Goal: Complete application form: Complete application form

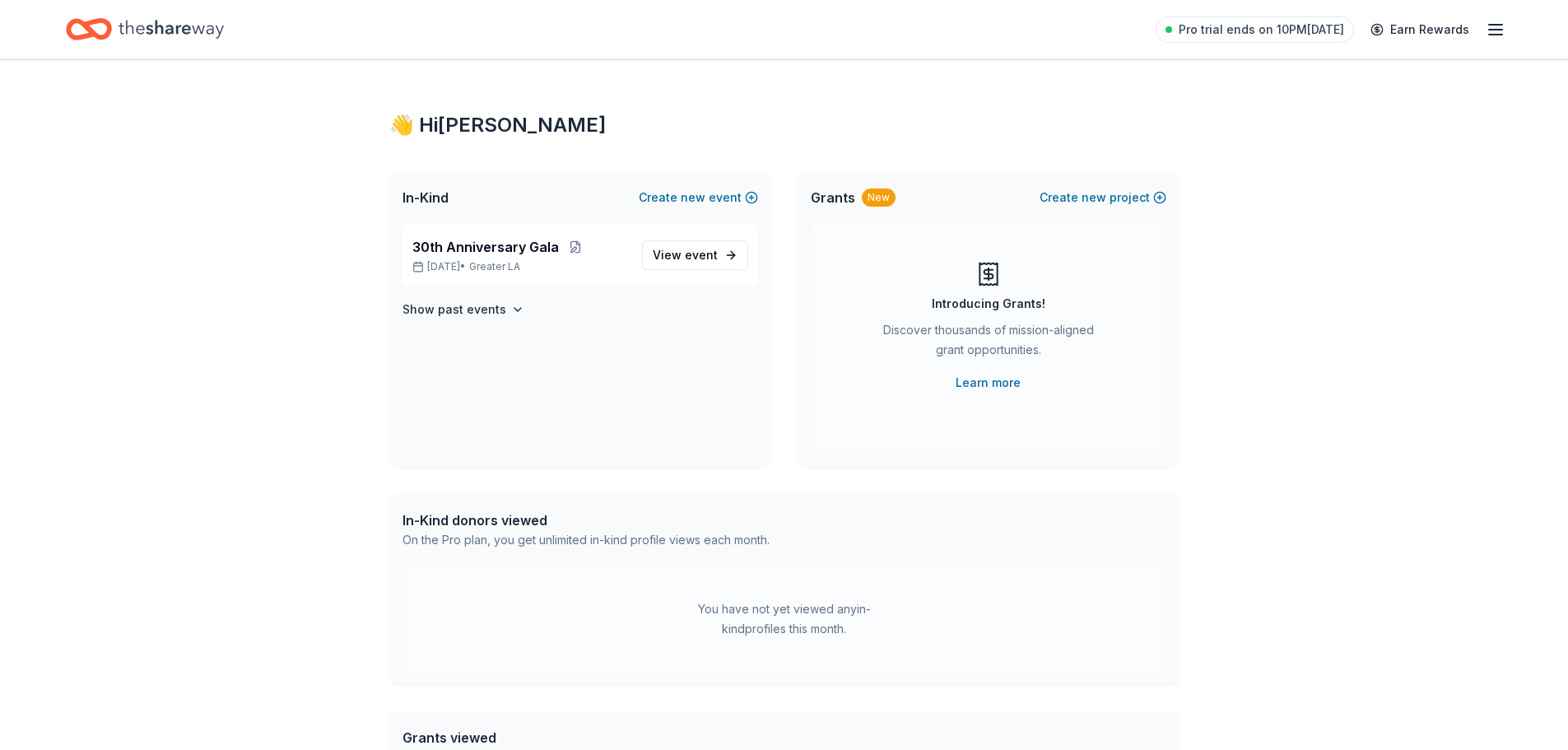
click at [114, 28] on div "Home" at bounding box center [145, 29] width 158 height 39
click at [665, 255] on span "View event" at bounding box center [685, 255] width 65 height 20
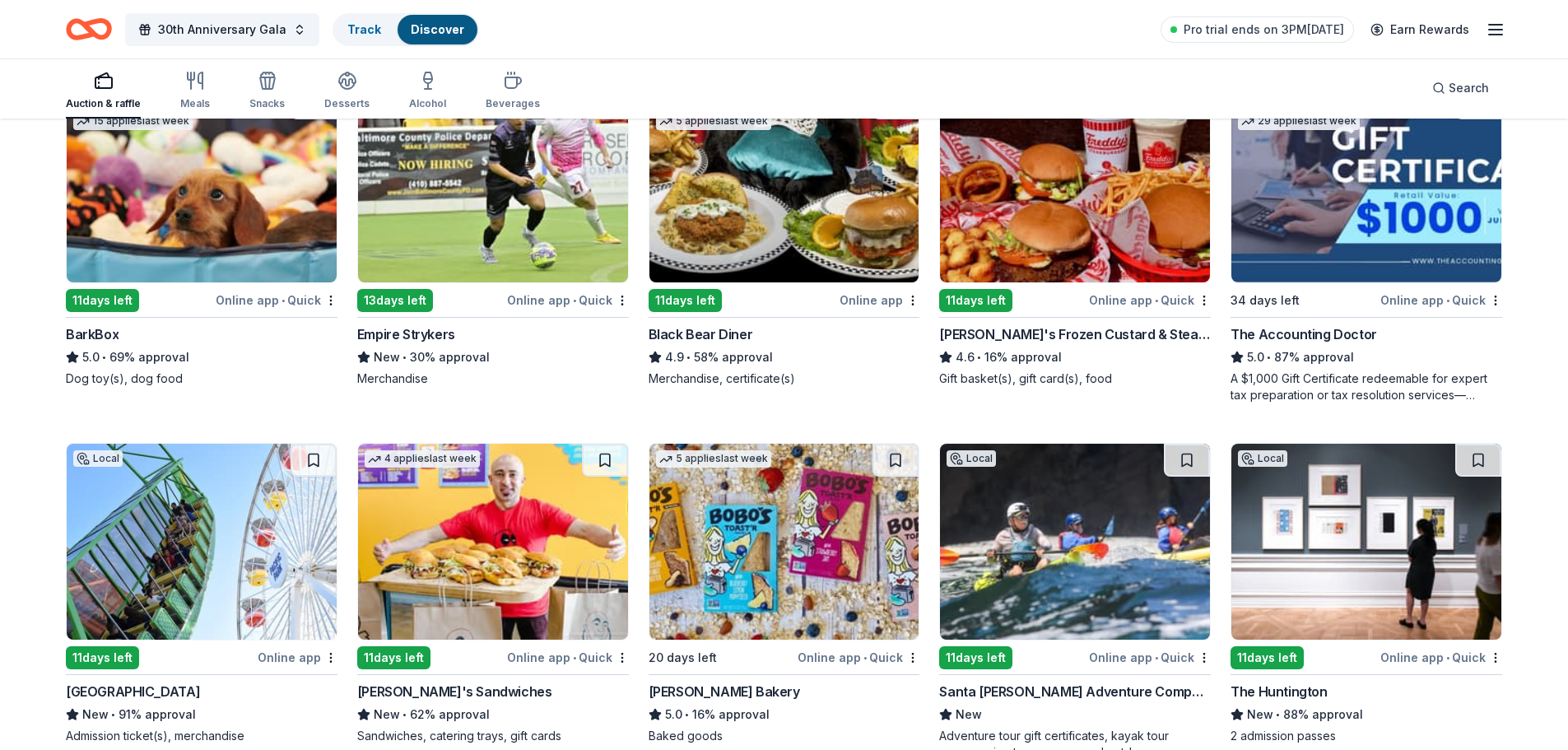
scroll to position [1400, 0]
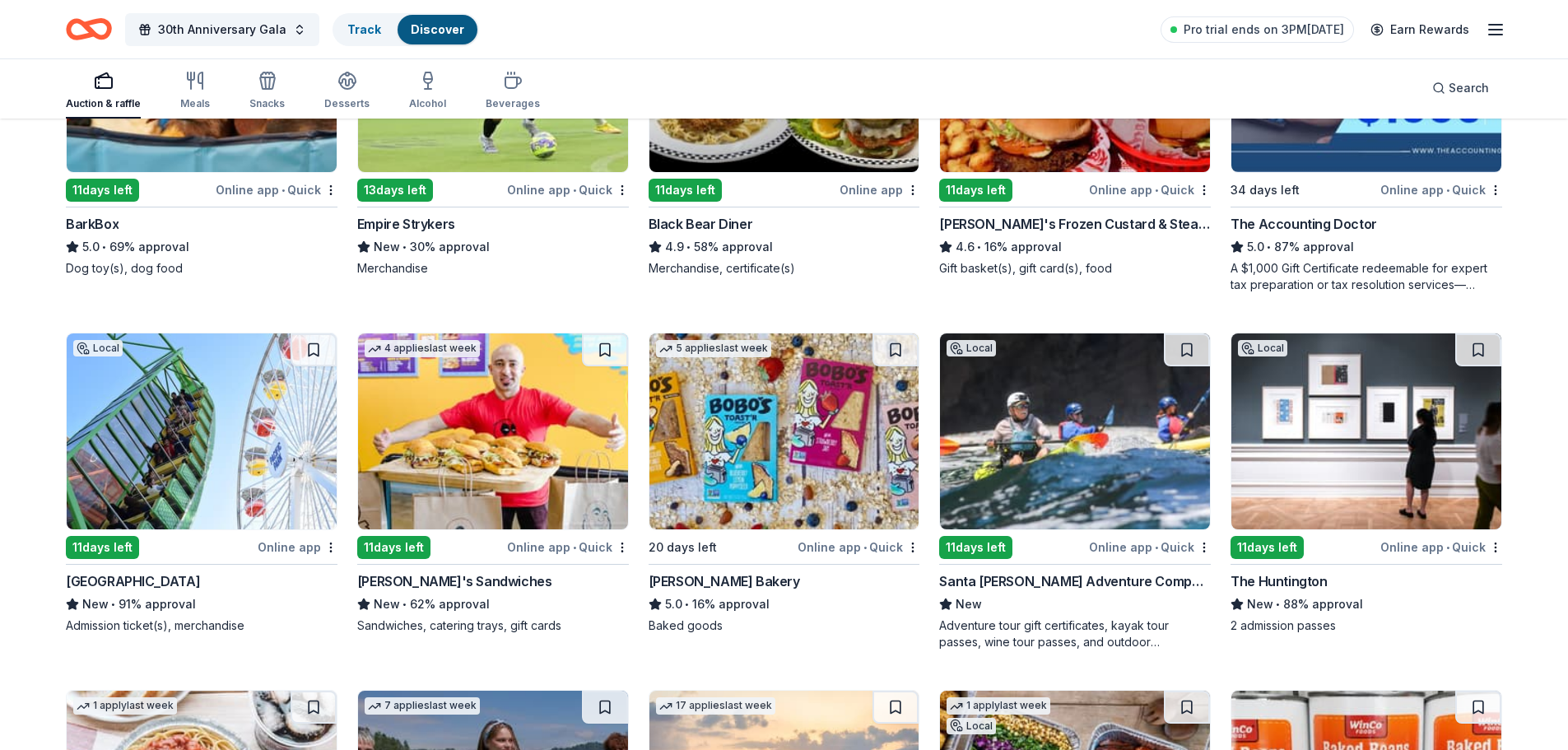
click at [1106, 540] on div "Online app • Quick" at bounding box center [1149, 547] width 122 height 20
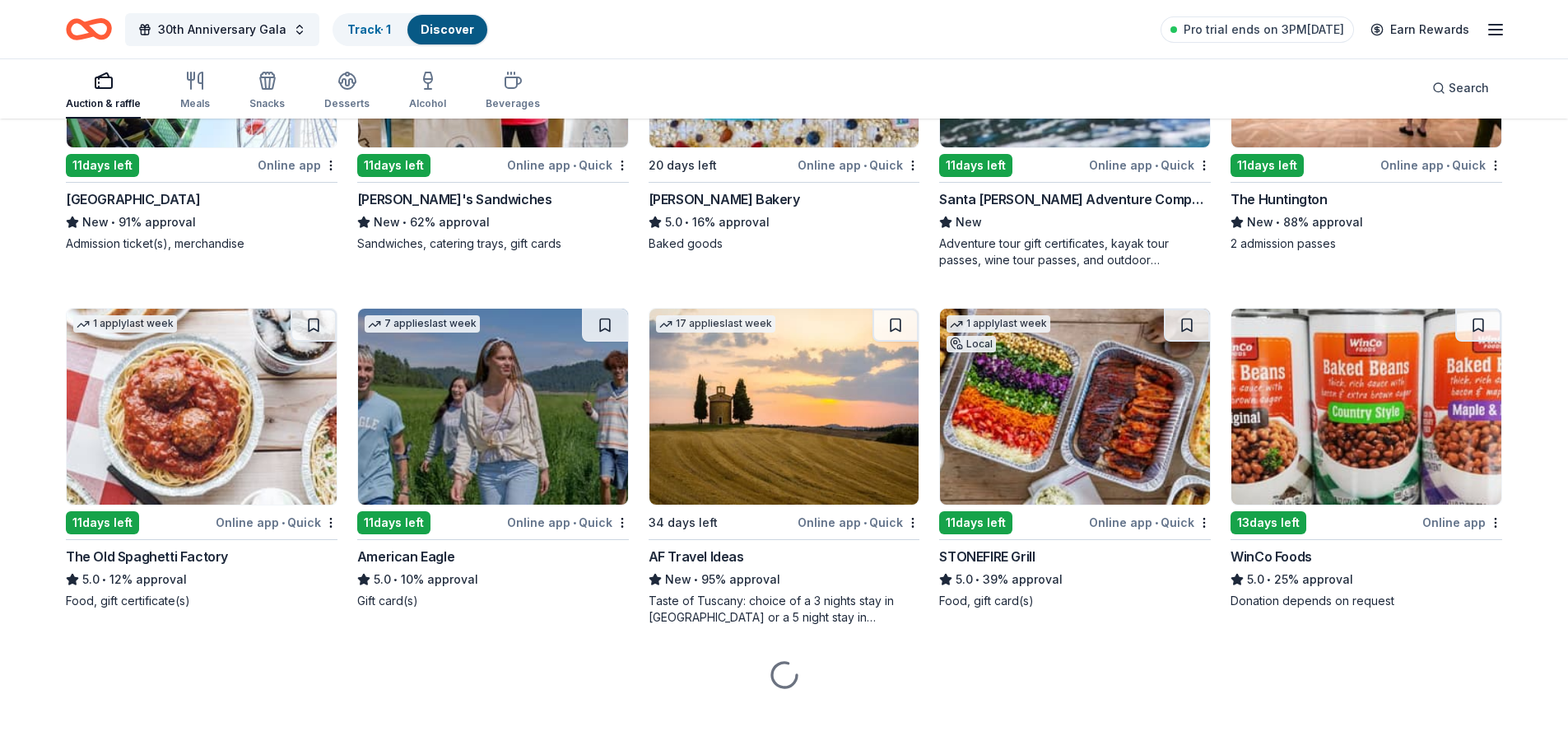
scroll to position [1789, 0]
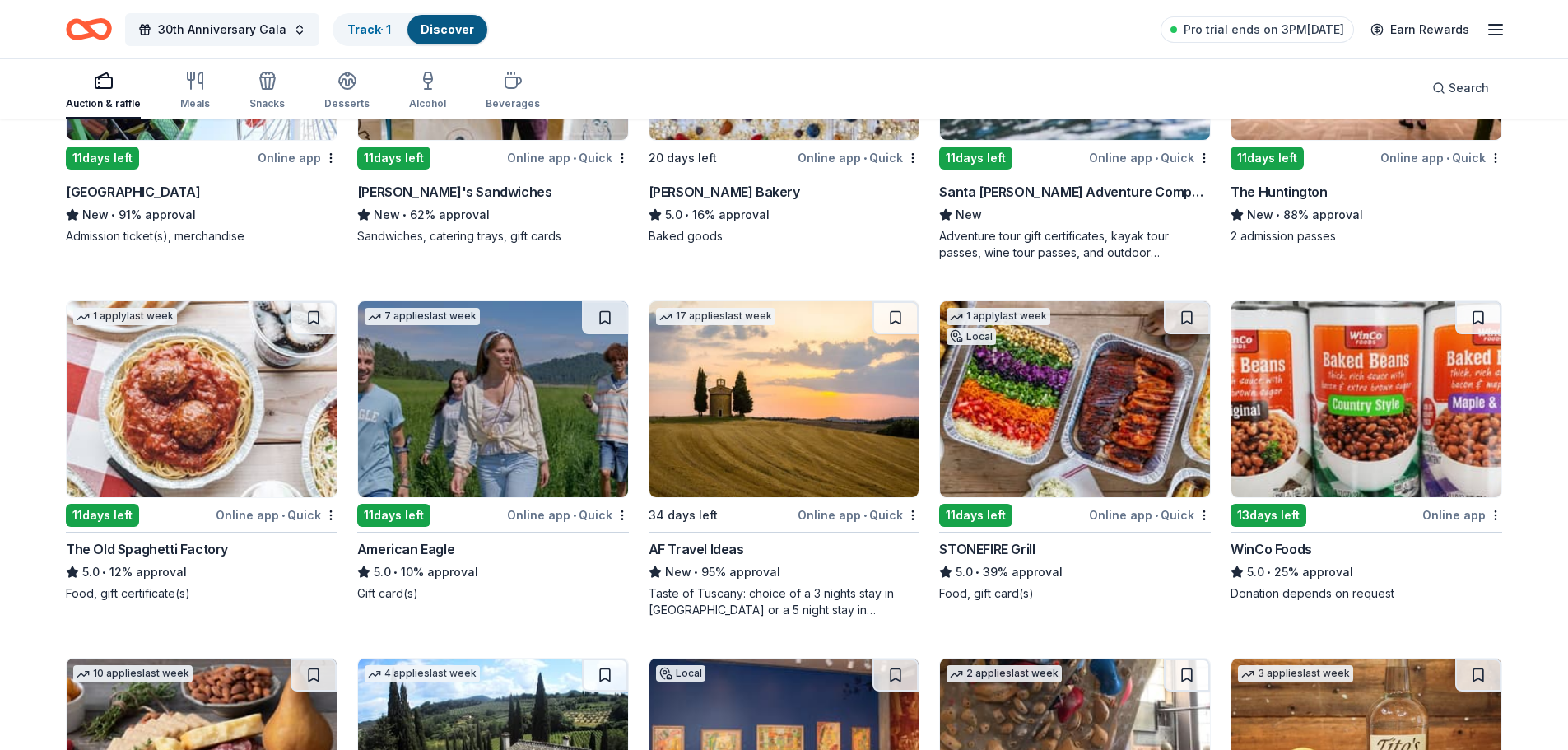
click at [239, 517] on div "Online app • Quick" at bounding box center [276, 515] width 122 height 20
click at [1112, 513] on div "Online app • Quick" at bounding box center [1149, 515] width 122 height 20
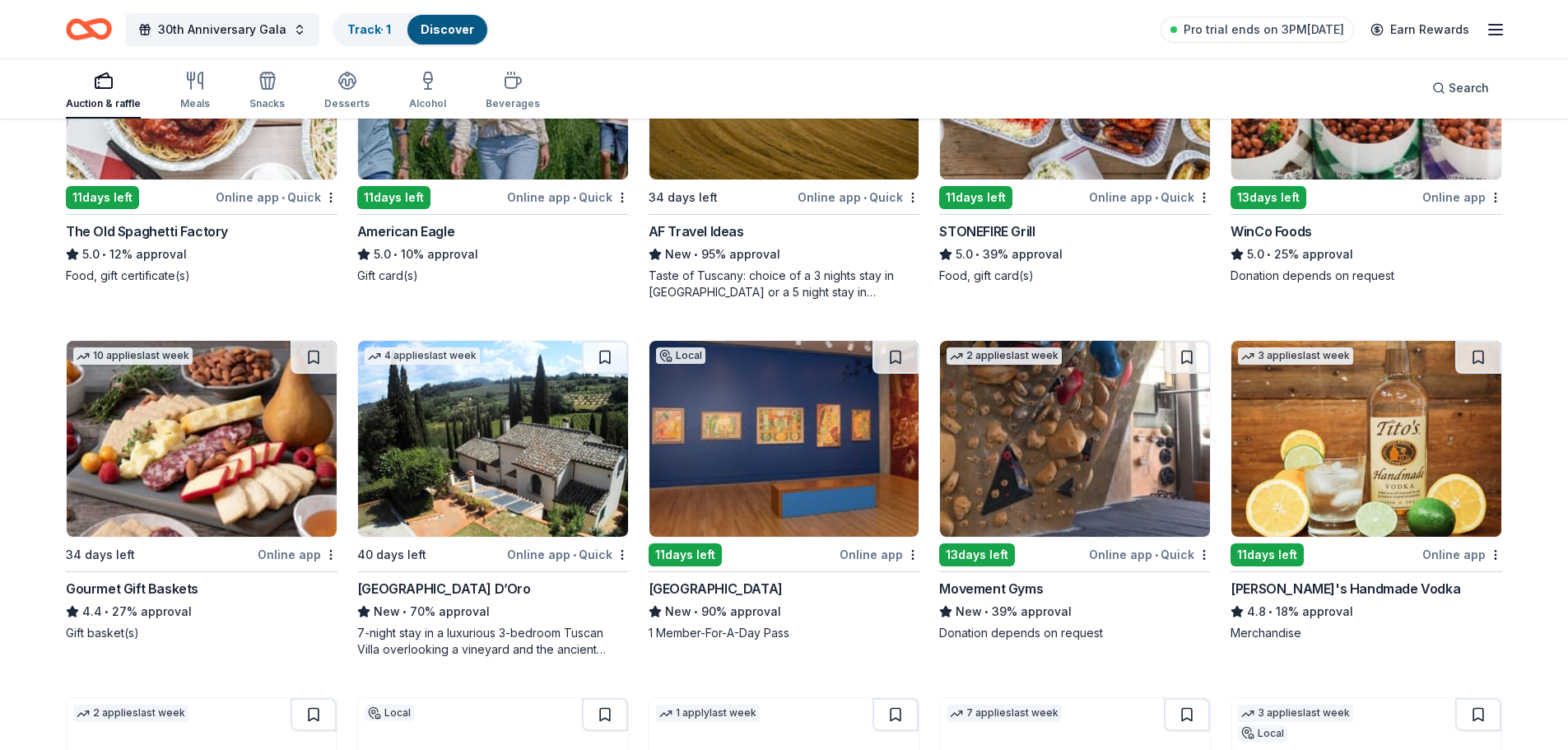
scroll to position [2119, 0]
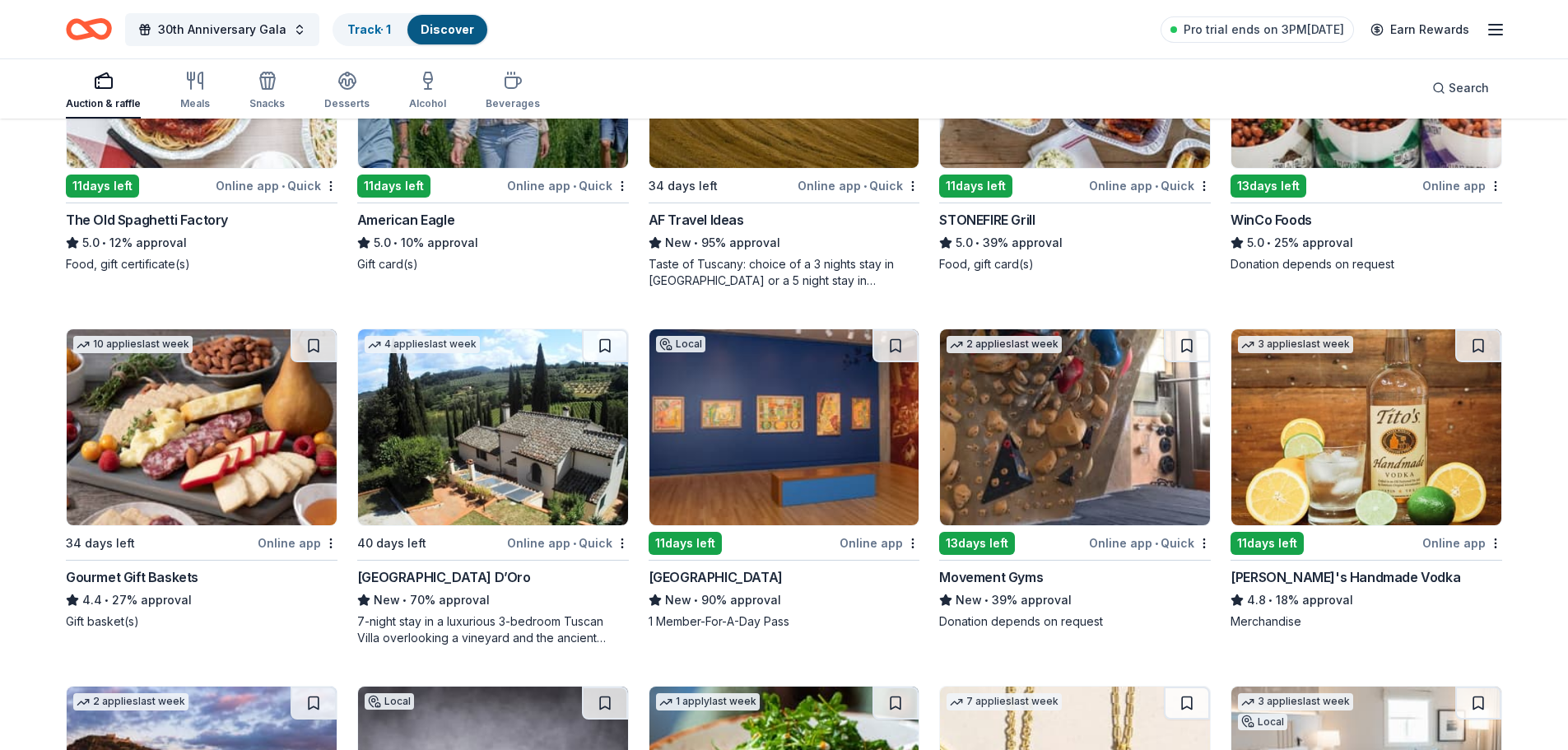
click at [533, 545] on div "Online app • Quick" at bounding box center [567, 542] width 122 height 20
click at [1140, 543] on div "Online app • Quick" at bounding box center [1149, 542] width 122 height 20
click at [1456, 544] on div "Online app" at bounding box center [1462, 542] width 80 height 20
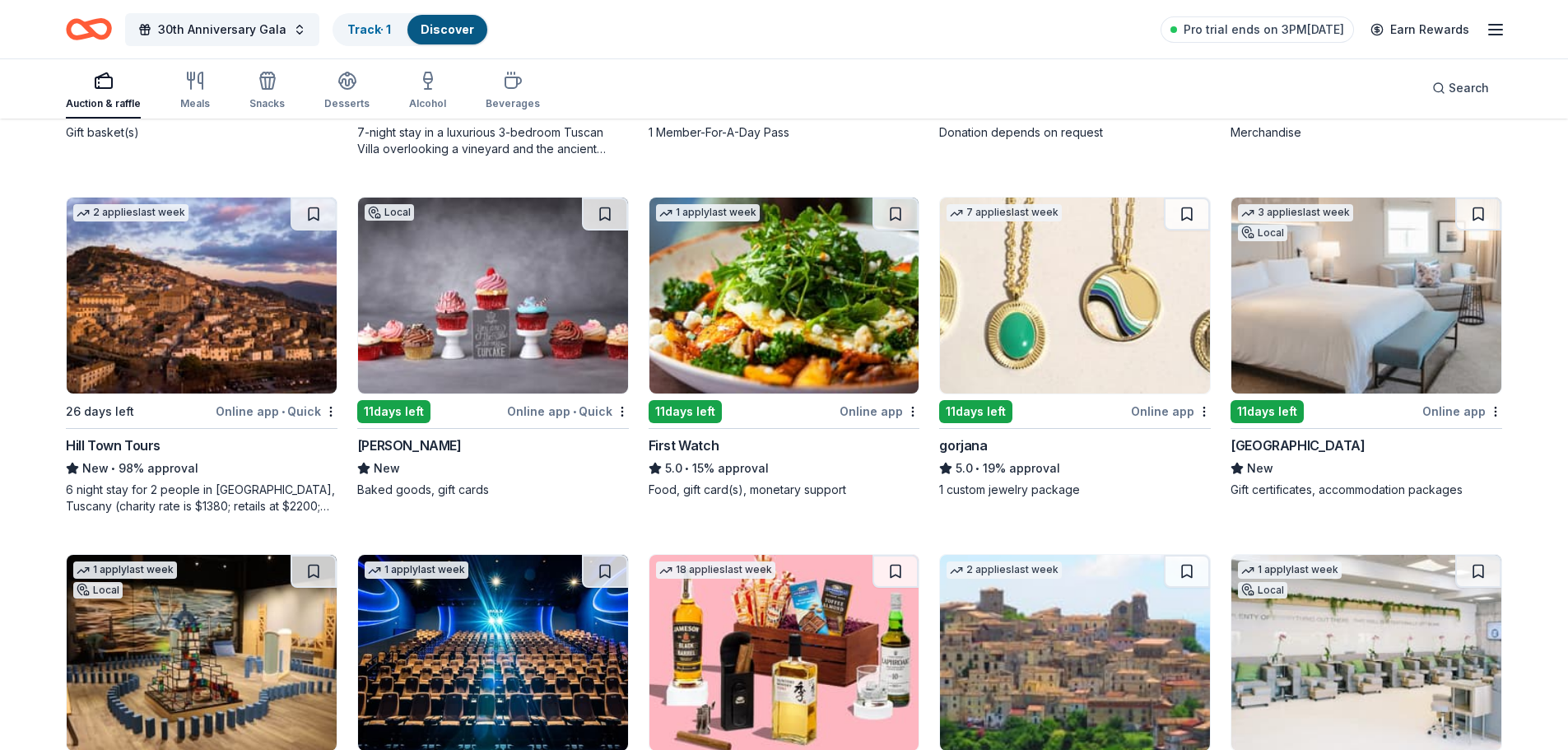
scroll to position [2612, 0]
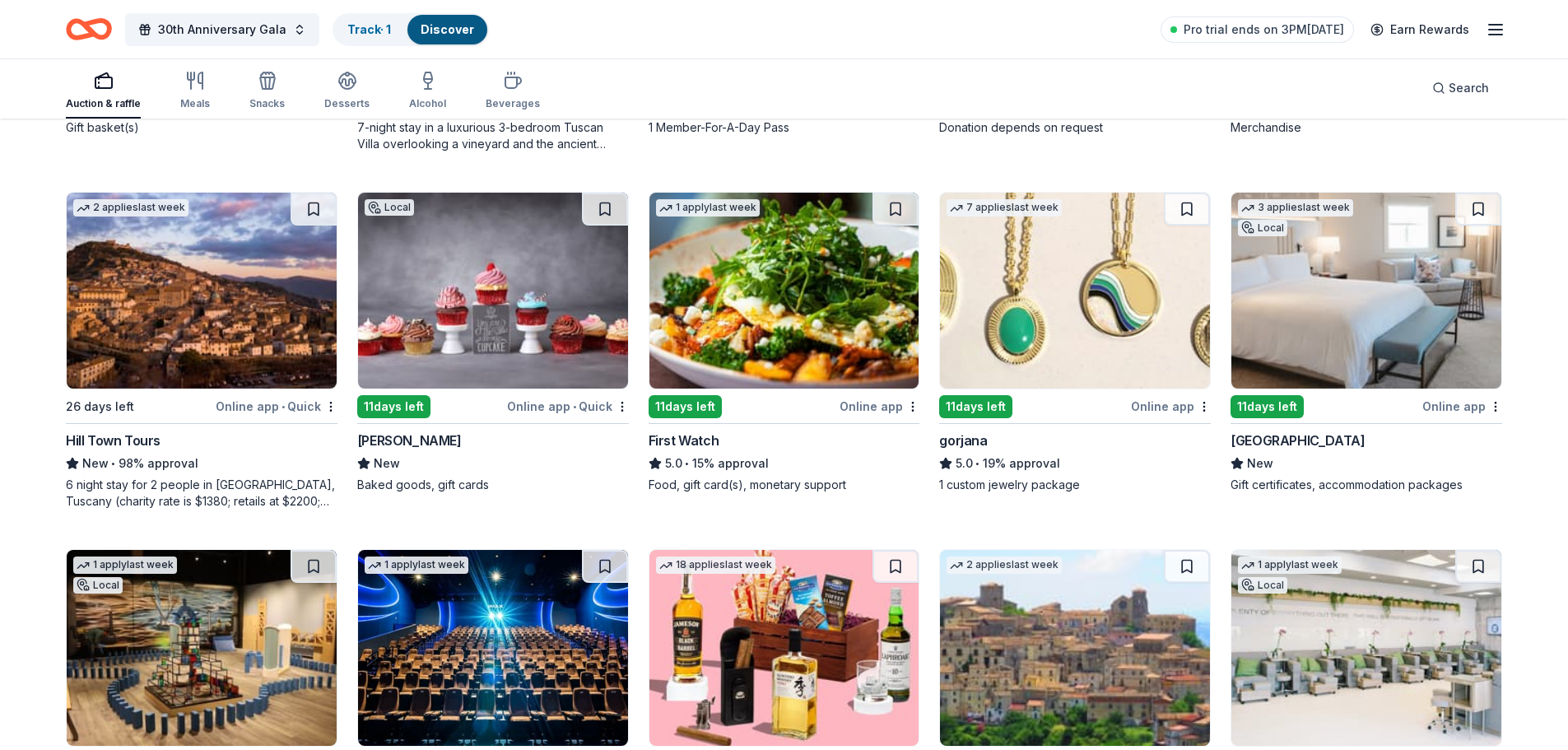
click at [1451, 404] on div "Online app" at bounding box center [1462, 406] width 80 height 20
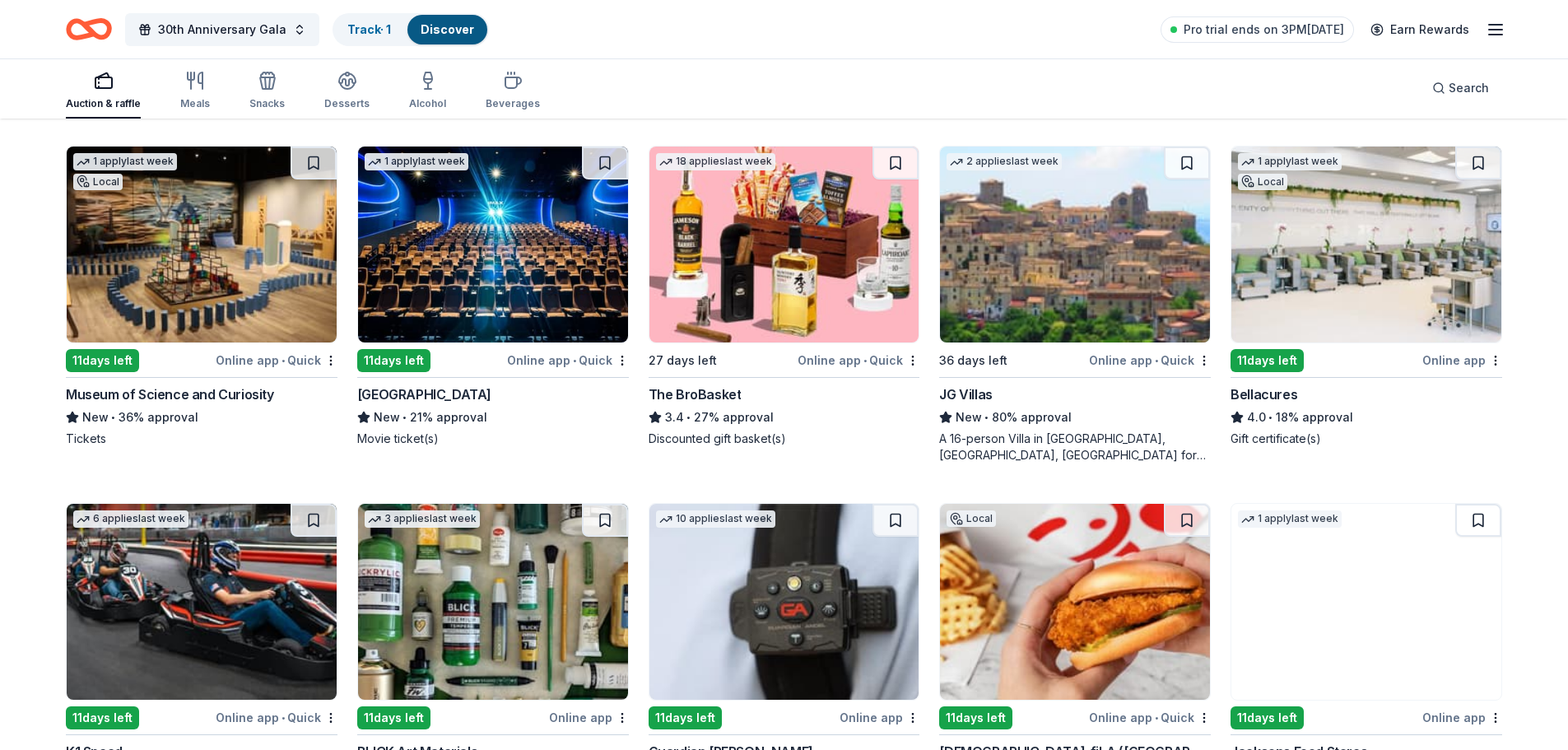
scroll to position [3024, 0]
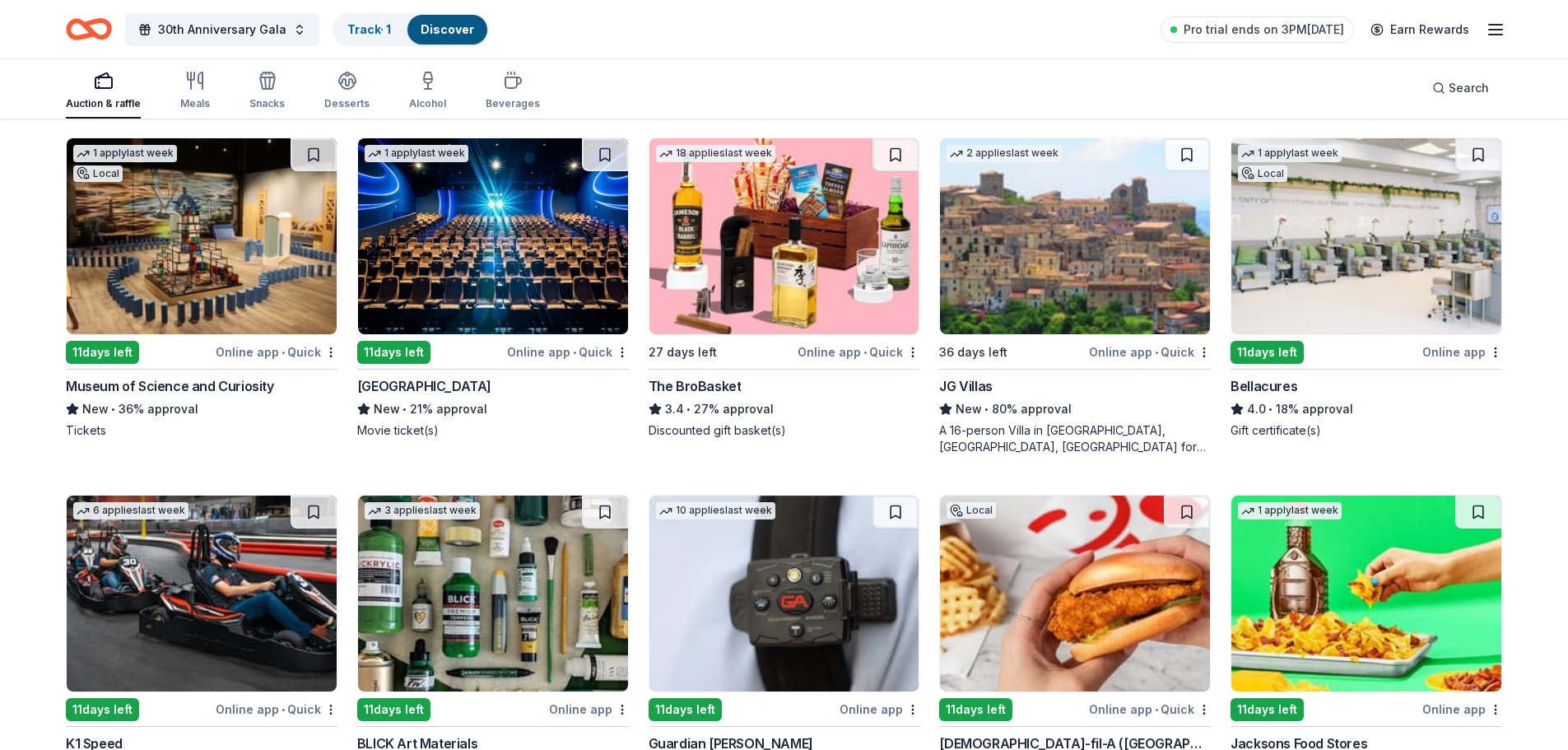
click at [546, 351] on div "Online app • Quick" at bounding box center [567, 351] width 122 height 20
click at [842, 352] on div "Online app • Quick" at bounding box center [858, 351] width 122 height 20
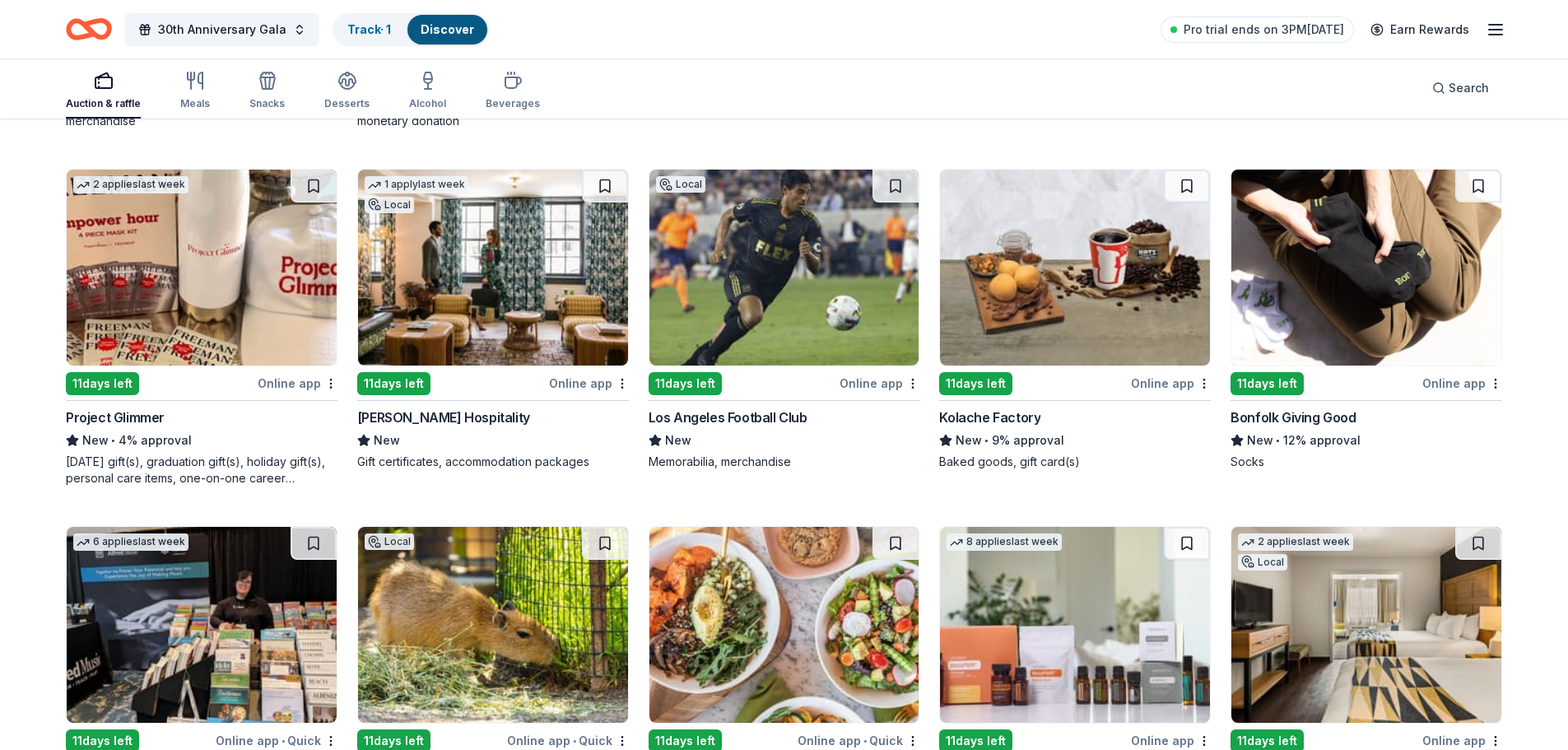
scroll to position [3712, 0]
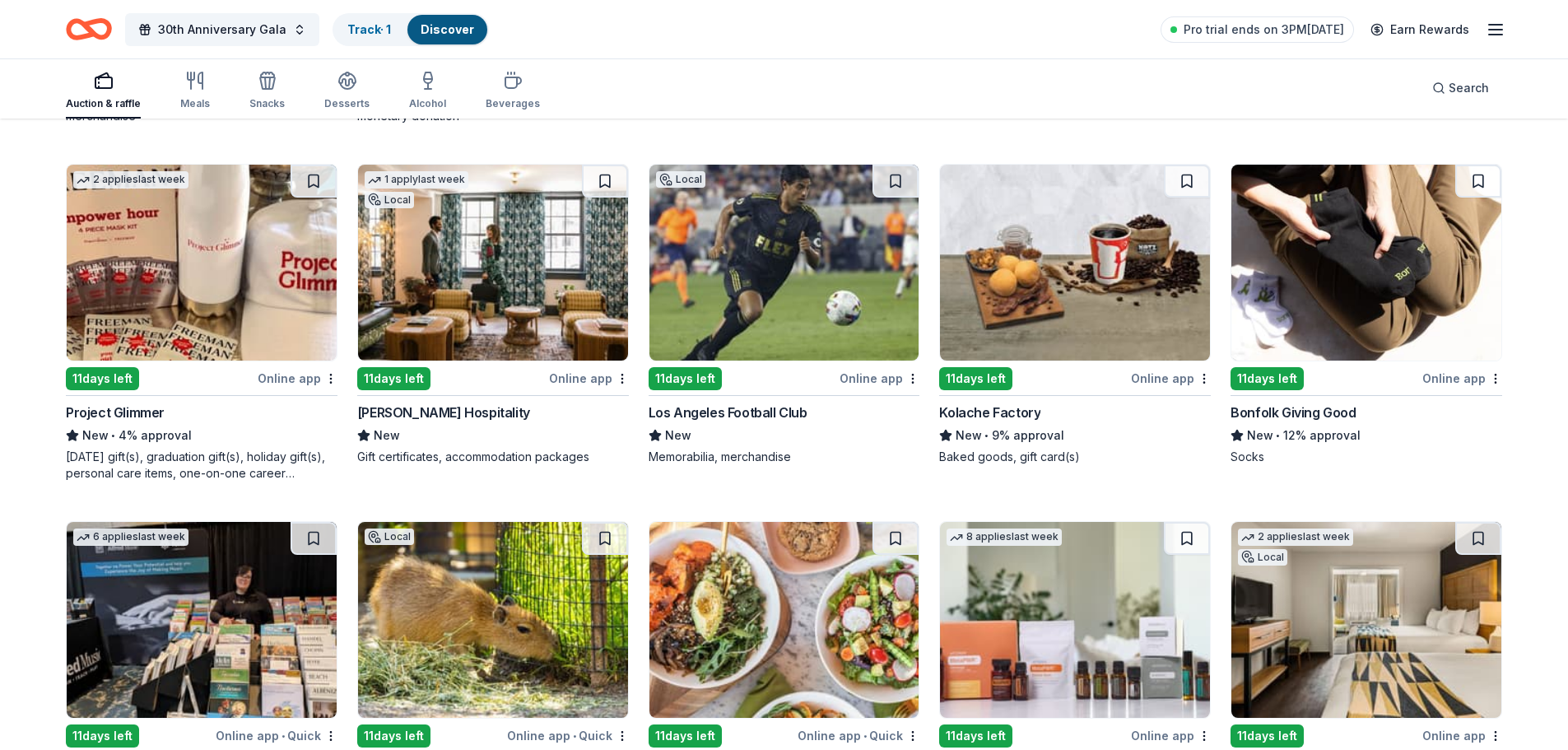
click at [748, 314] on img at bounding box center [784, 263] width 270 height 196
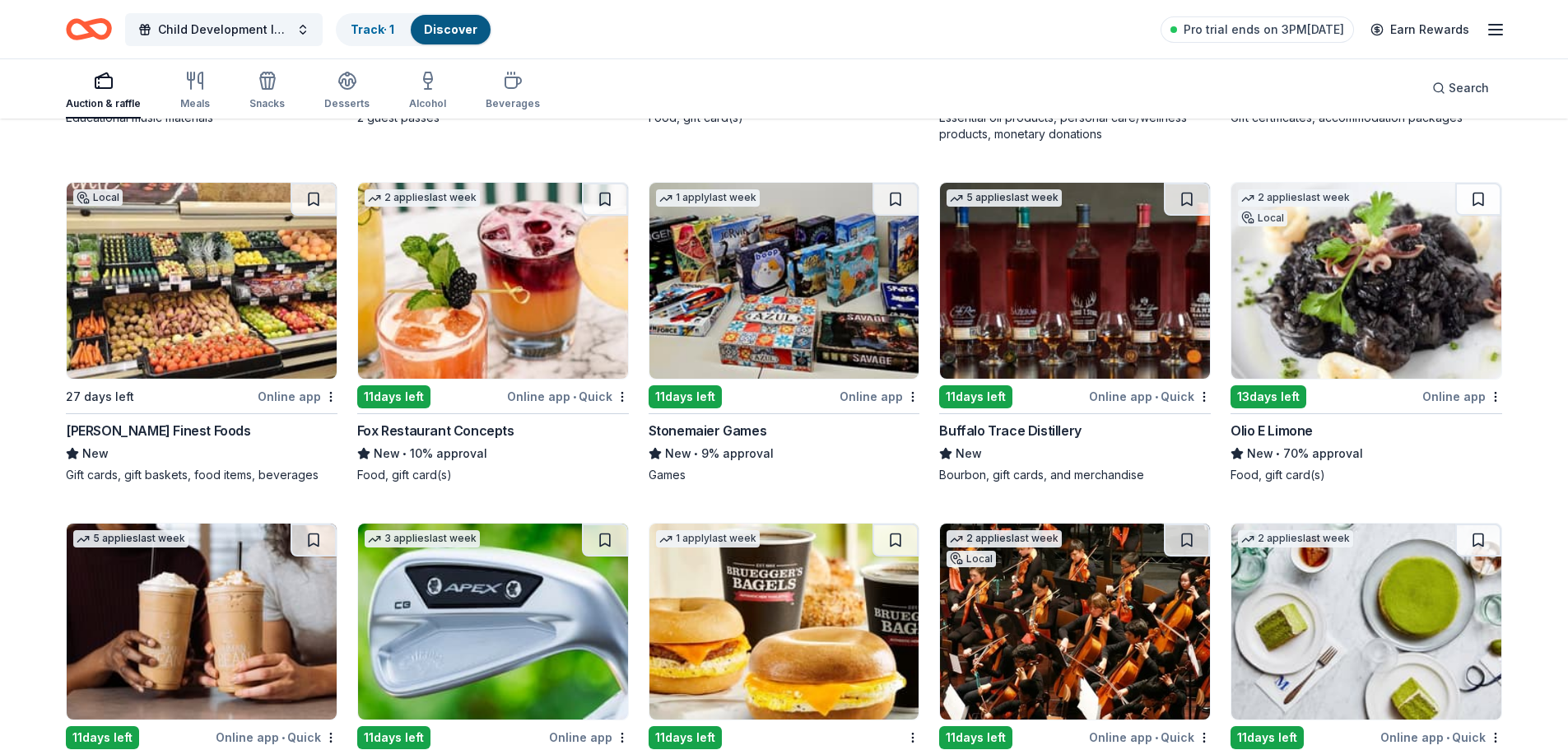
scroll to position [4591, 0]
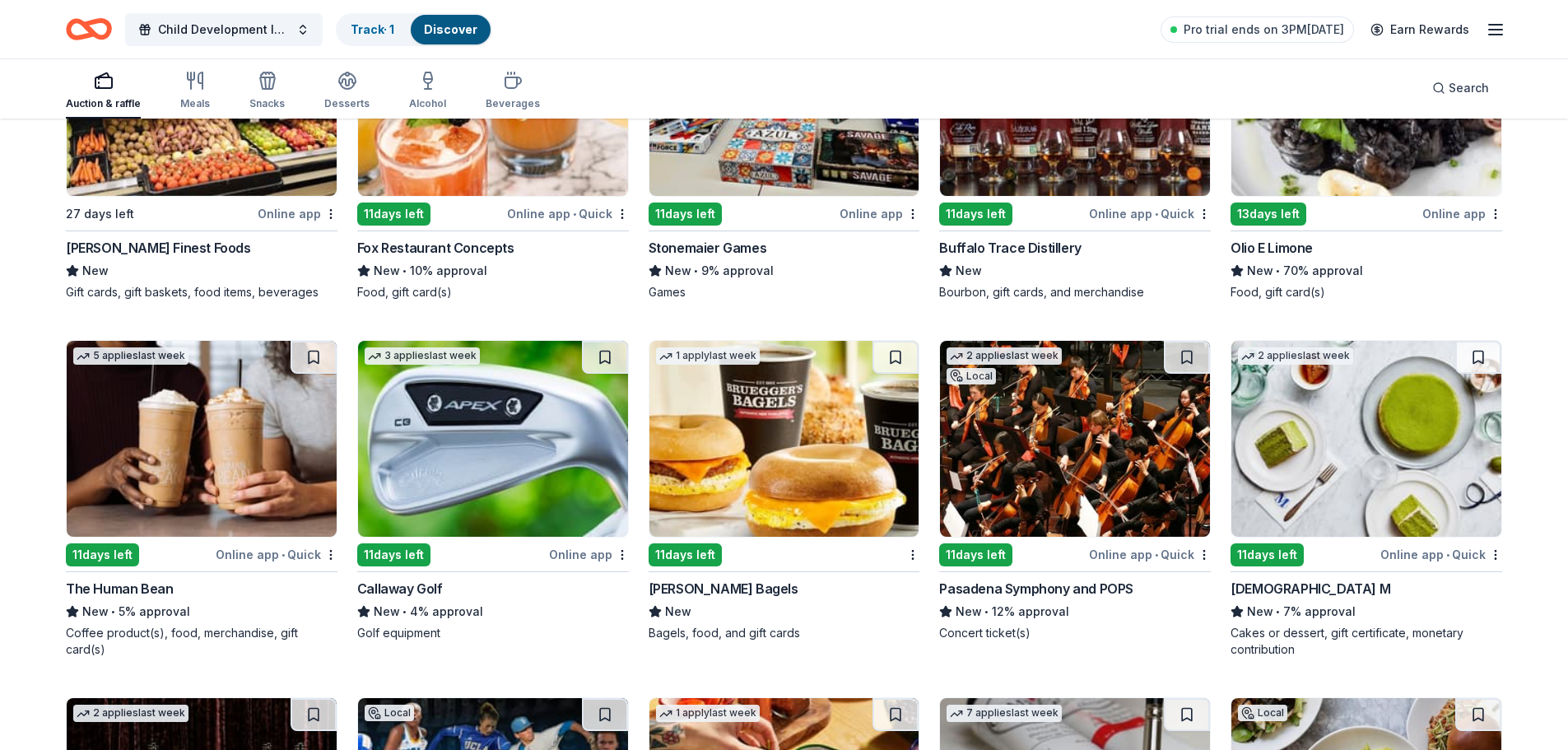
click at [552, 546] on div "Online app" at bounding box center [589, 554] width 80 height 20
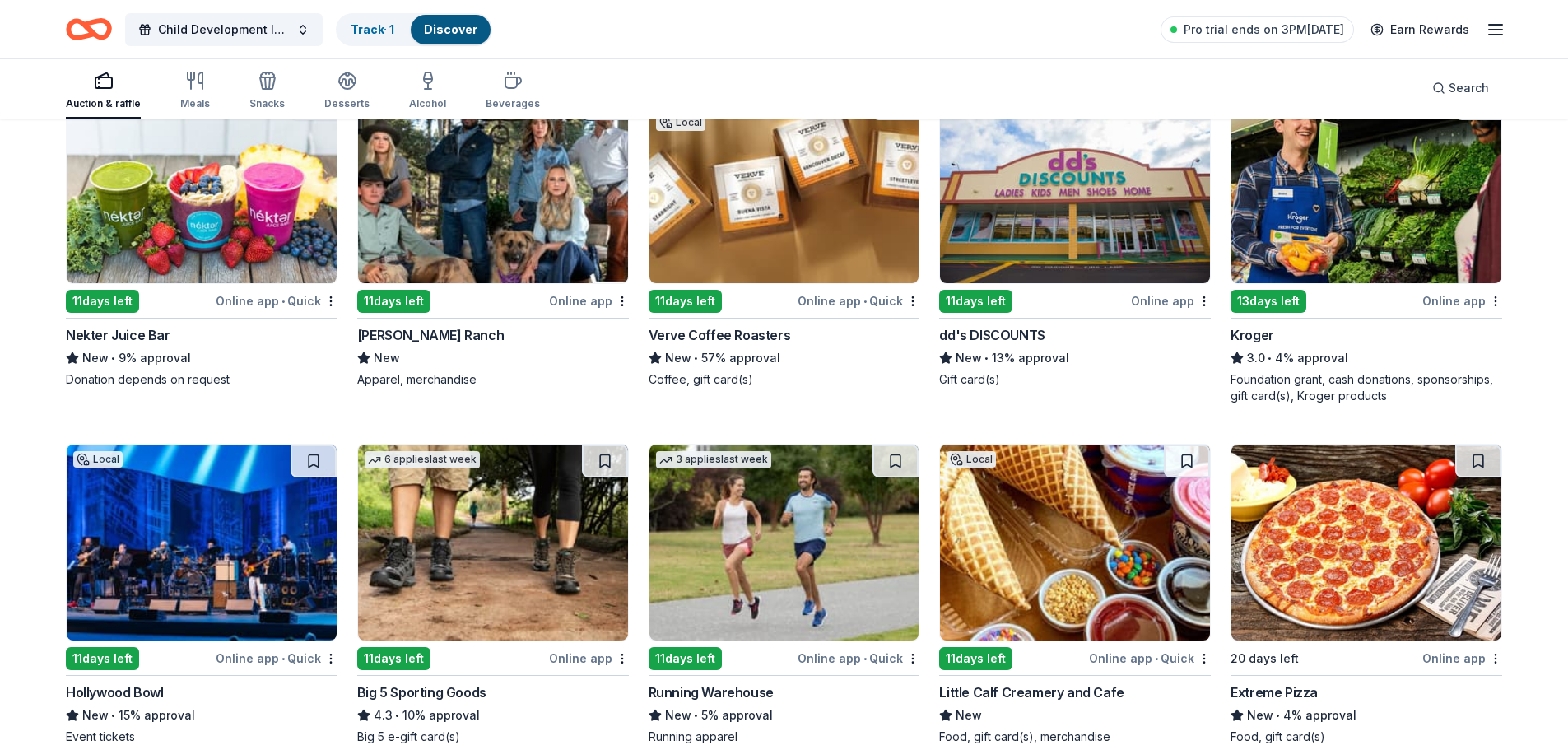
scroll to position [5579, 0]
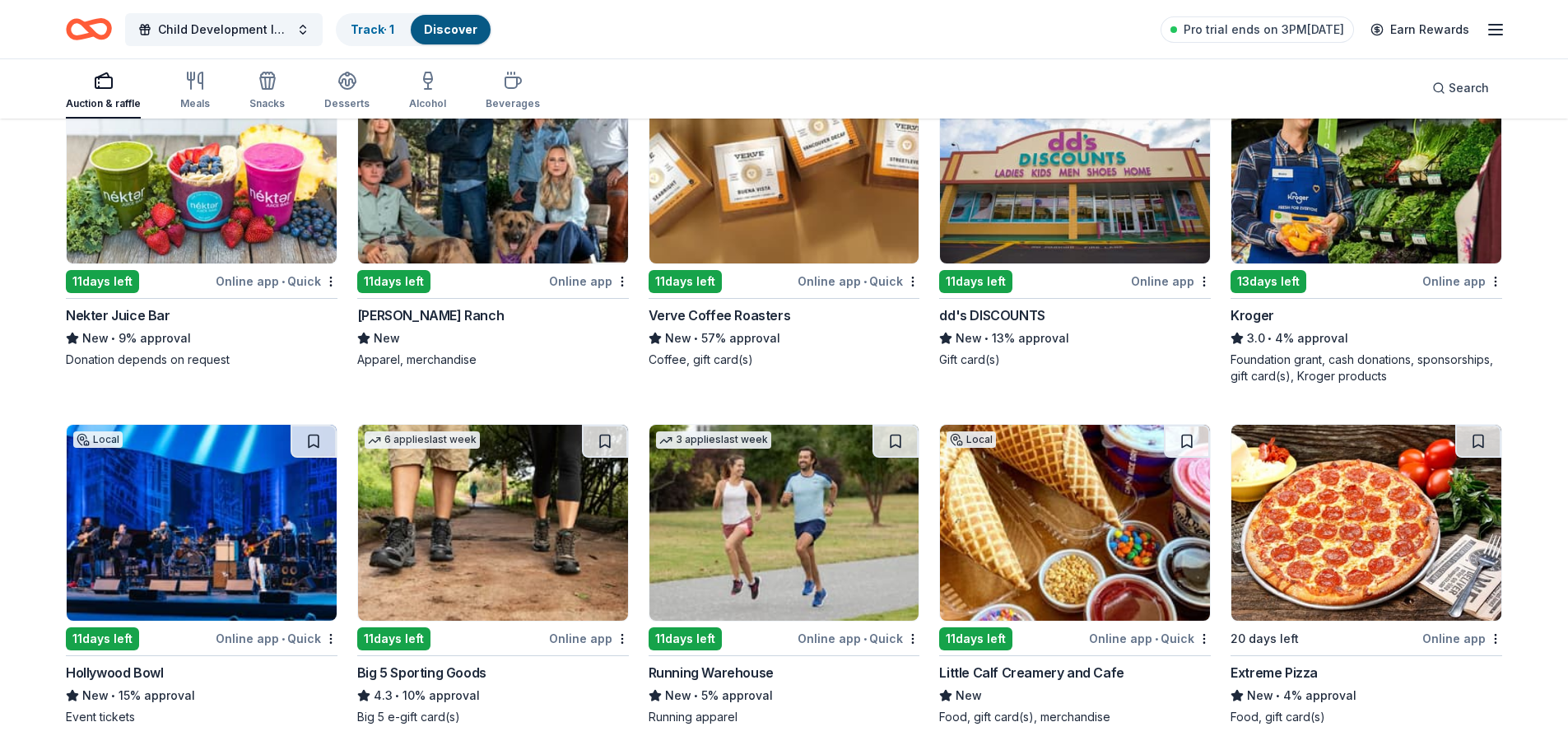
click at [256, 633] on div "Online app • Quick" at bounding box center [276, 638] width 122 height 20
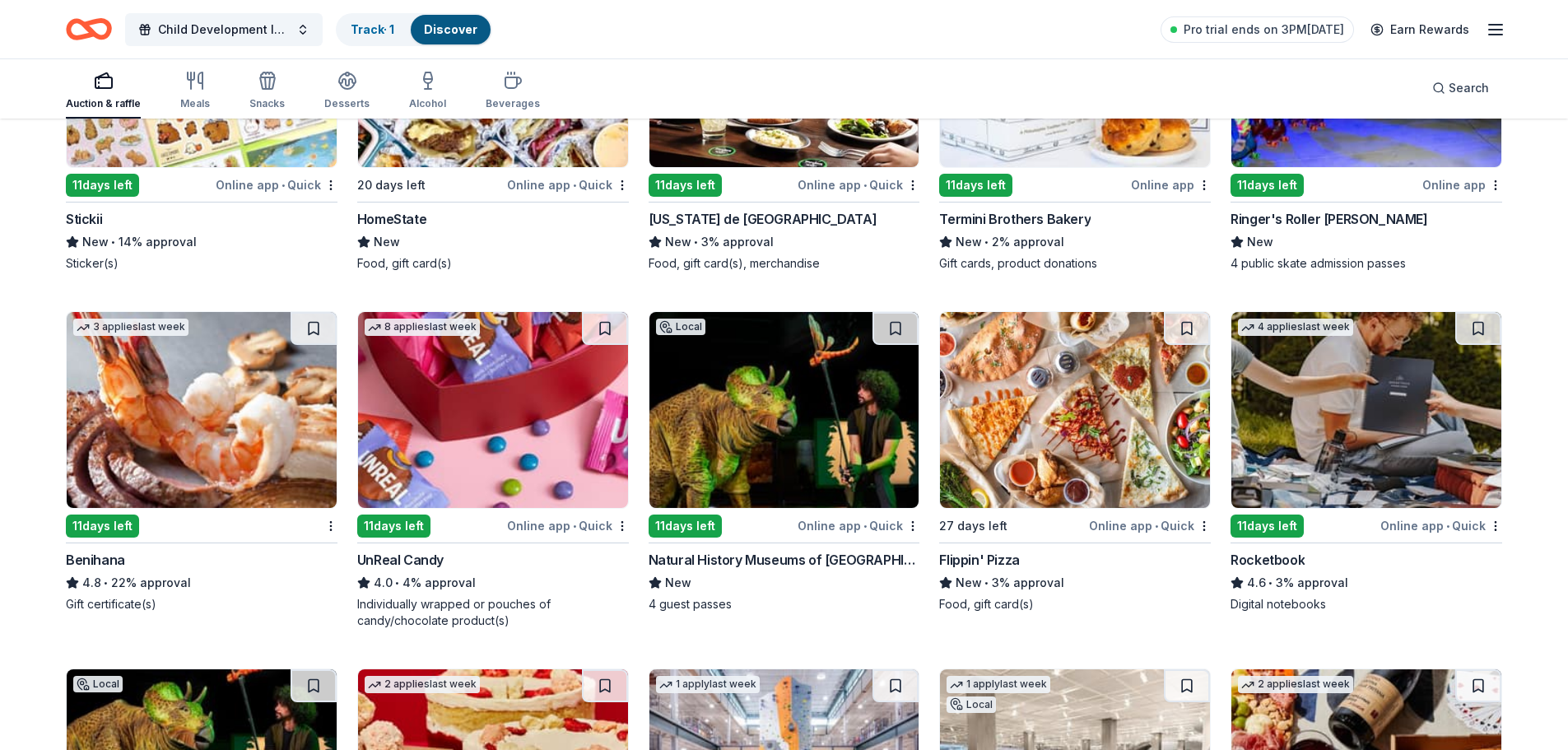
scroll to position [6403, 0]
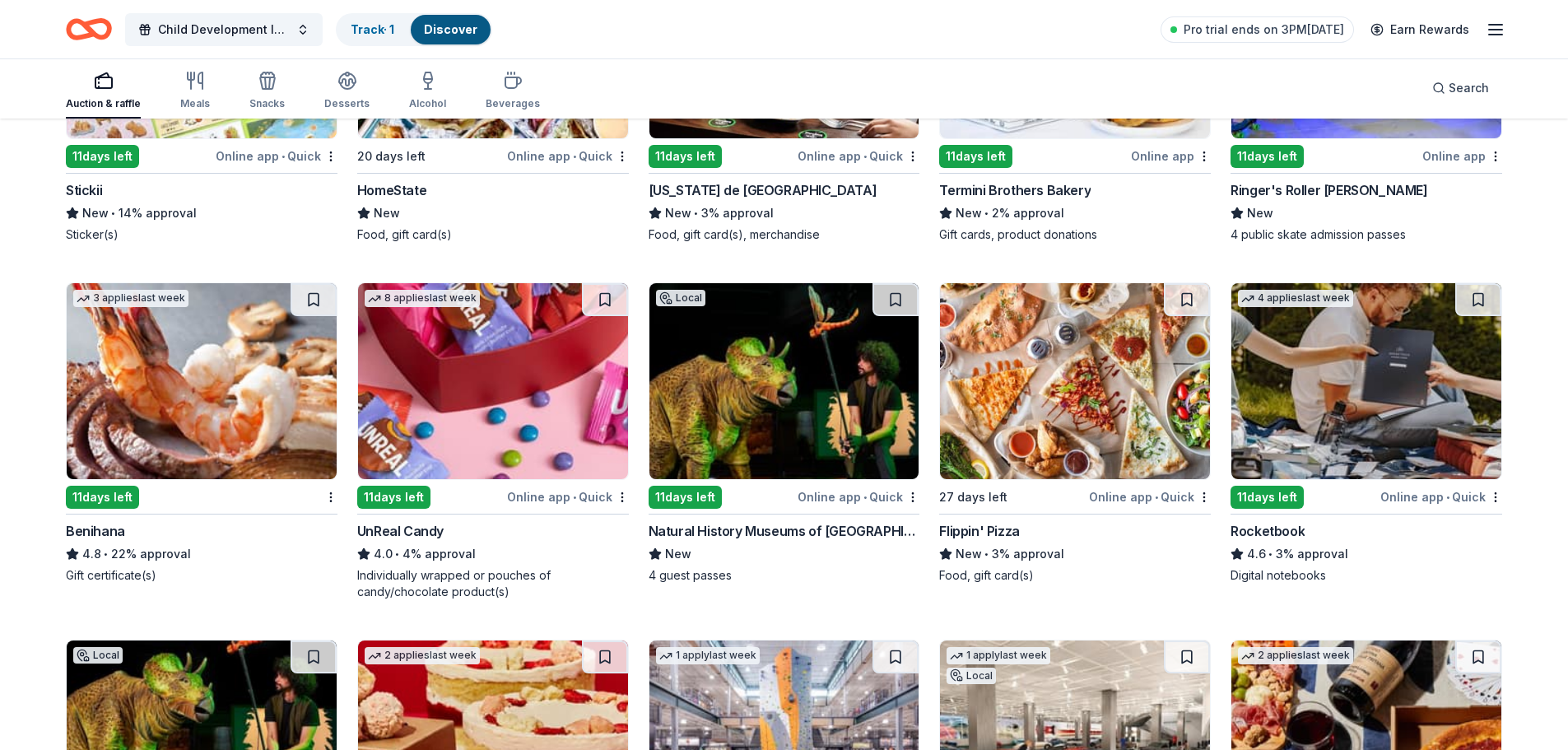
click at [290, 380] on img at bounding box center [201, 381] width 270 height 196
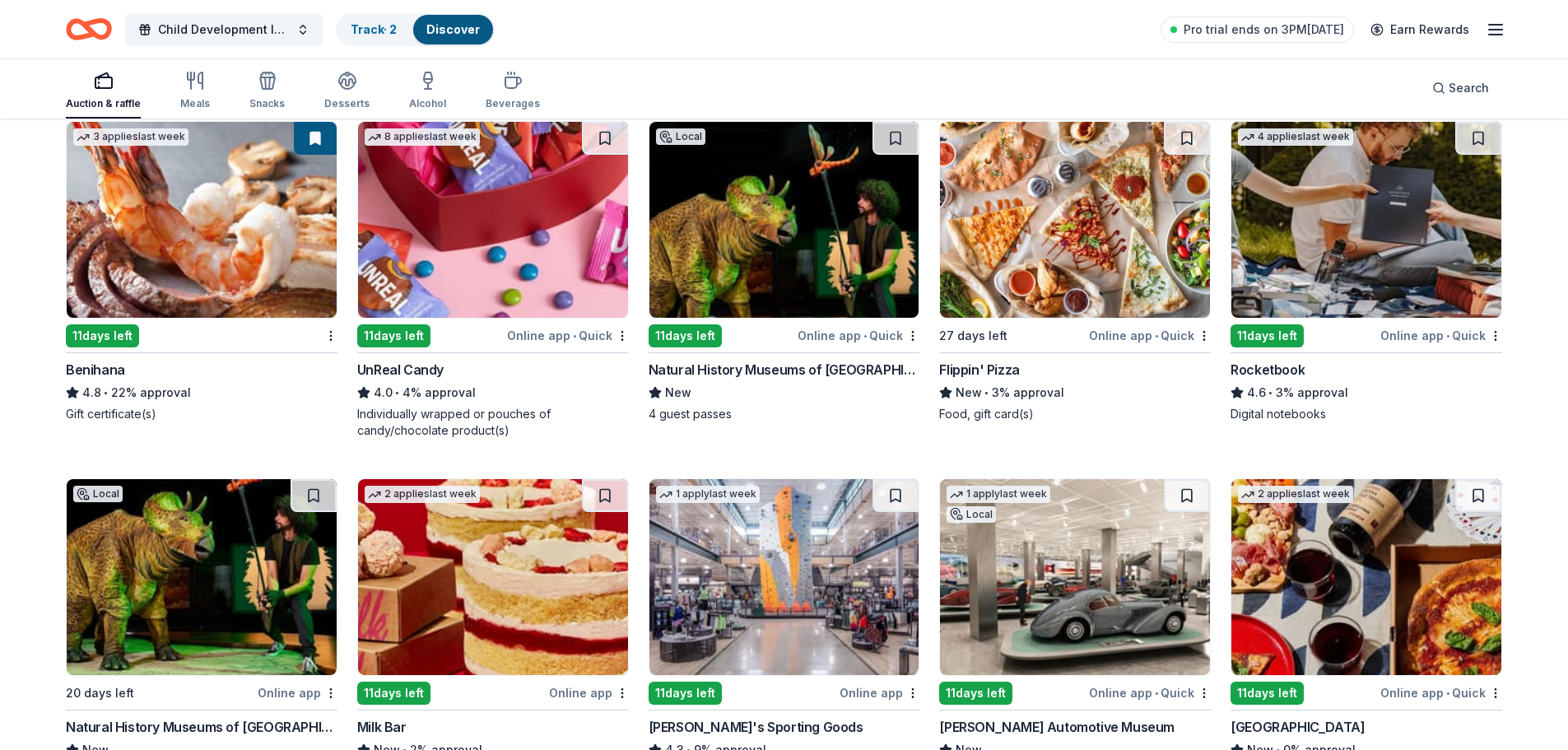
scroll to position [6567, 0]
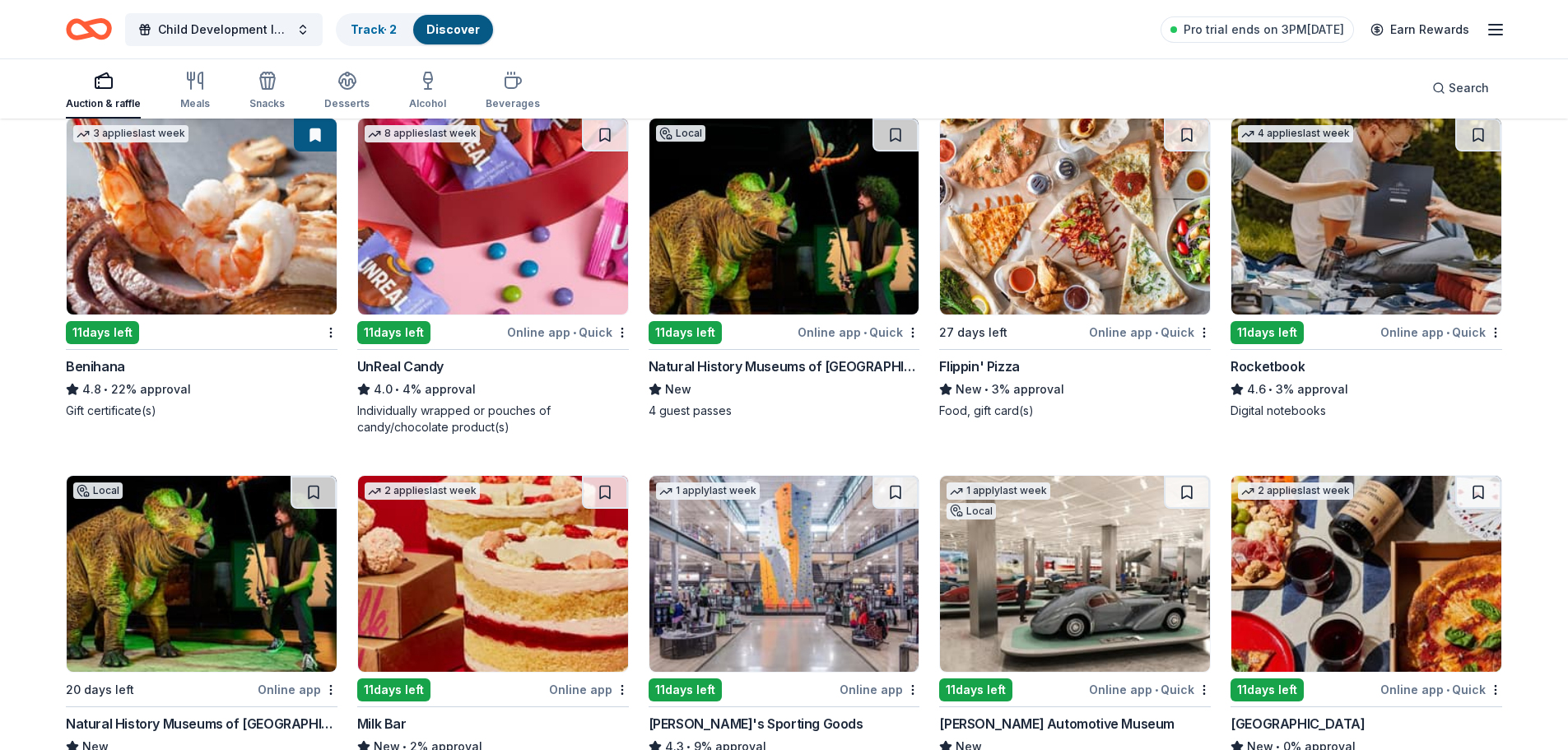
click at [1418, 331] on div "Online app • Quick" at bounding box center [1441, 332] width 122 height 20
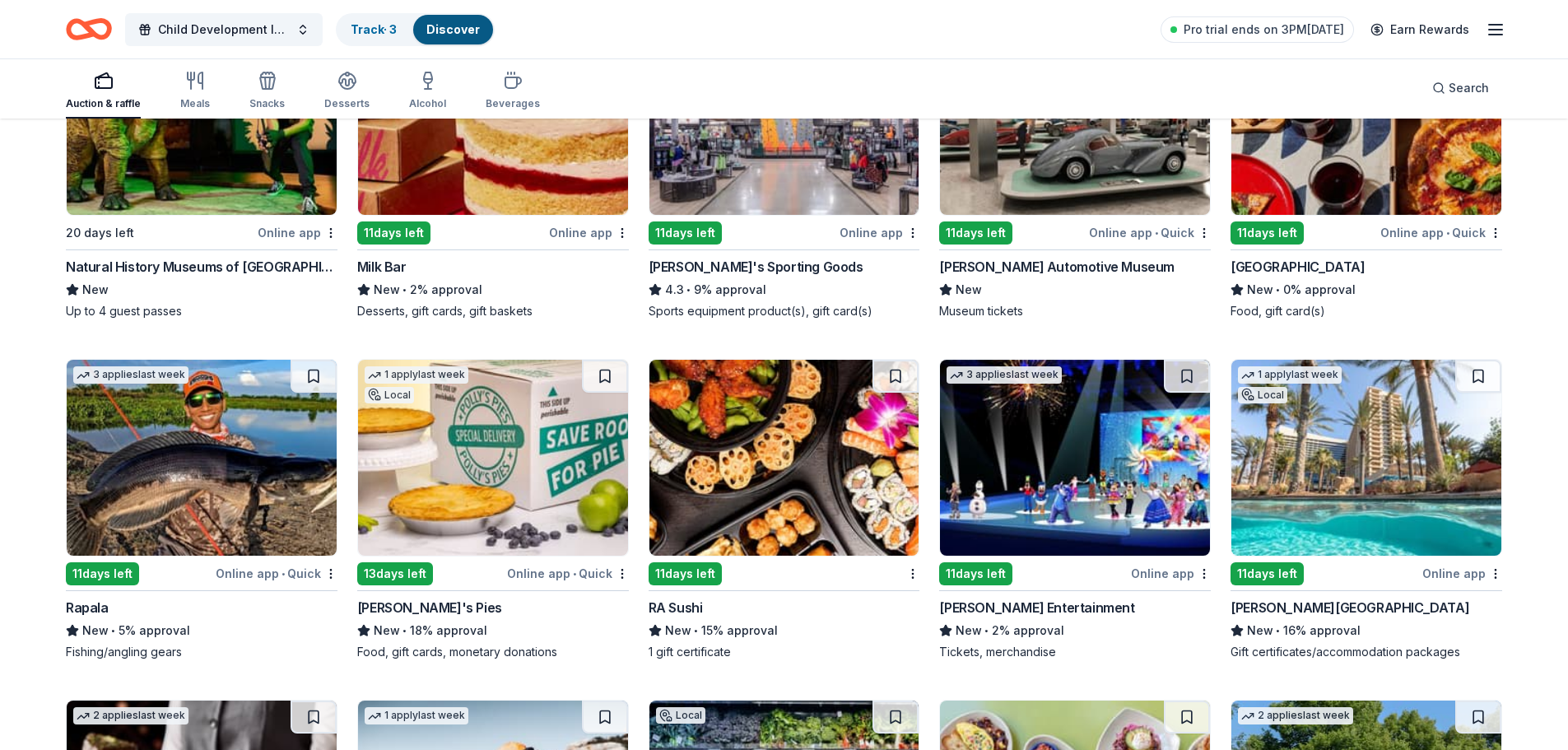
scroll to position [7054, 0]
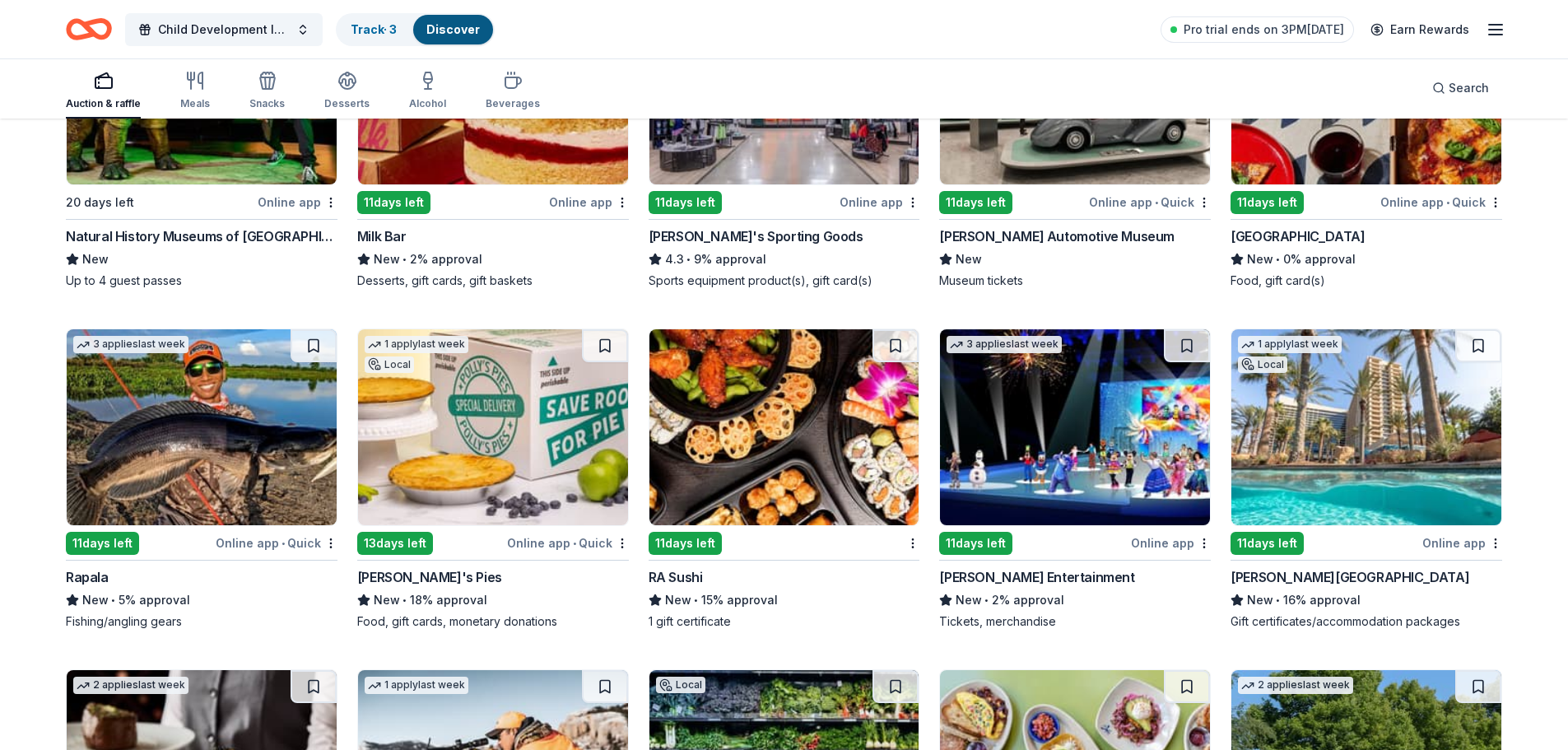
click at [1443, 543] on div "Online app" at bounding box center [1462, 542] width 80 height 20
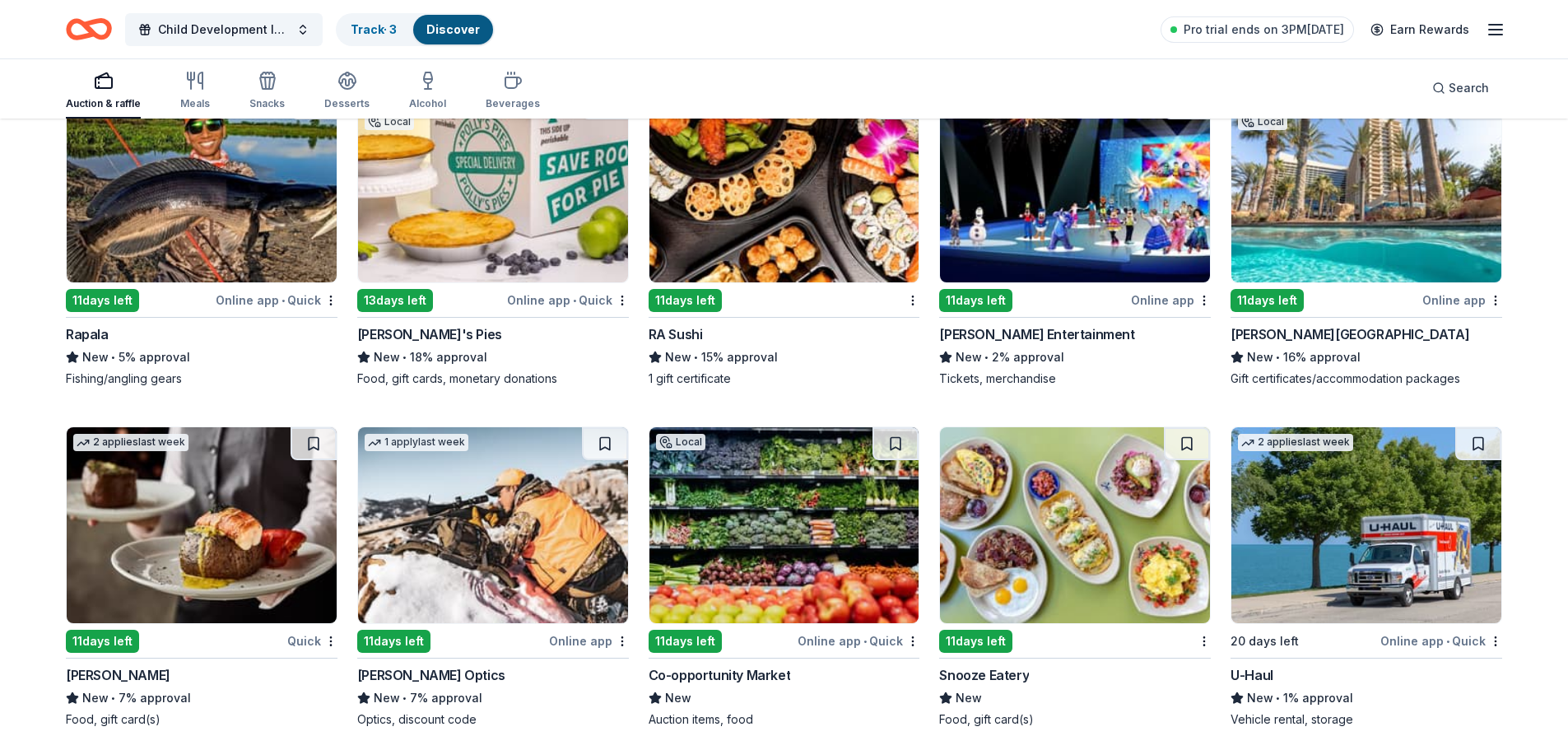
scroll to position [7407, 0]
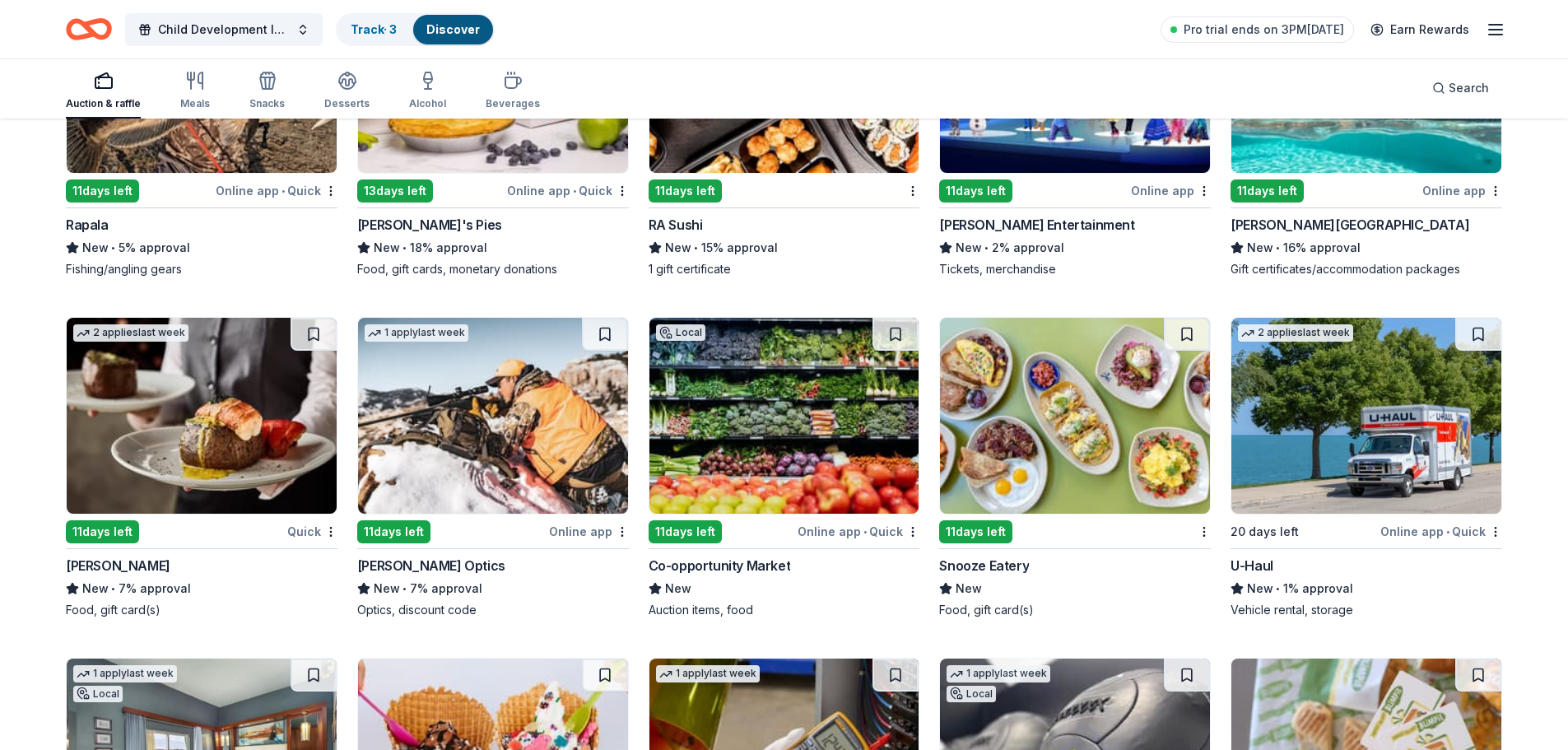
click at [307, 534] on div "Quick" at bounding box center [312, 531] width 51 height 20
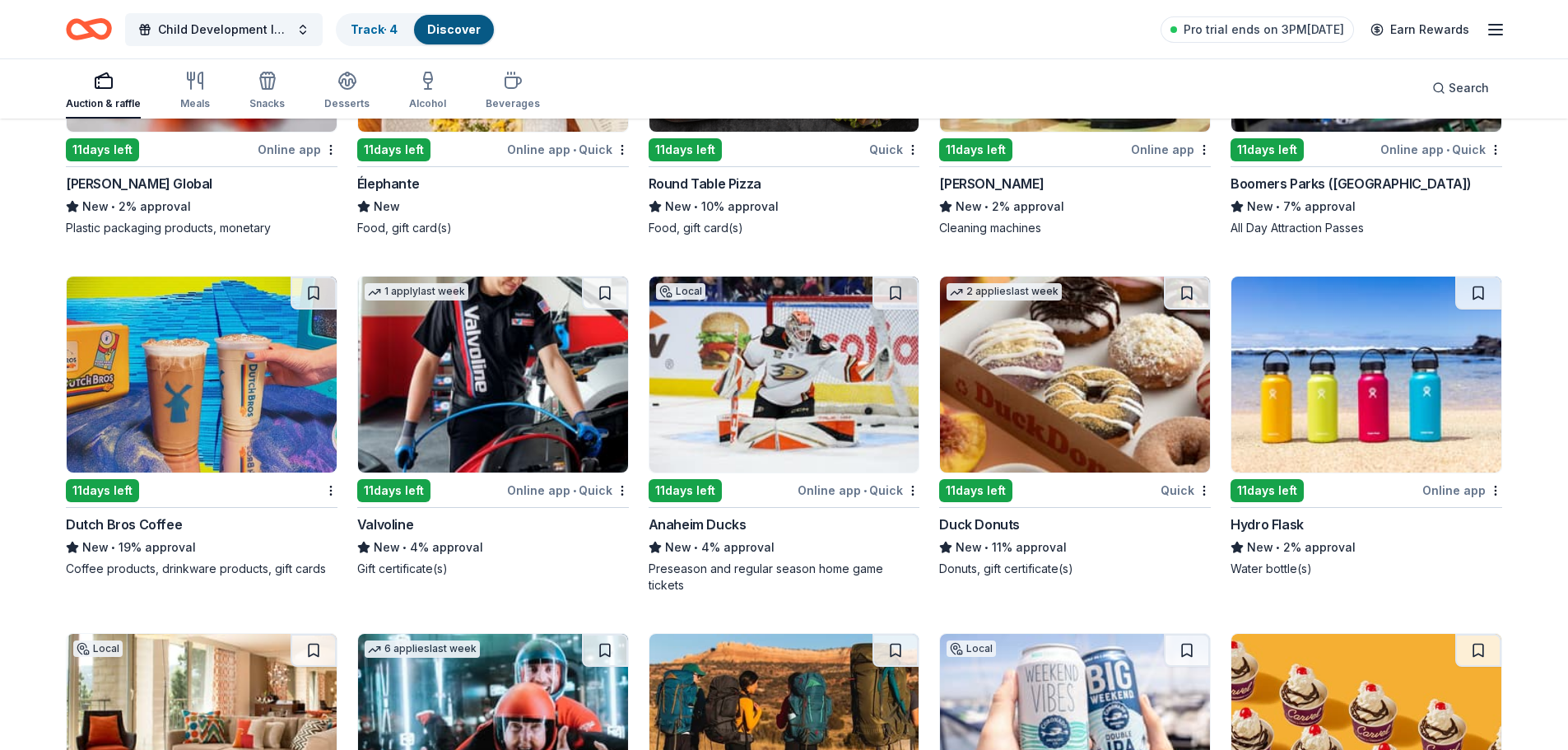
scroll to position [8560, 0]
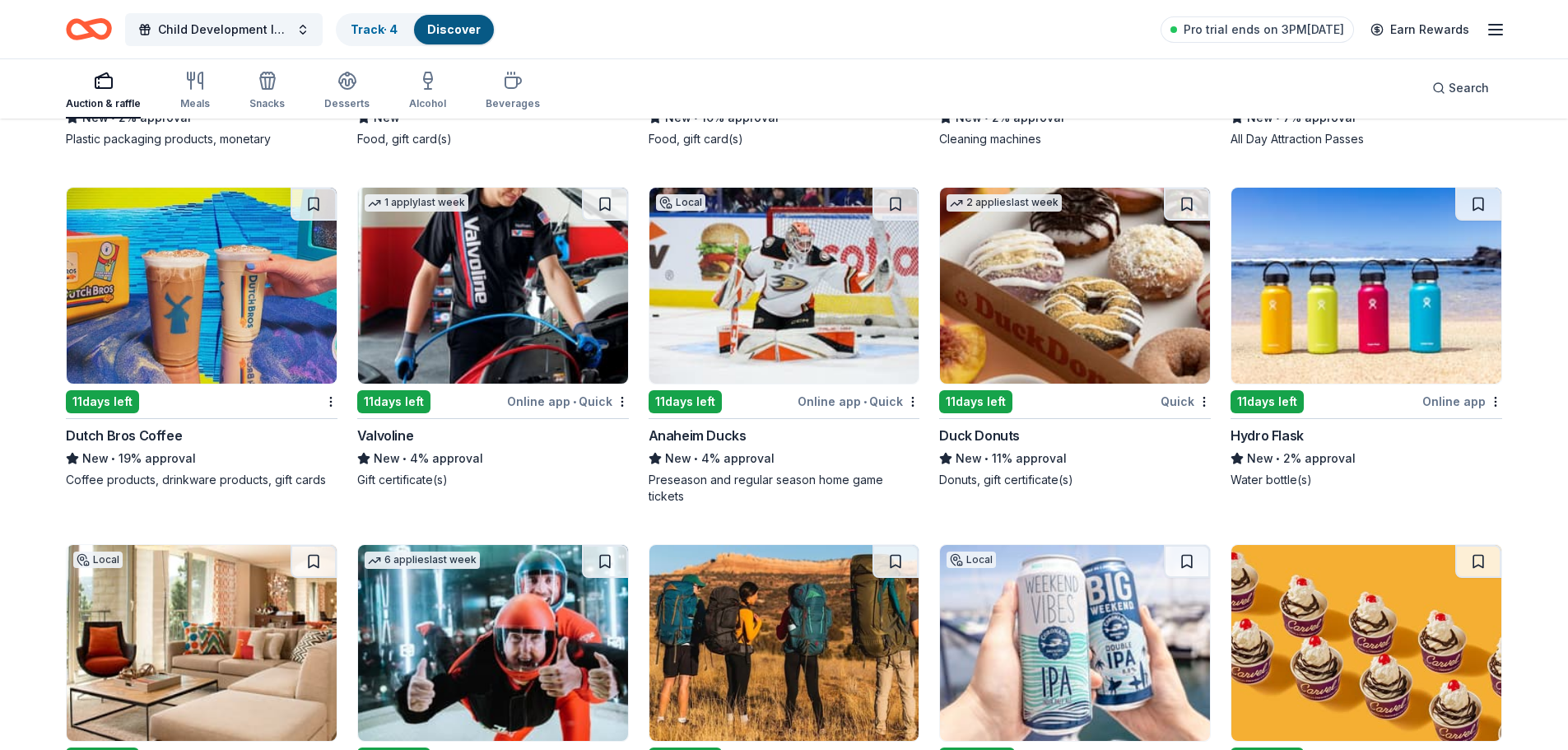
click at [1448, 399] on div "Online app" at bounding box center [1462, 401] width 80 height 20
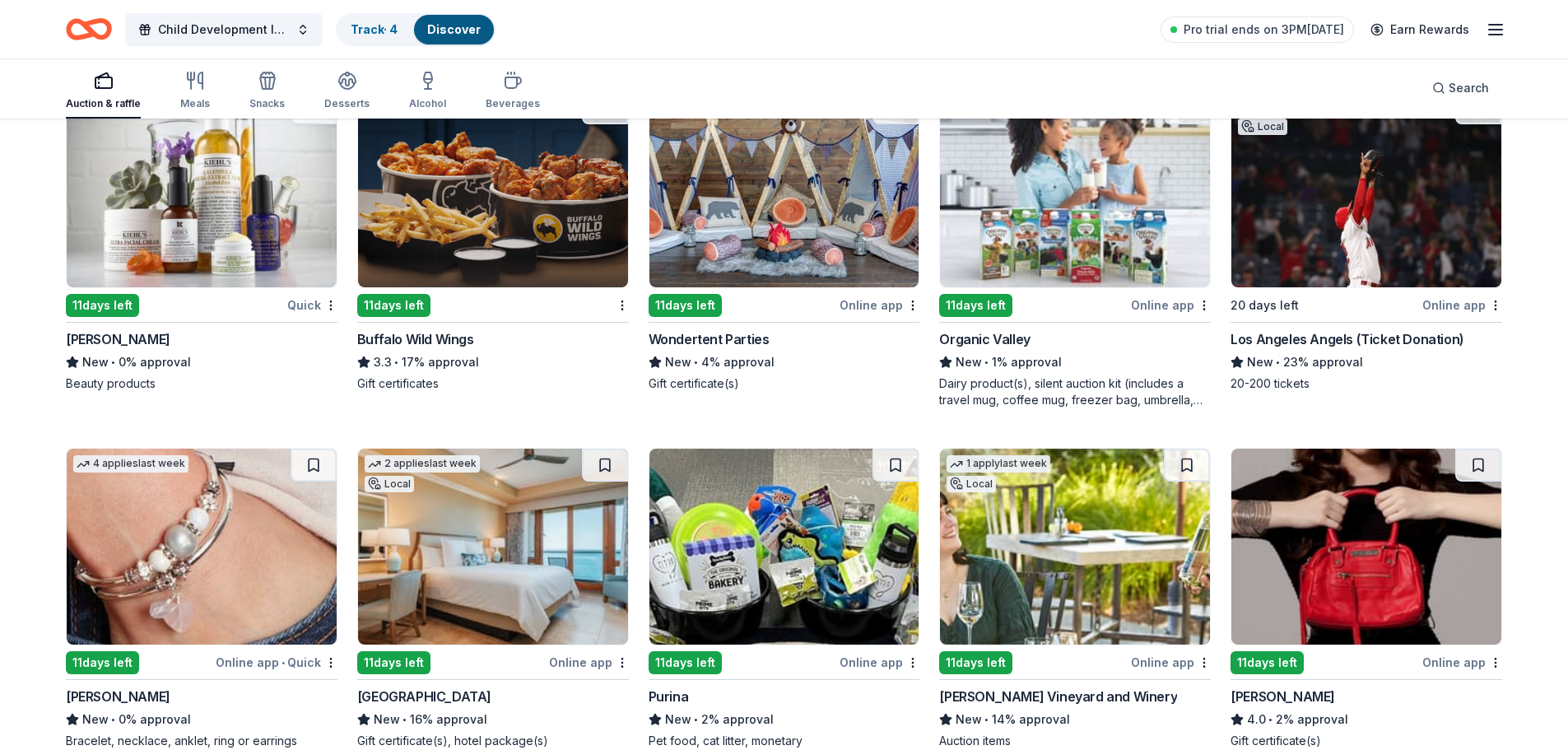
scroll to position [10865, 0]
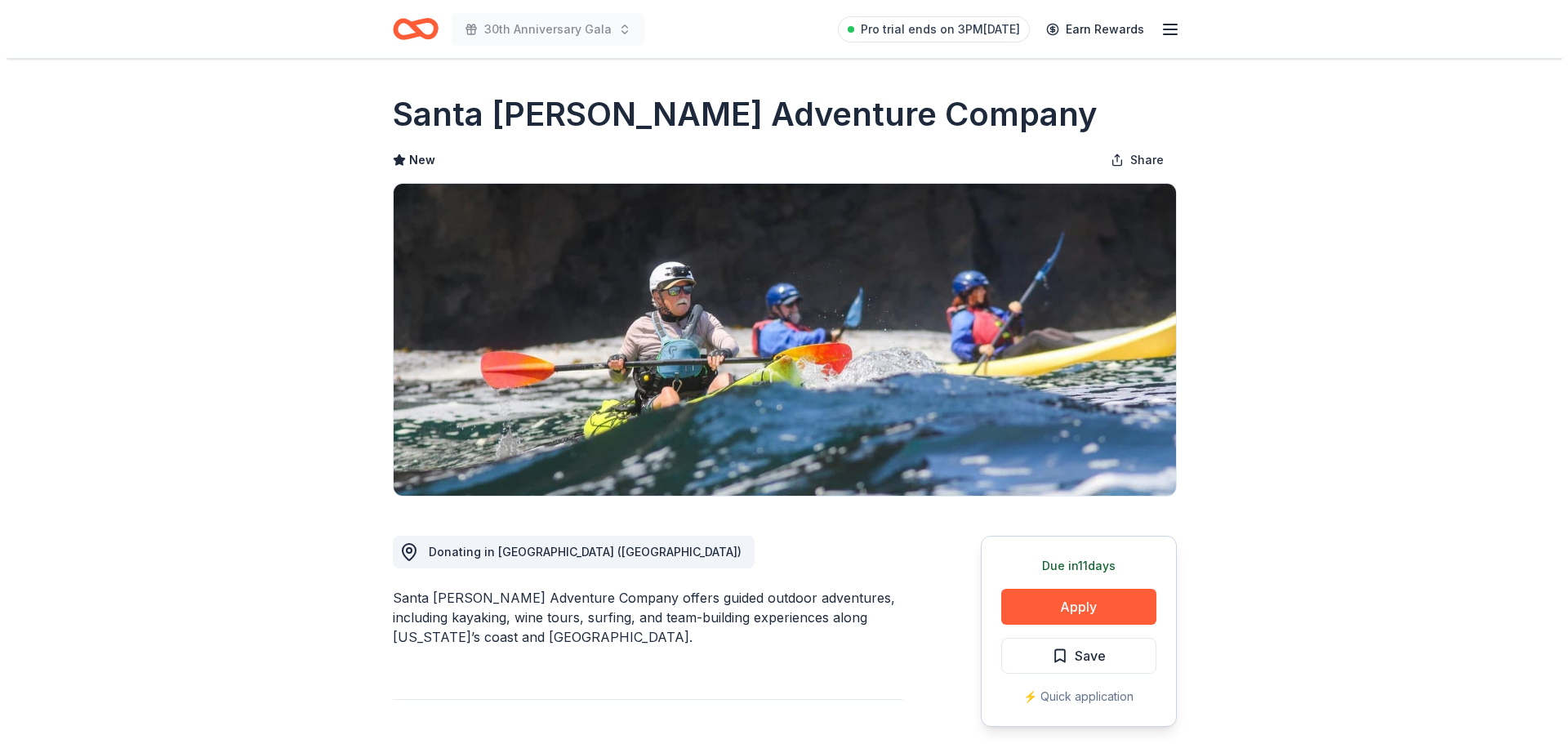
scroll to position [82, 0]
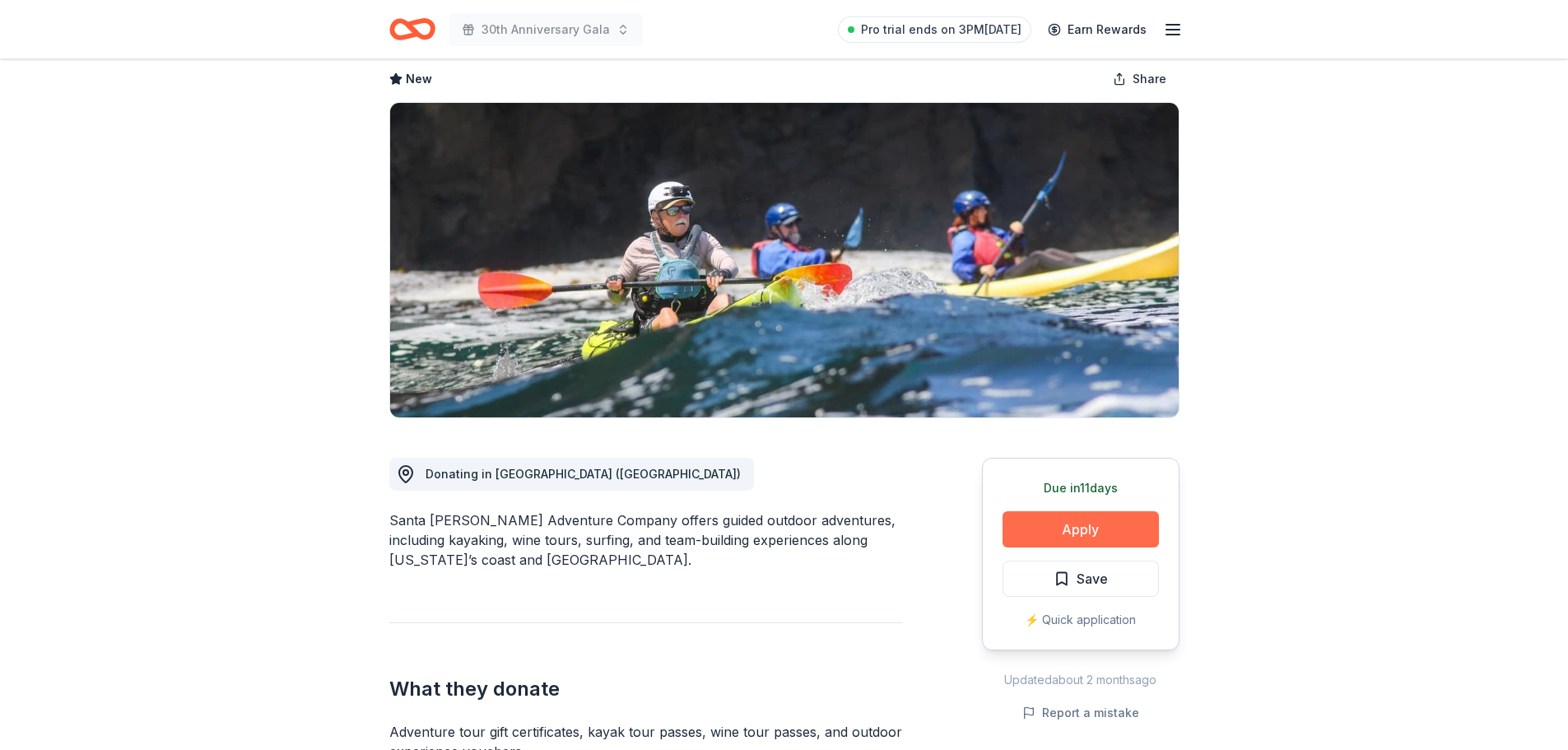
click at [1084, 525] on button "Apply" at bounding box center [1081, 529] width 156 height 36
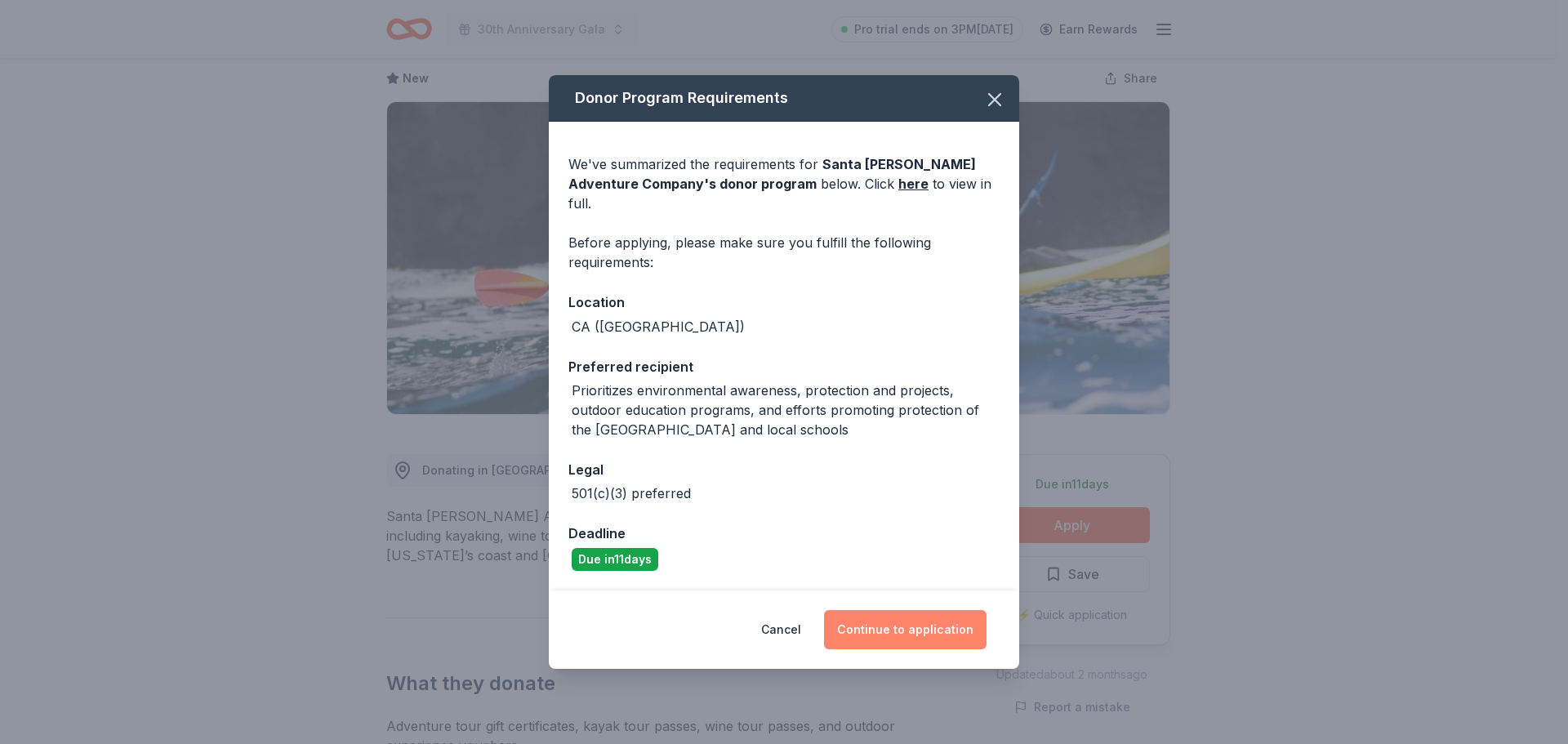
click at [893, 614] on button "Continue to application" at bounding box center [905, 630] width 163 height 40
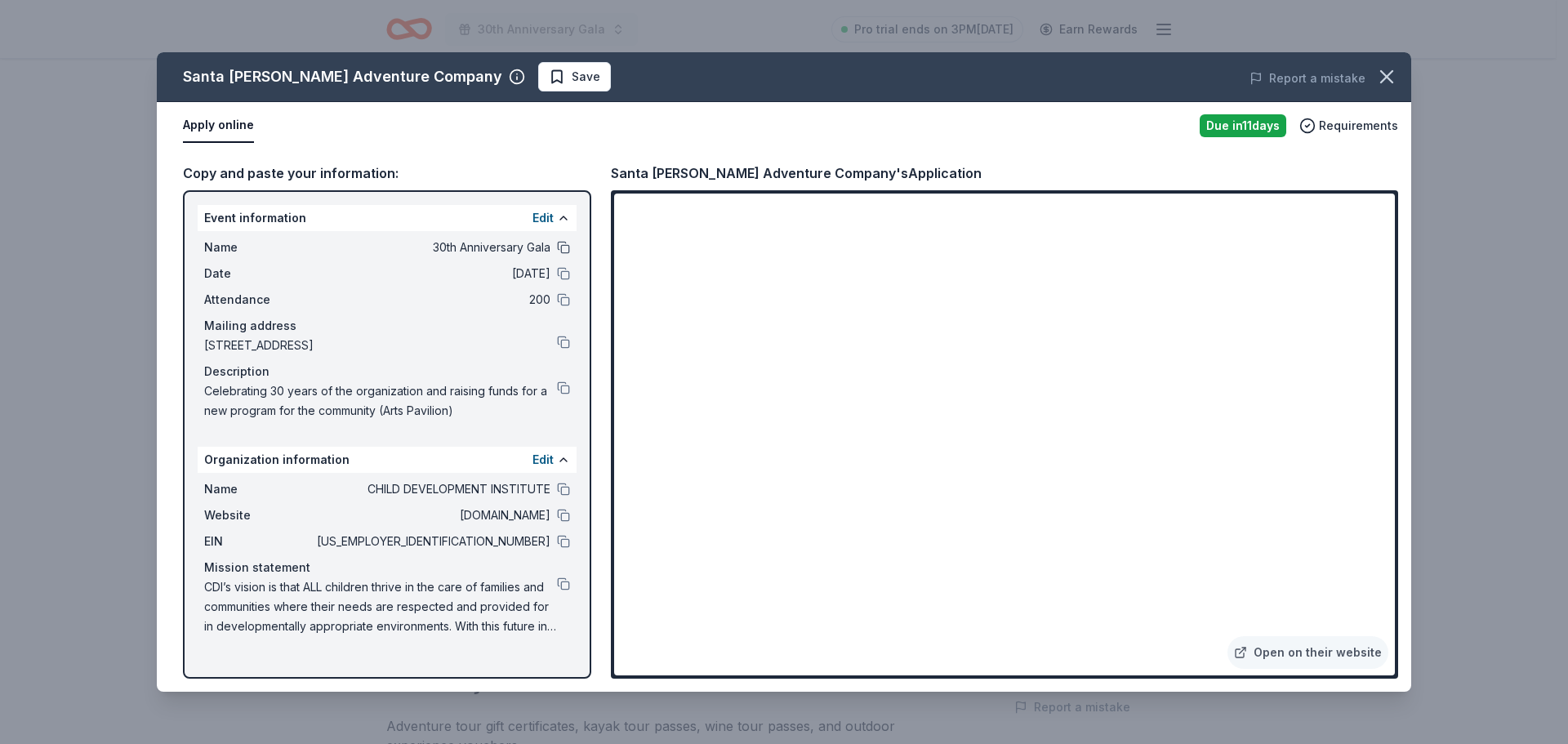
click at [557, 247] on button at bounding box center [563, 247] width 13 height 13
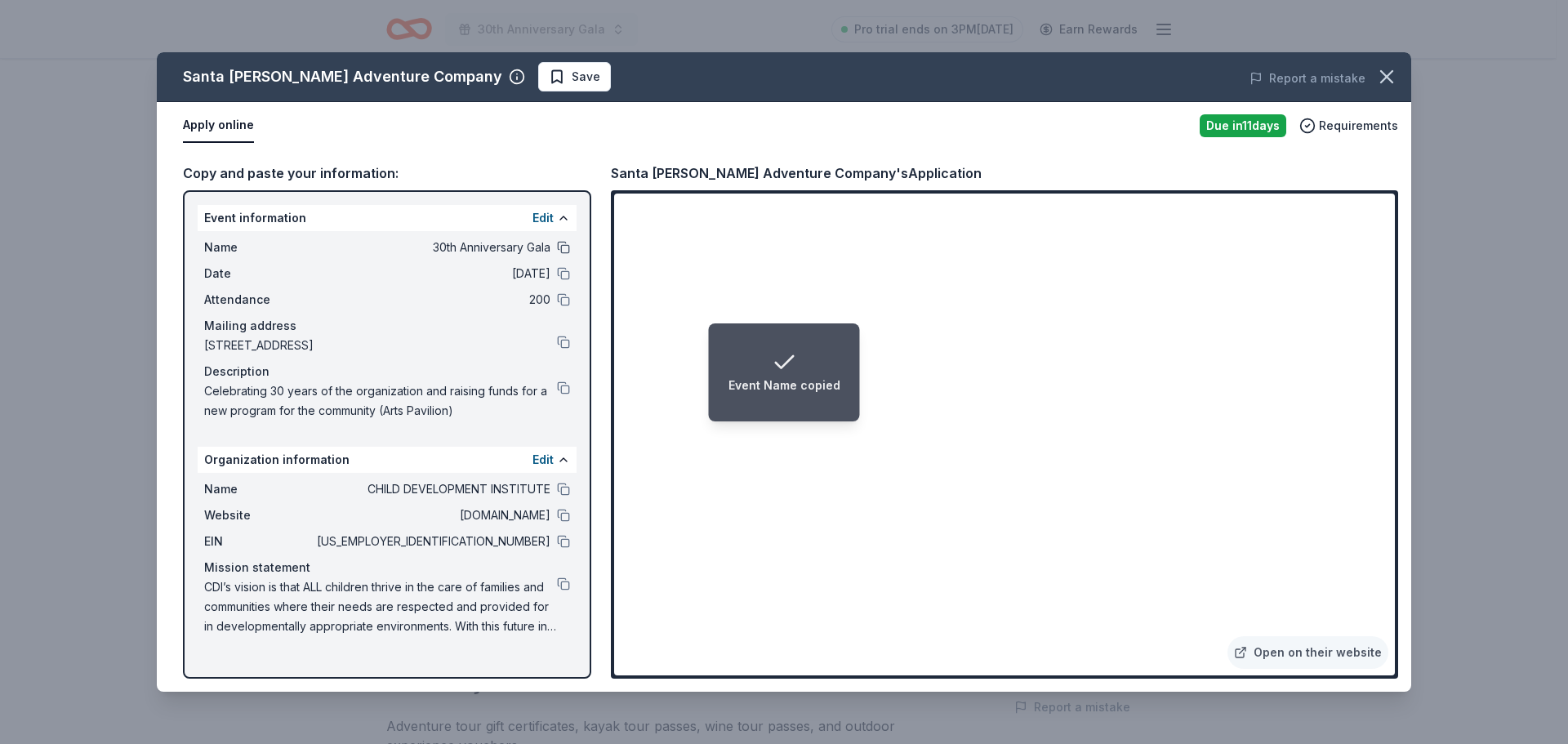
click at [557, 247] on button at bounding box center [563, 247] width 13 height 13
click at [548, 216] on button "Edit" at bounding box center [543, 218] width 21 height 19
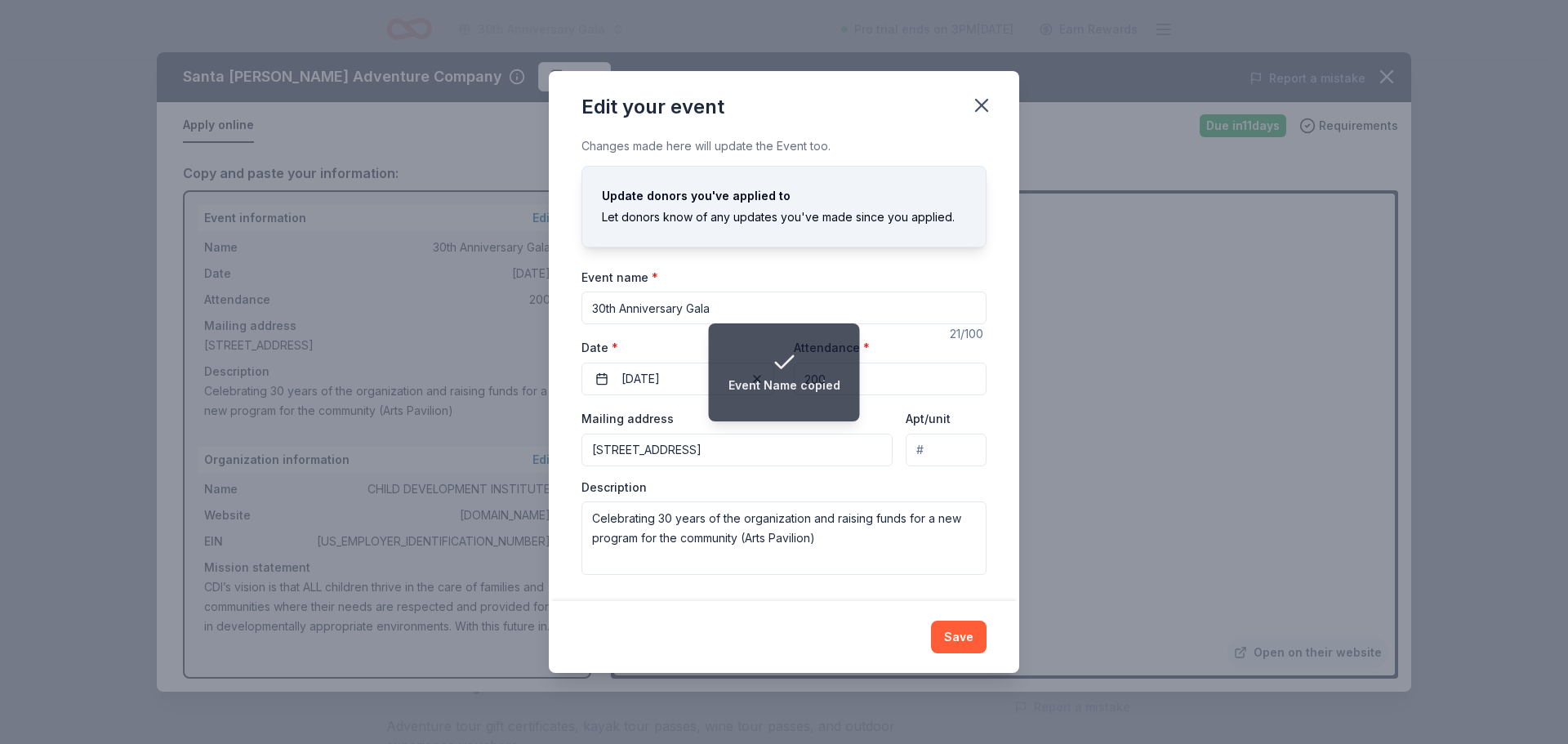
click at [595, 306] on input "30th Anniversary Gala" at bounding box center [784, 307] width 405 height 33
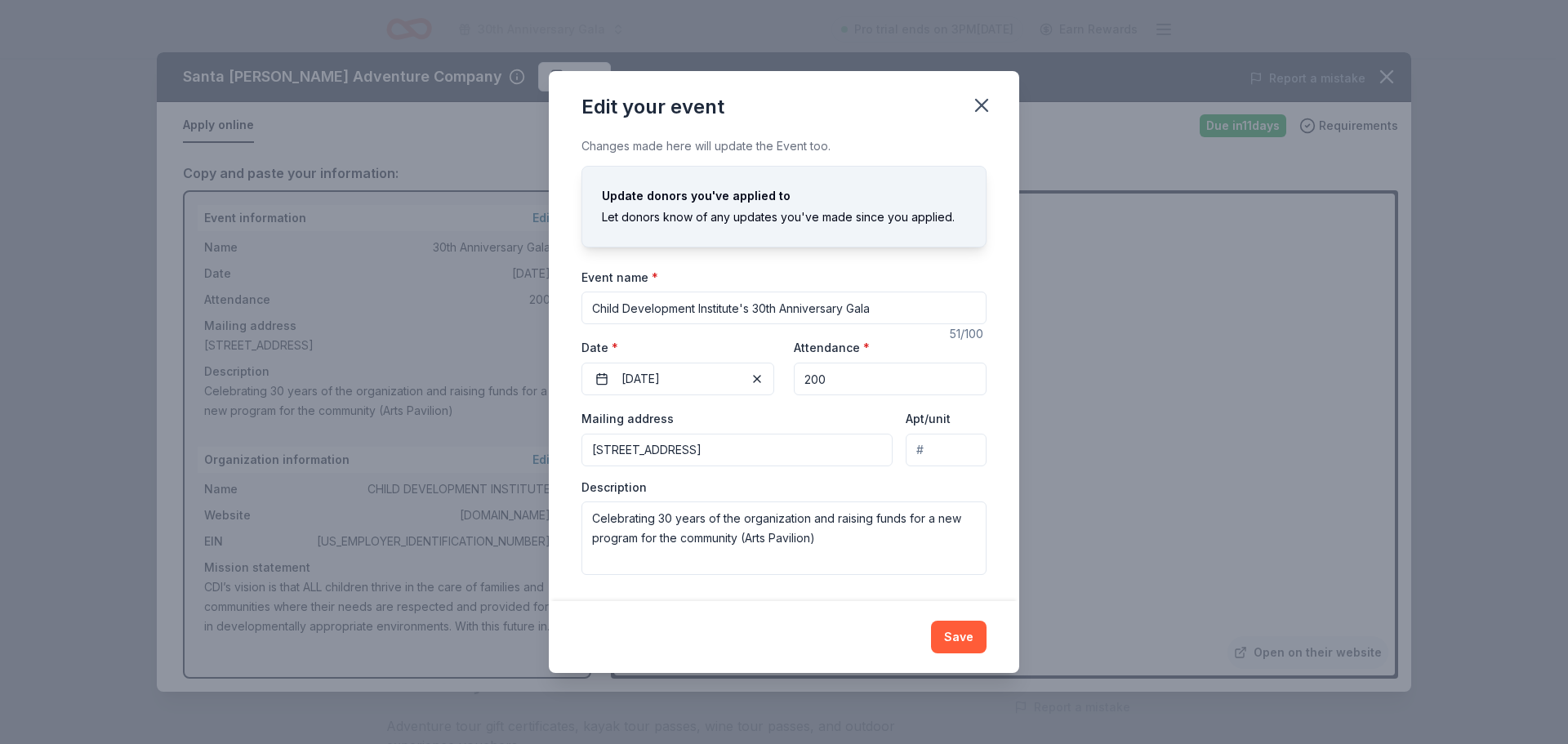
type input "Child Development Institute's 30th Anniversary Gala"
drag, startPoint x: 589, startPoint y: 517, endPoint x: 889, endPoint y: 560, distance: 303.1
click at [889, 560] on textarea "Celebrating 30 years of the organization and raising funds for a new program fo…" at bounding box center [784, 538] width 405 height 73
paste textarea "hild Development Institute (CDI) has been serving San Fernando Valley families …"
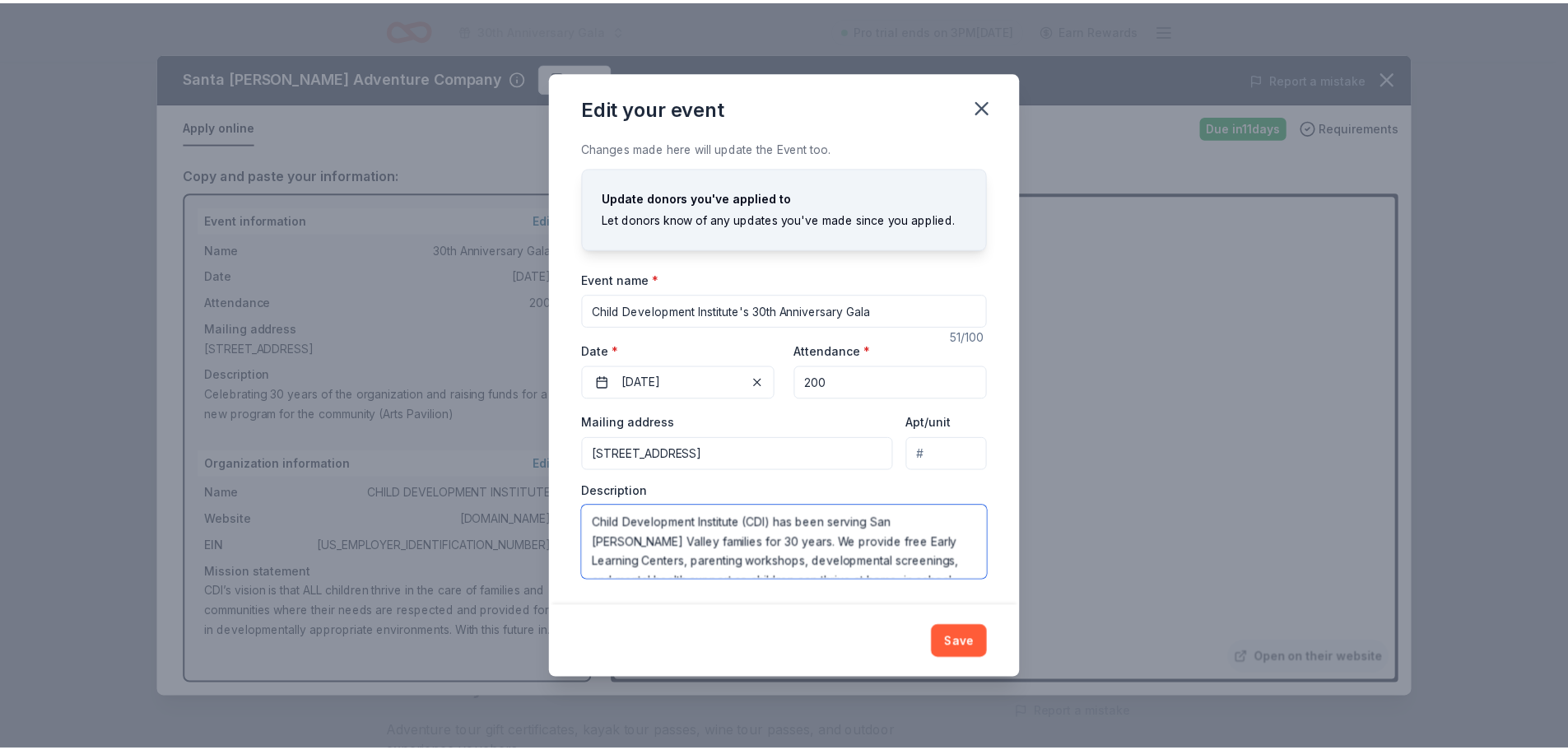
scroll to position [51, 0]
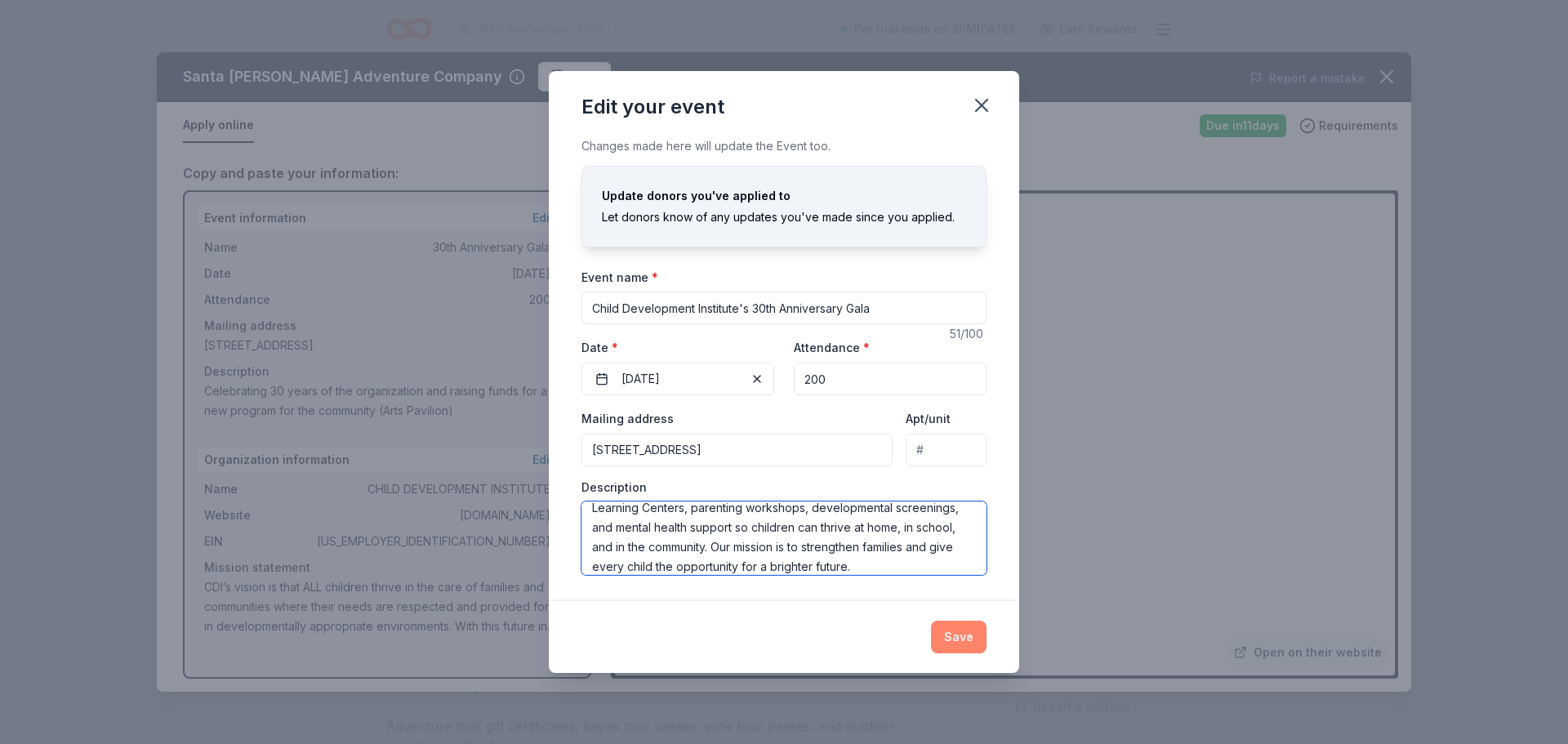
type textarea "Child Development Institute (CDI) has been serving San [PERSON_NAME] Valley fam…"
click at [964, 630] on button "Save" at bounding box center [958, 637] width 55 height 33
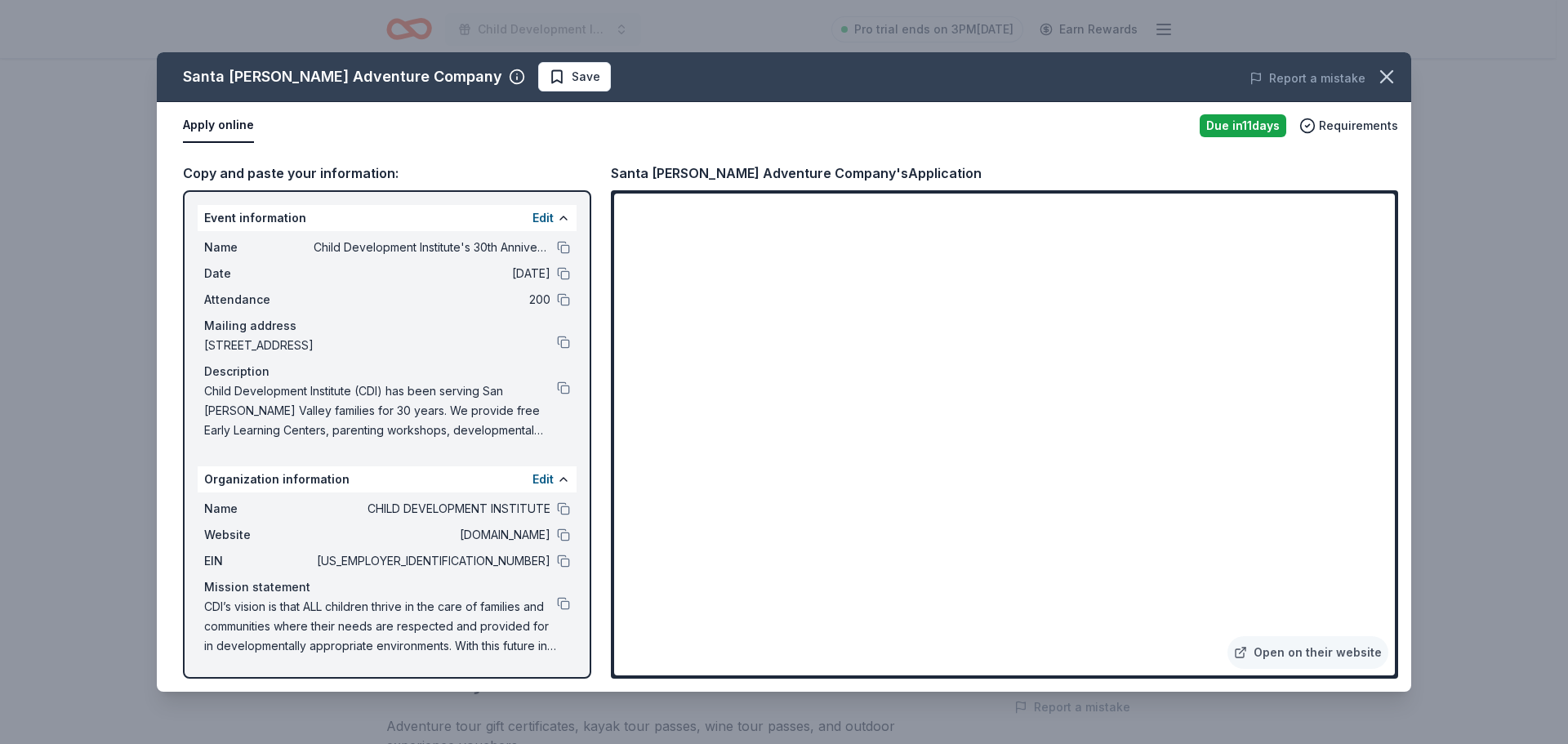
click at [538, 76] on button "Save" at bounding box center [574, 76] width 73 height 29
click at [1394, 65] on icon "button" at bounding box center [1387, 77] width 23 height 23
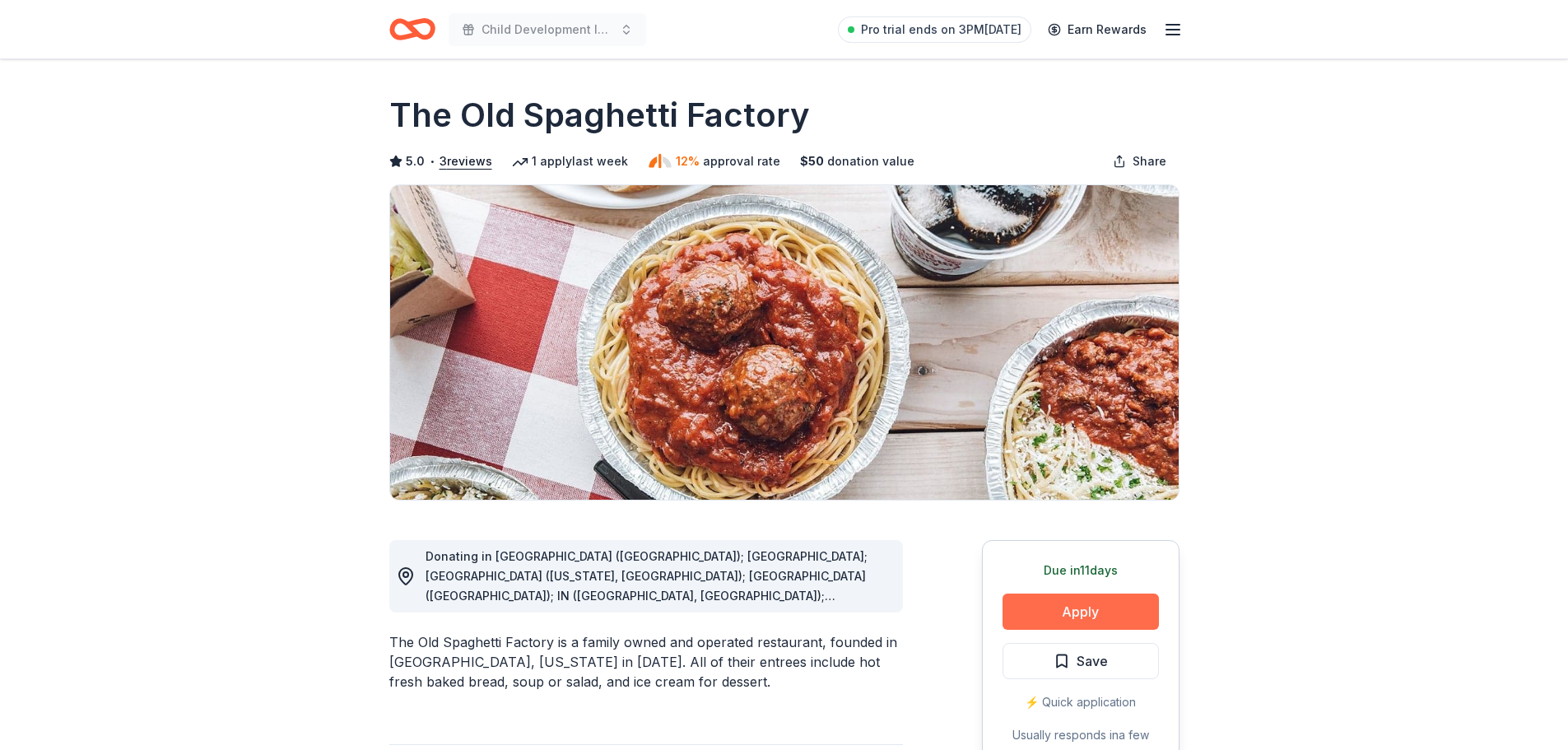
click at [1055, 611] on button "Apply" at bounding box center [1081, 612] width 156 height 36
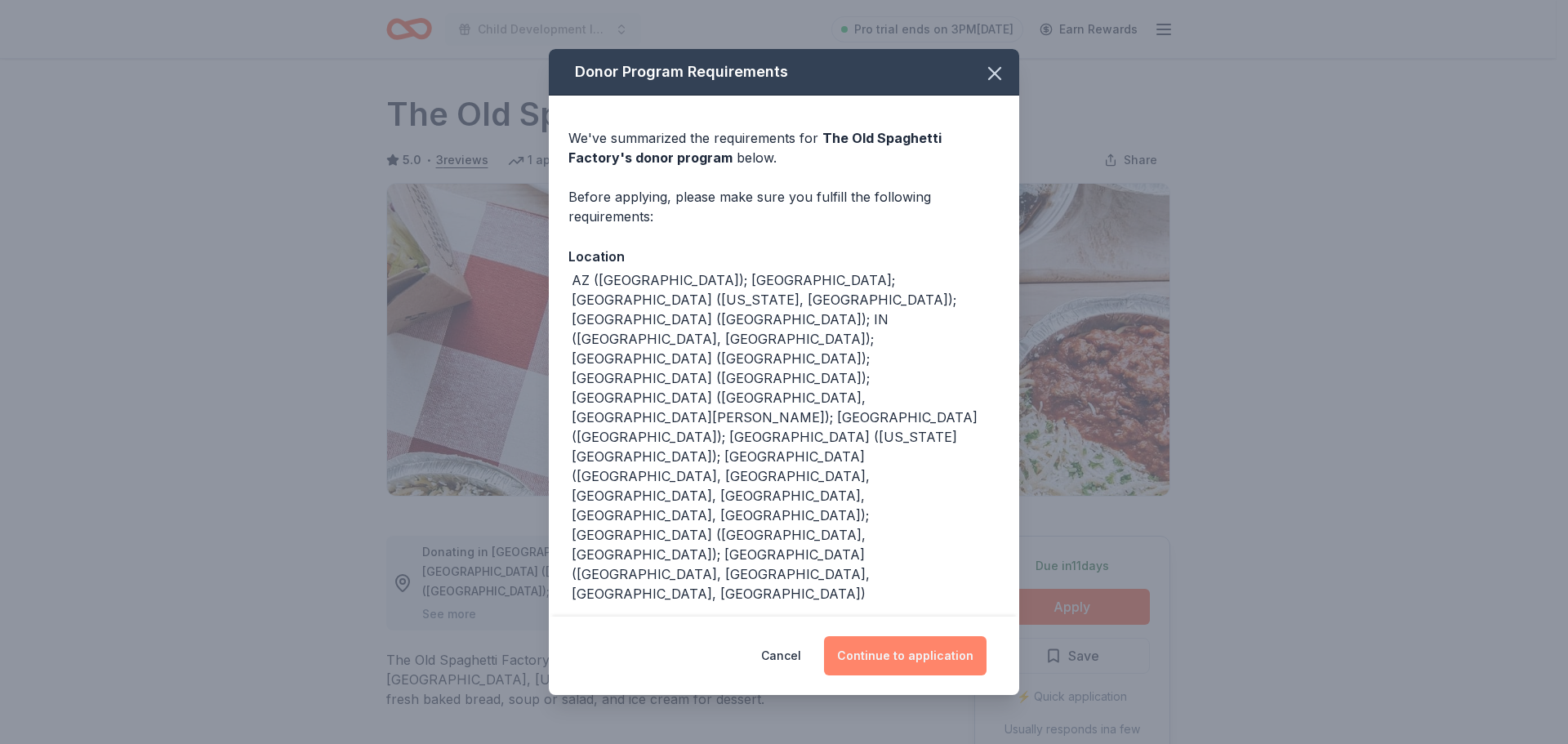
click at [902, 637] on button "Continue to application" at bounding box center [905, 656] width 163 height 40
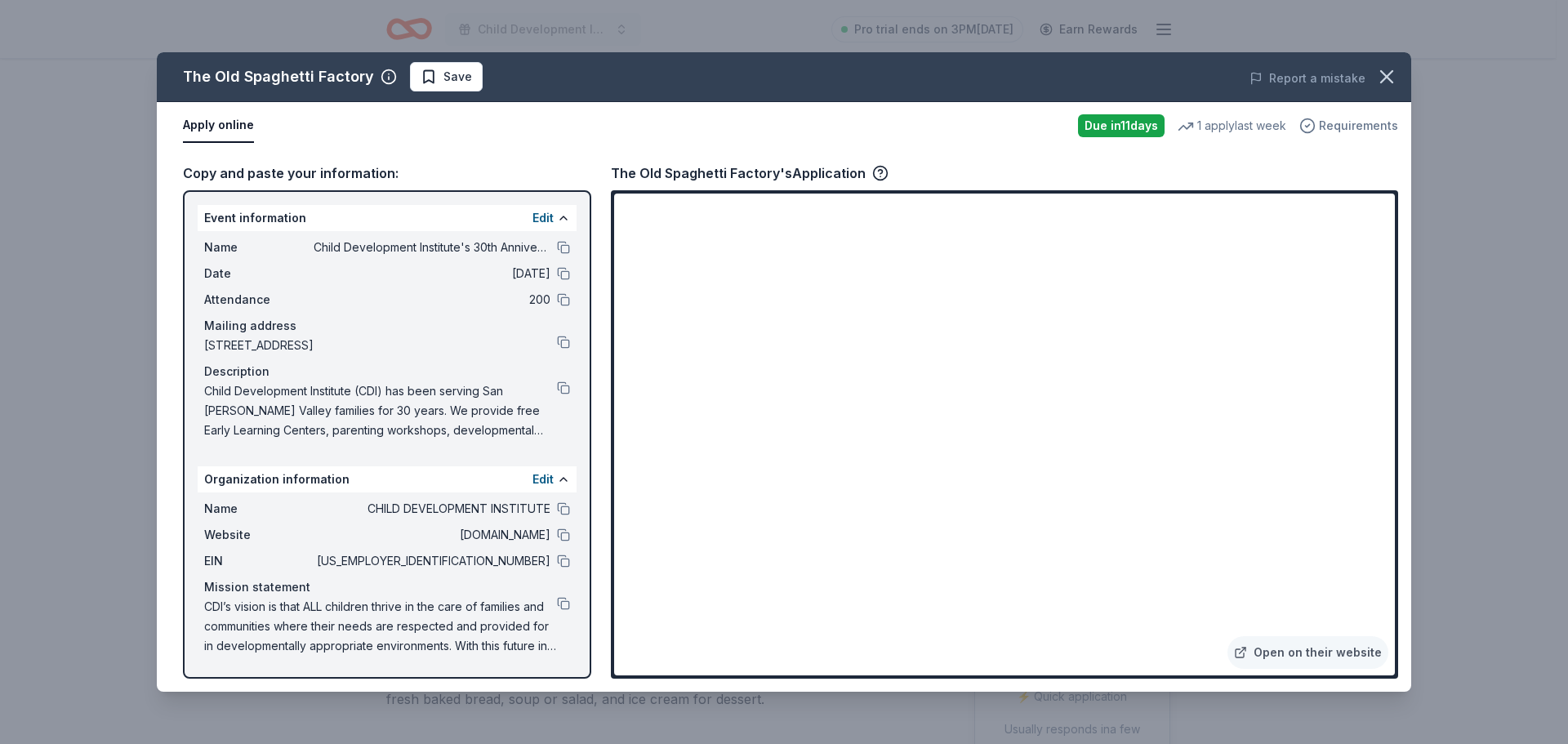
click at [1336, 124] on span "Requirements" at bounding box center [1358, 126] width 79 height 19
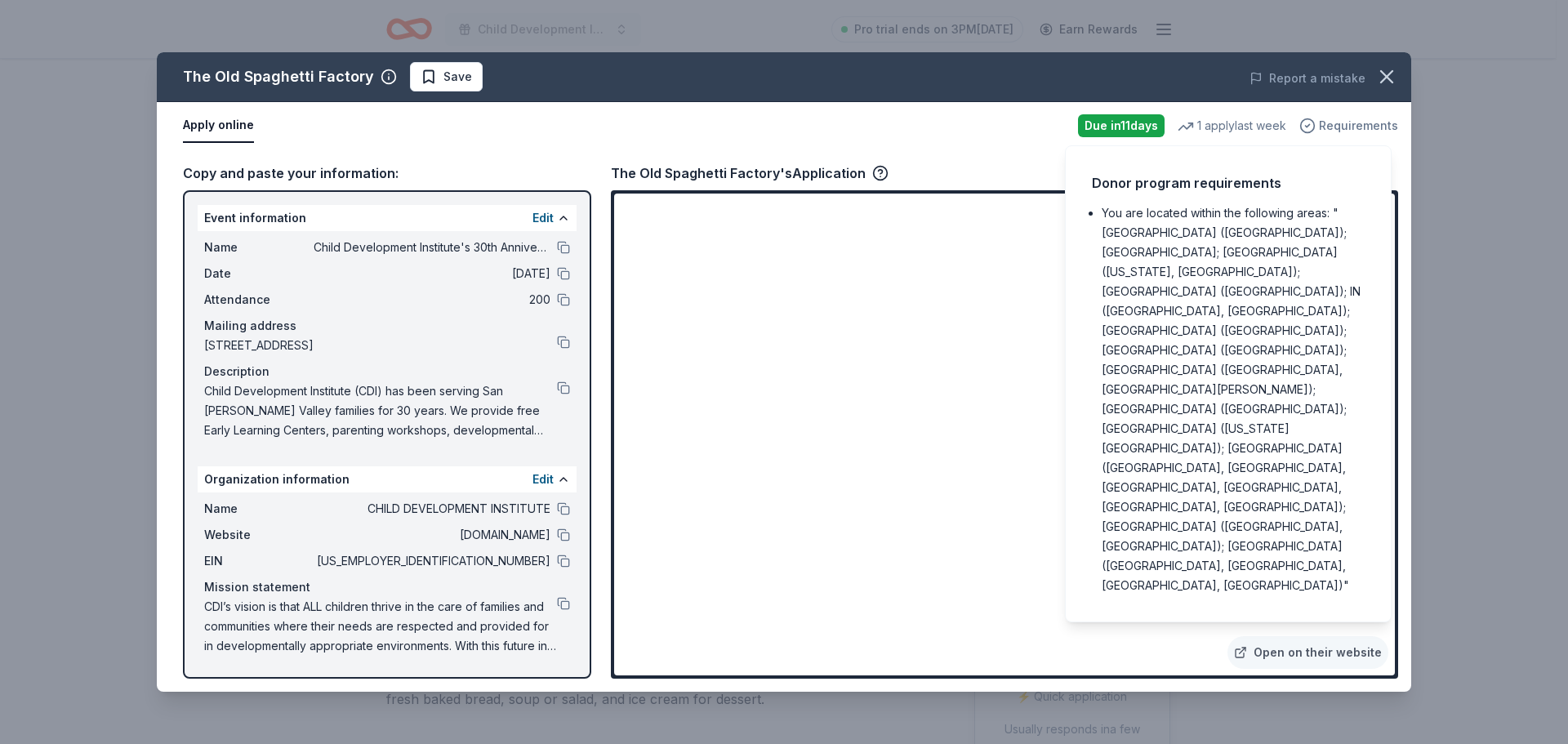
click at [1366, 121] on span "Requirements" at bounding box center [1358, 126] width 79 height 19
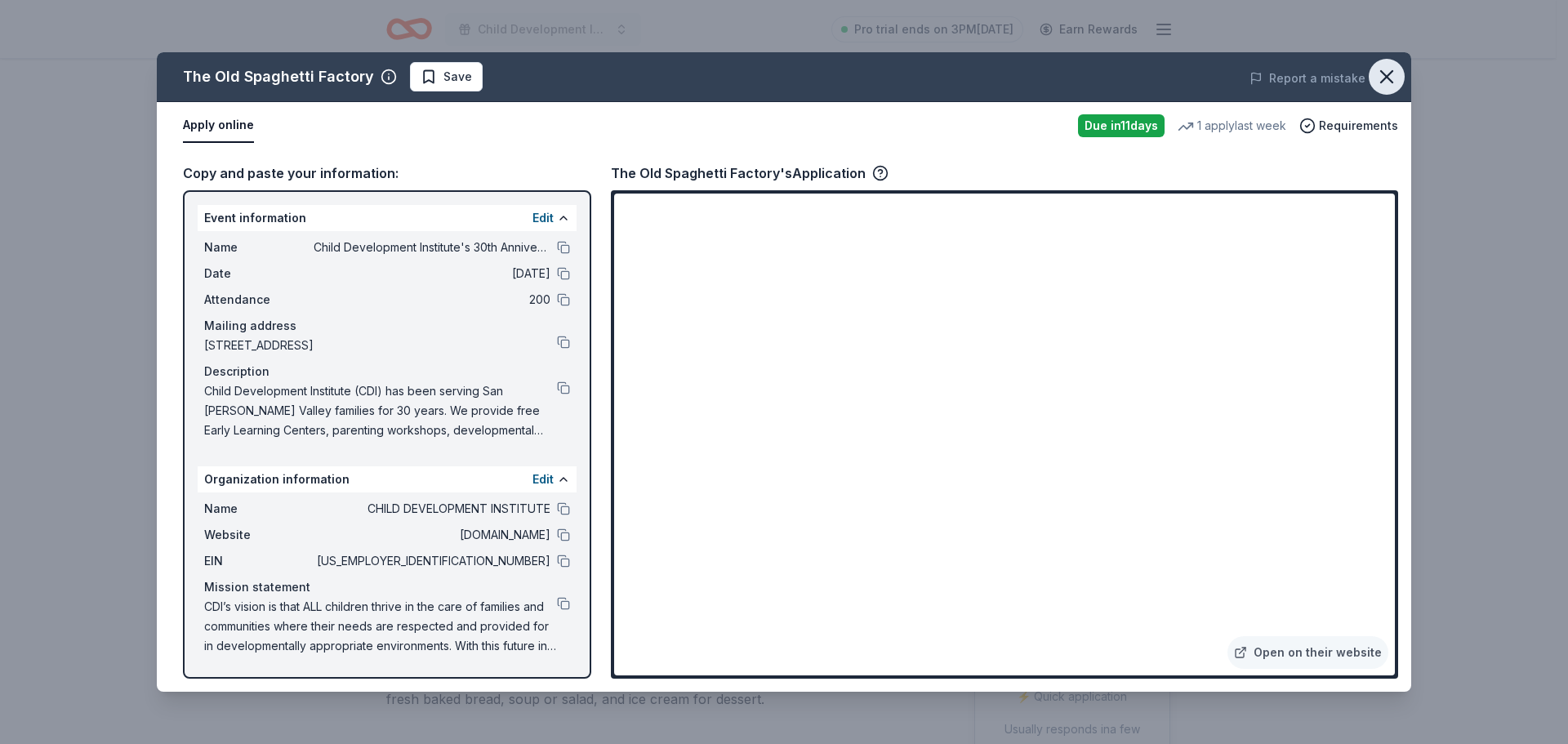
click at [1391, 75] on icon "button" at bounding box center [1387, 77] width 23 height 23
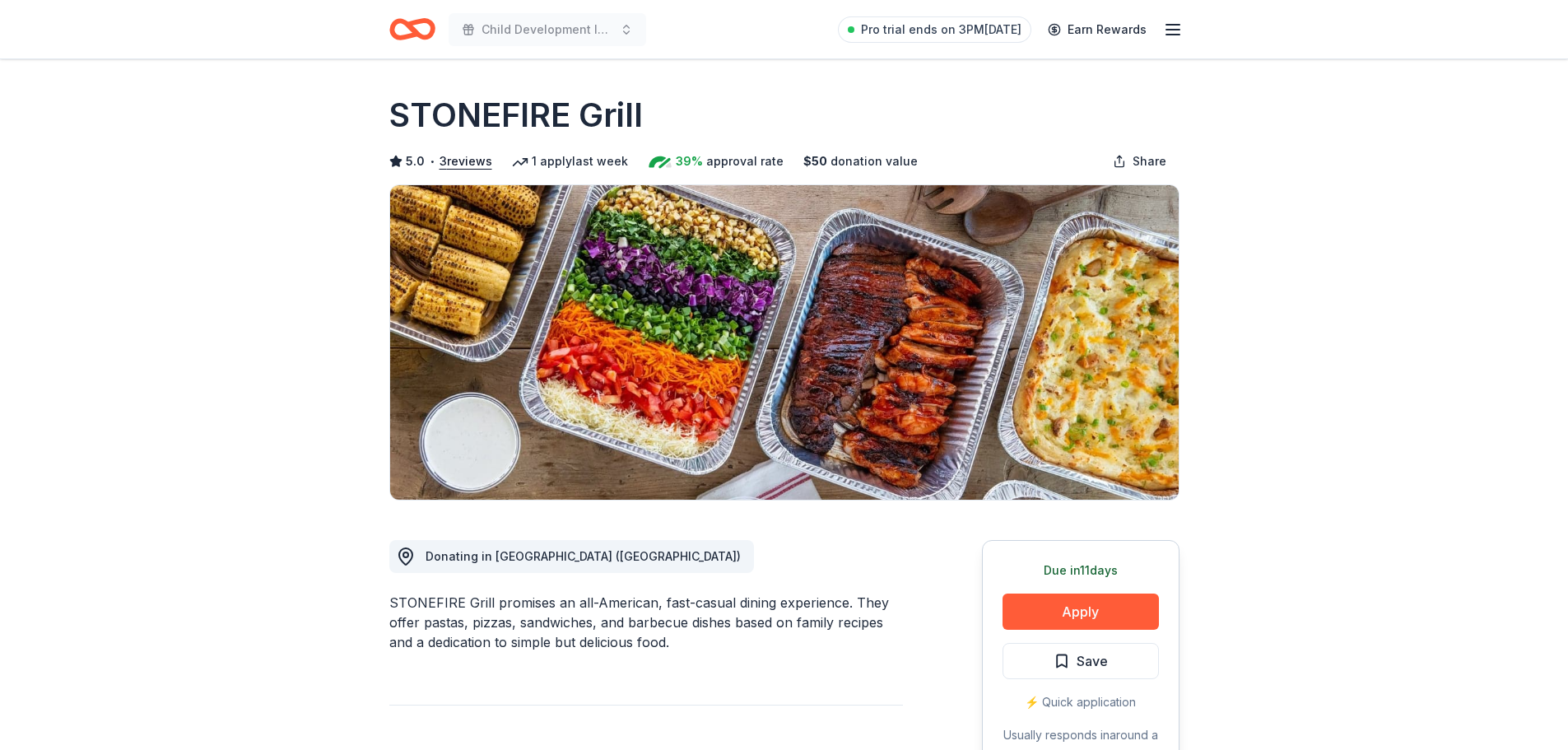
scroll to position [165, 0]
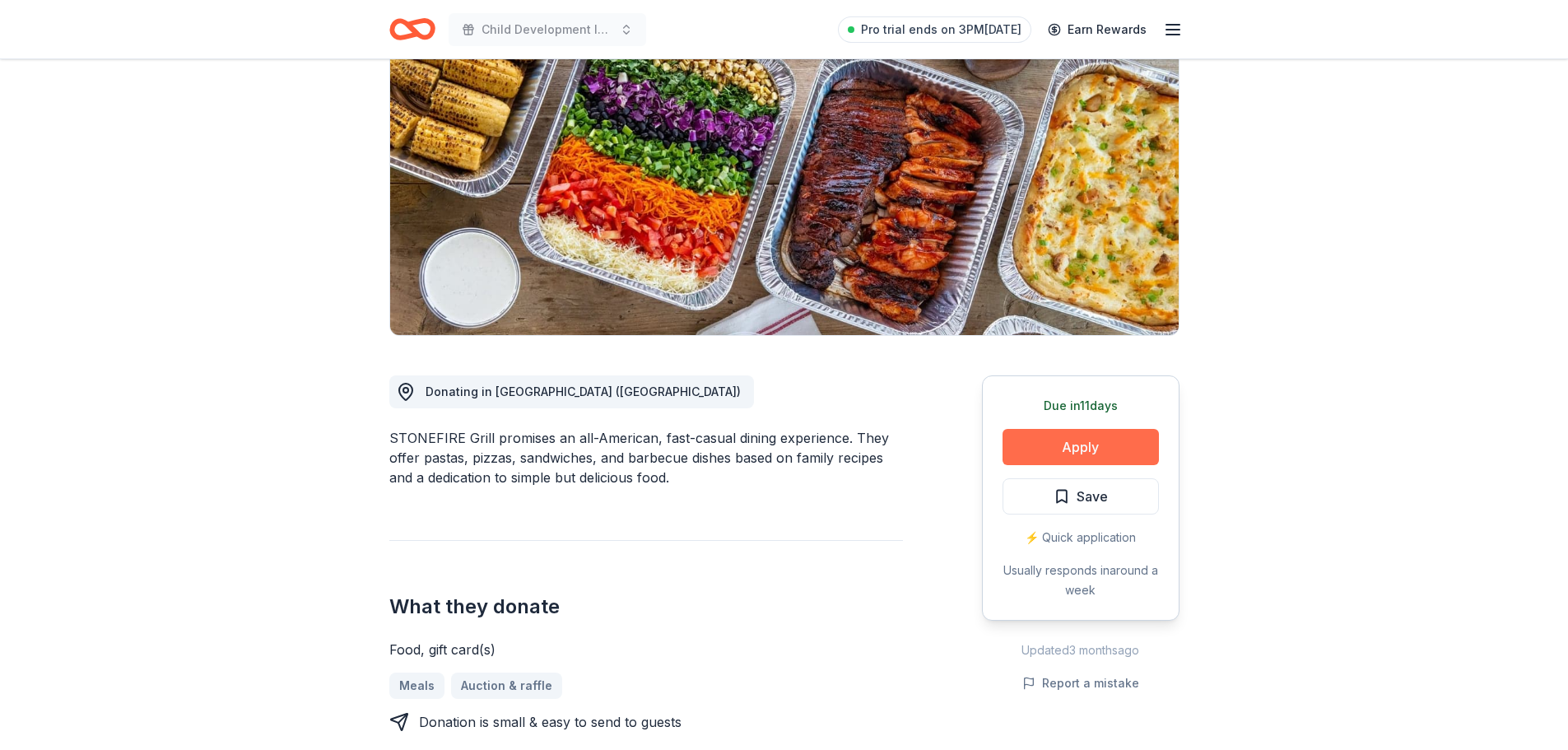
click at [1071, 449] on button "Apply" at bounding box center [1081, 446] width 156 height 36
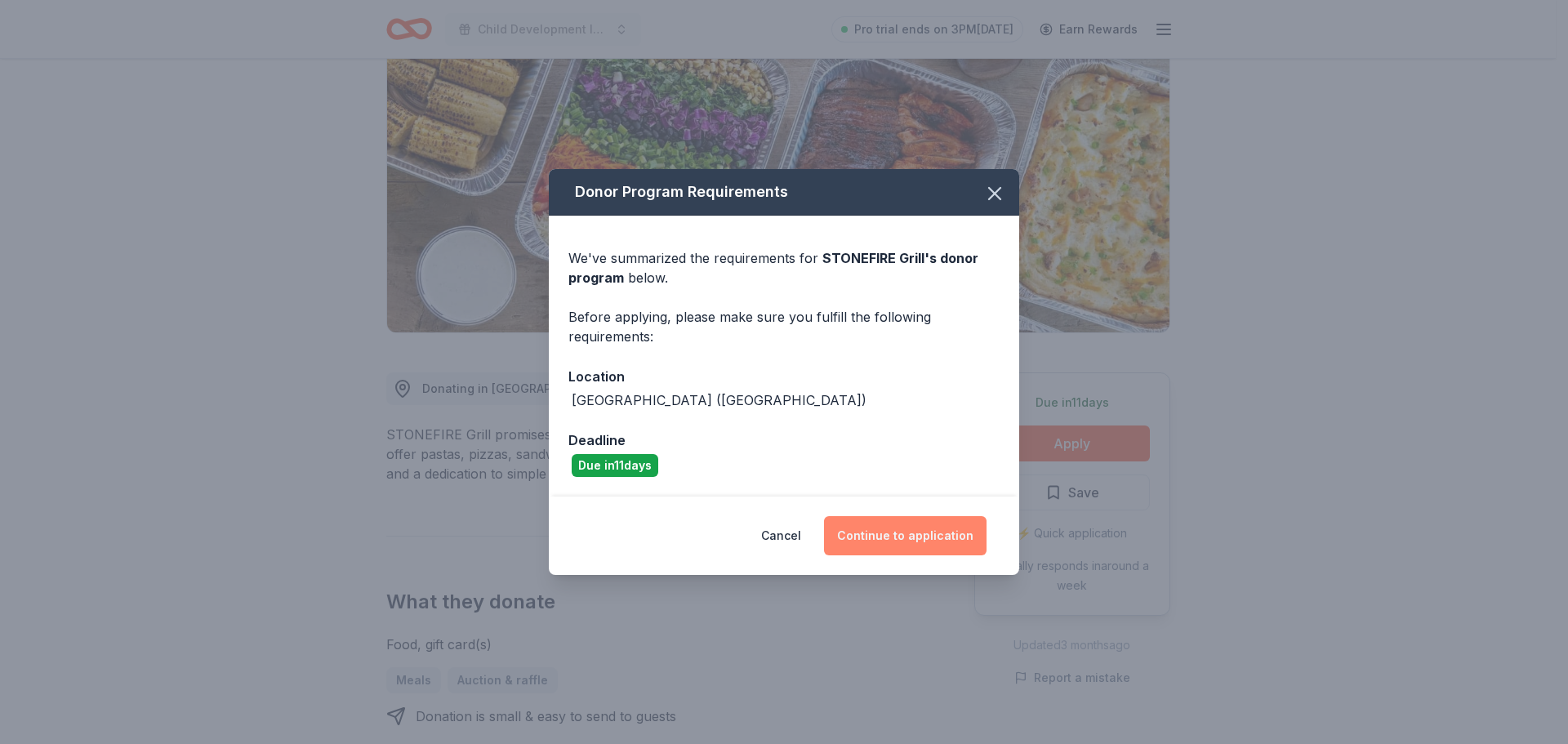
click at [884, 528] on button "Continue to application" at bounding box center [905, 535] width 163 height 40
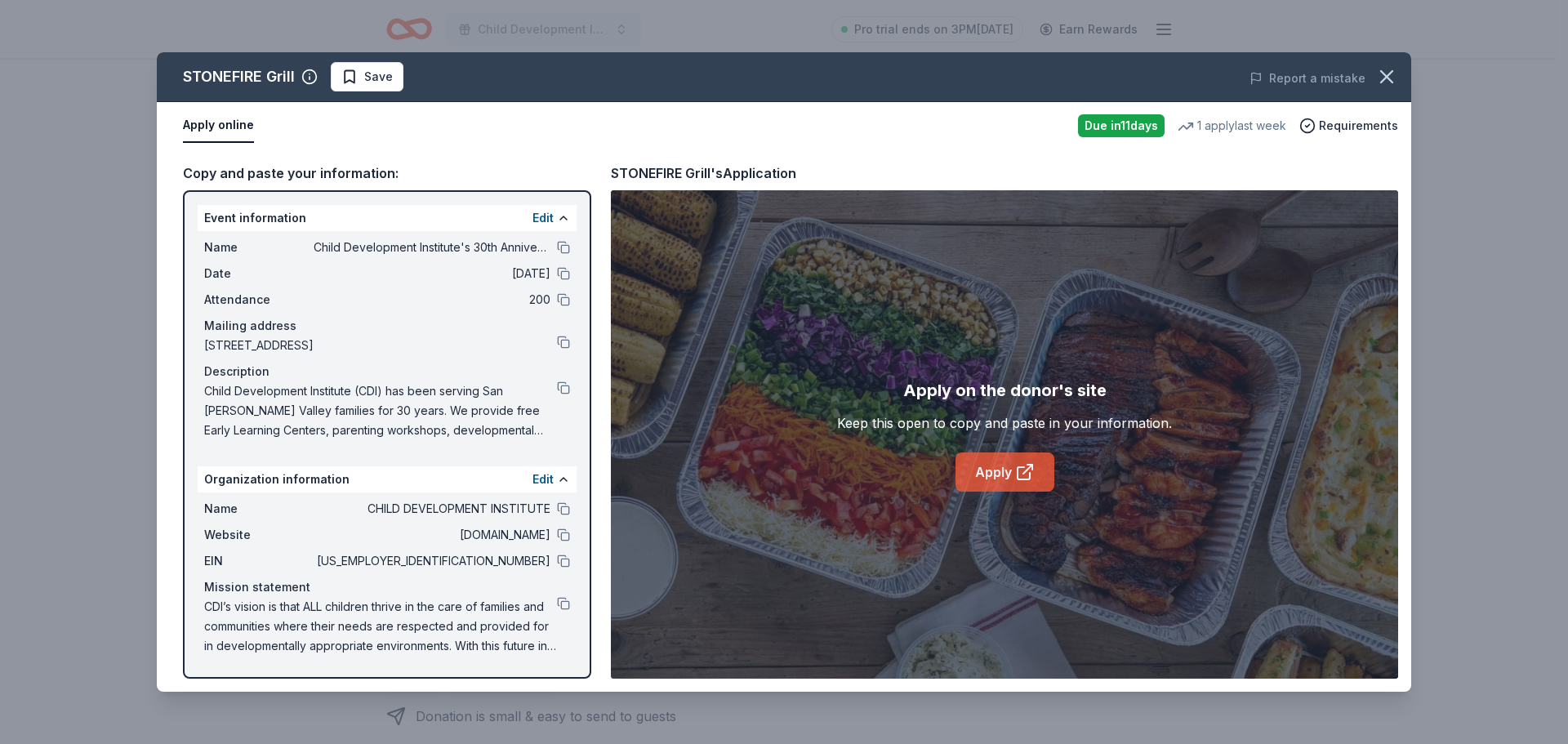
click at [998, 472] on link "Apply" at bounding box center [1005, 472] width 99 height 40
click at [1395, 77] on button "button" at bounding box center [1387, 77] width 36 height 36
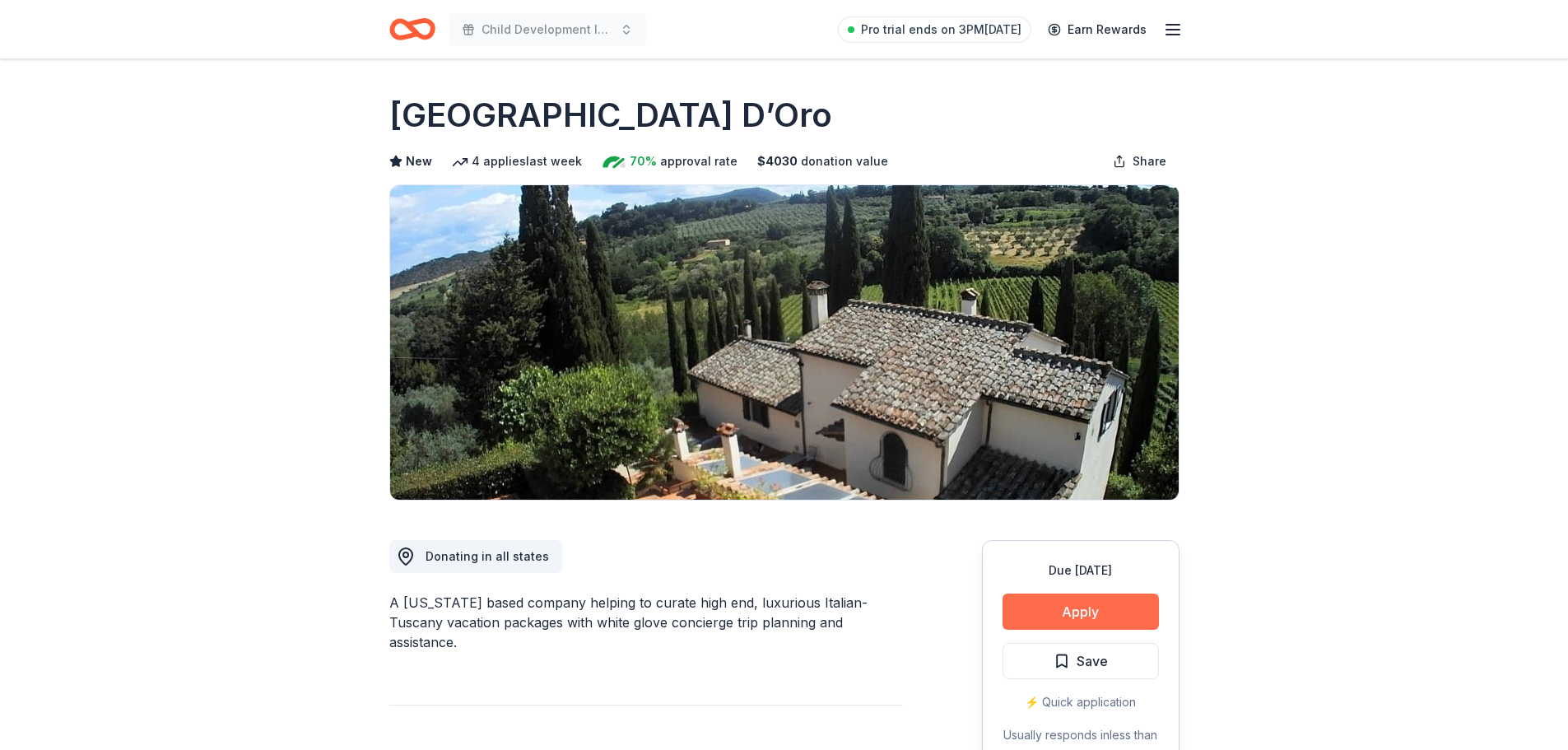
click at [1045, 610] on button "Apply" at bounding box center [1081, 612] width 156 height 36
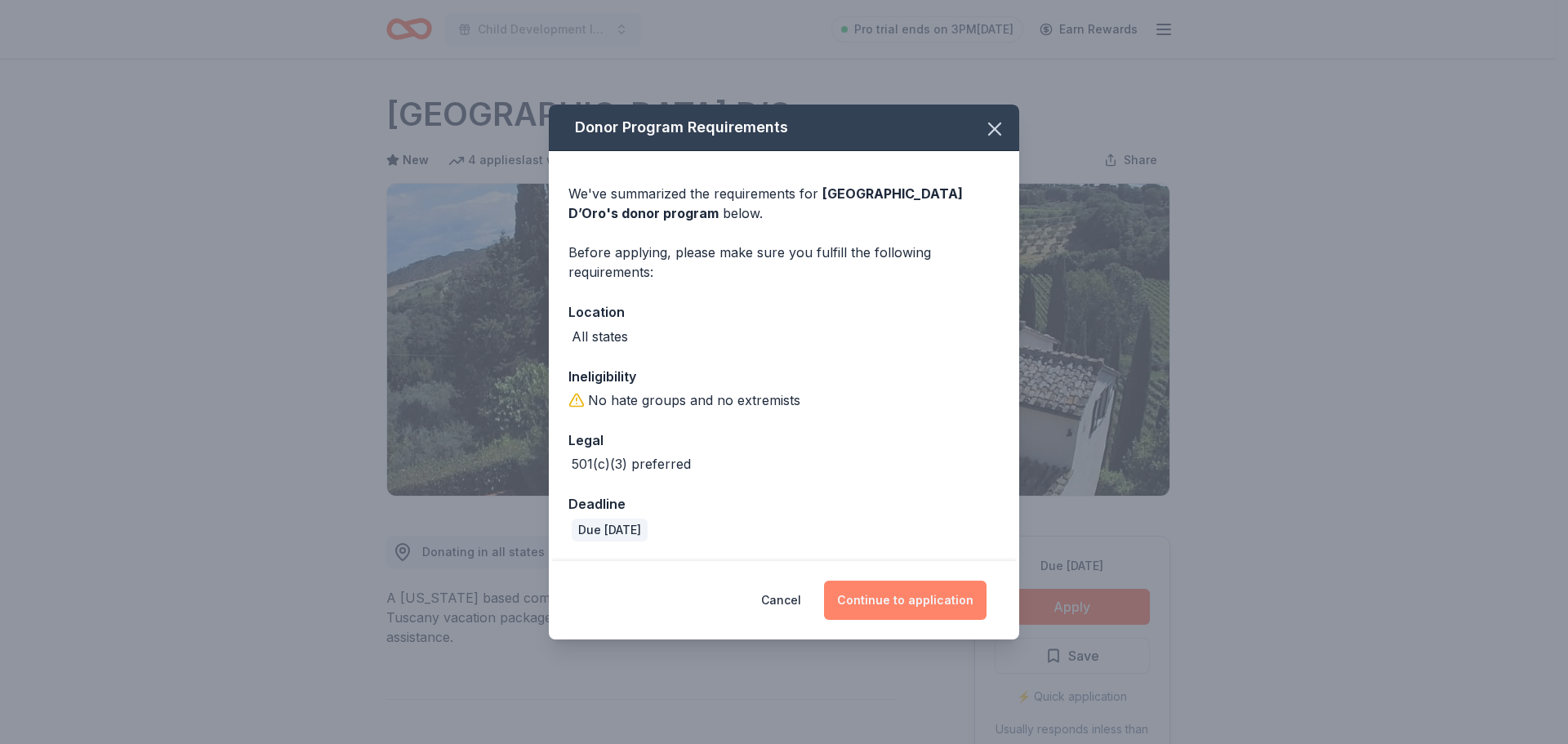
click at [896, 596] on button "Continue to application" at bounding box center [905, 600] width 163 height 40
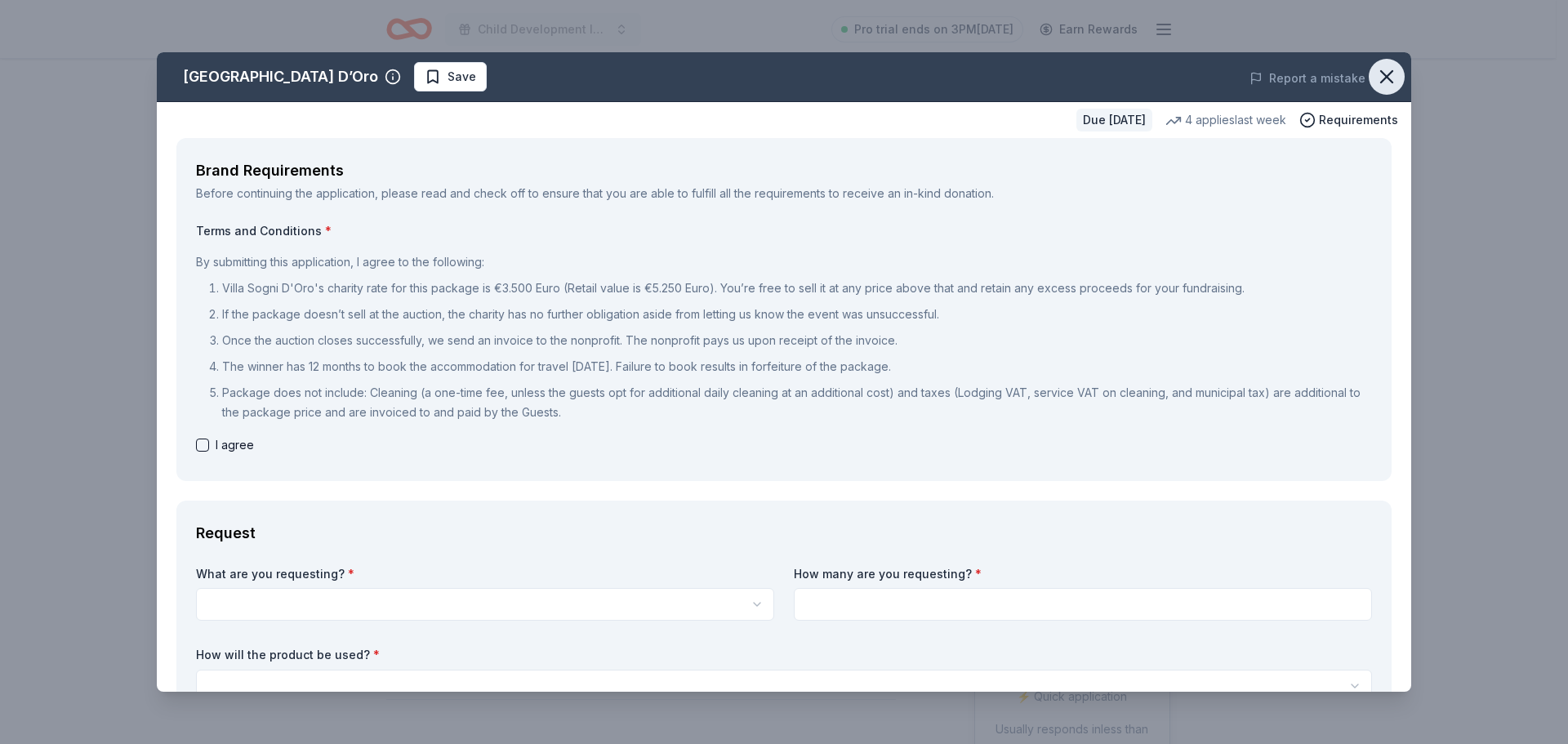
click at [1375, 73] on icon "button" at bounding box center [1387, 77] width 23 height 23
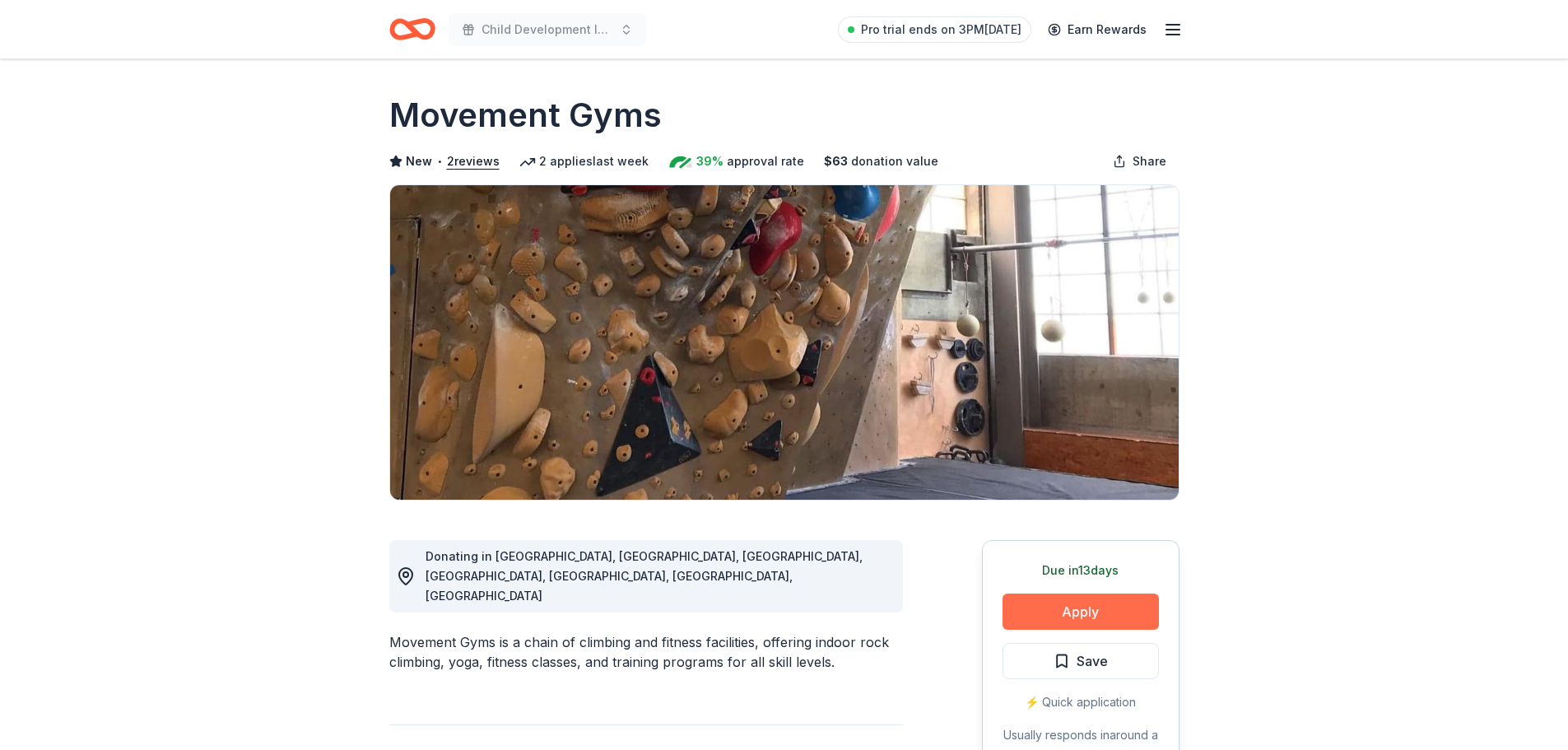
click at [1085, 619] on button "Apply" at bounding box center [1081, 612] width 156 height 36
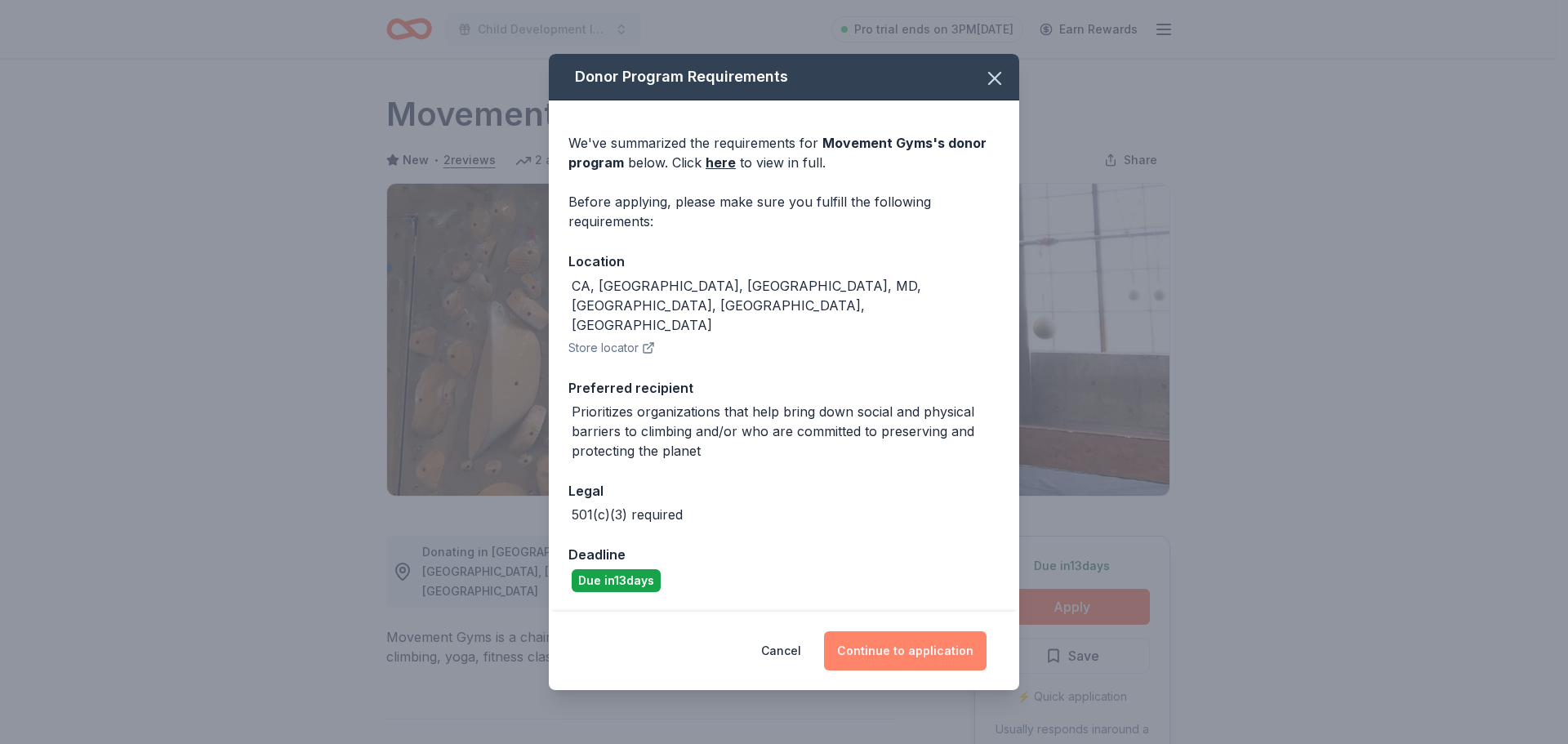
click at [944, 634] on button "Continue to application" at bounding box center [905, 651] width 163 height 40
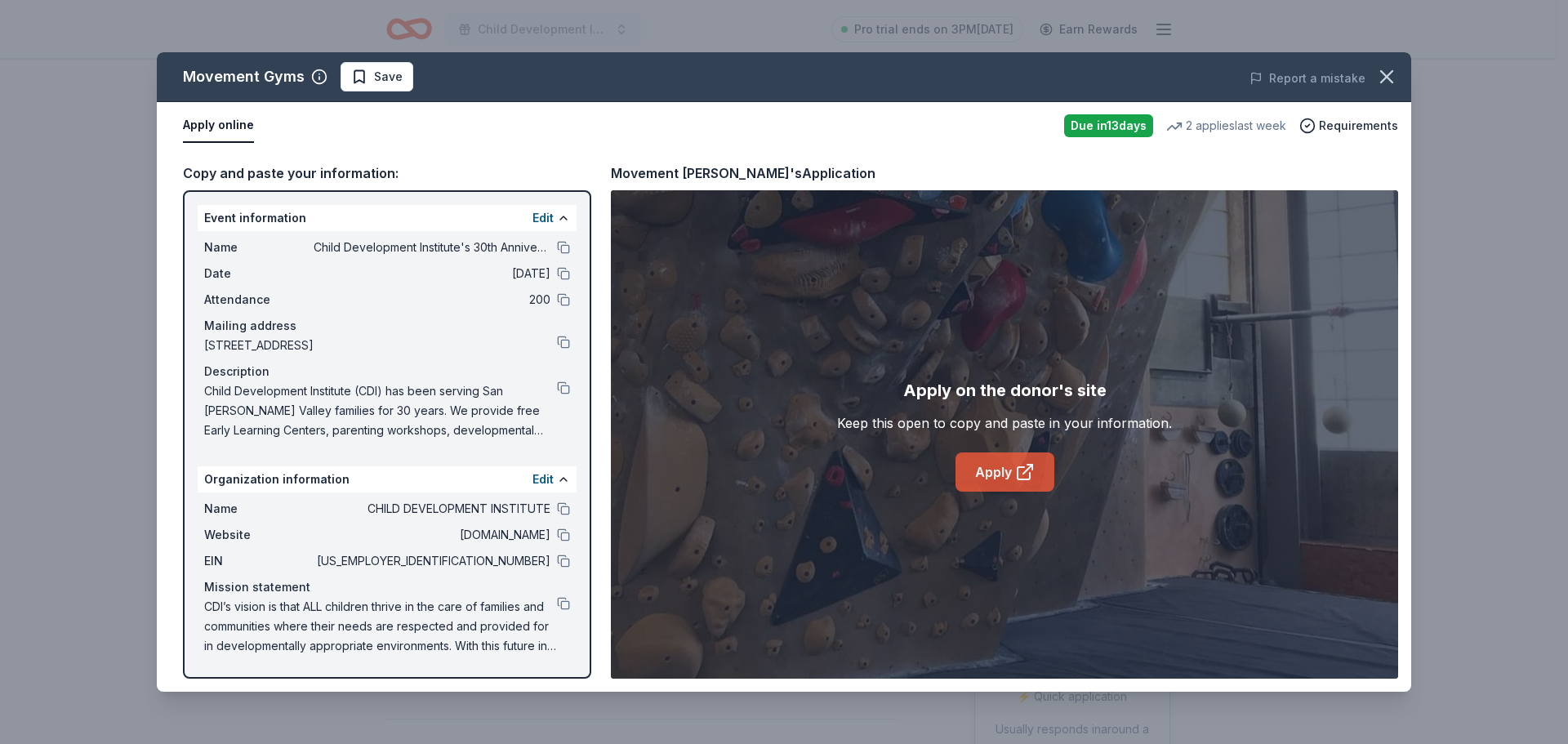
click at [992, 484] on link "Apply" at bounding box center [1005, 472] width 99 height 40
click at [1397, 86] on icon "button" at bounding box center [1387, 77] width 23 height 23
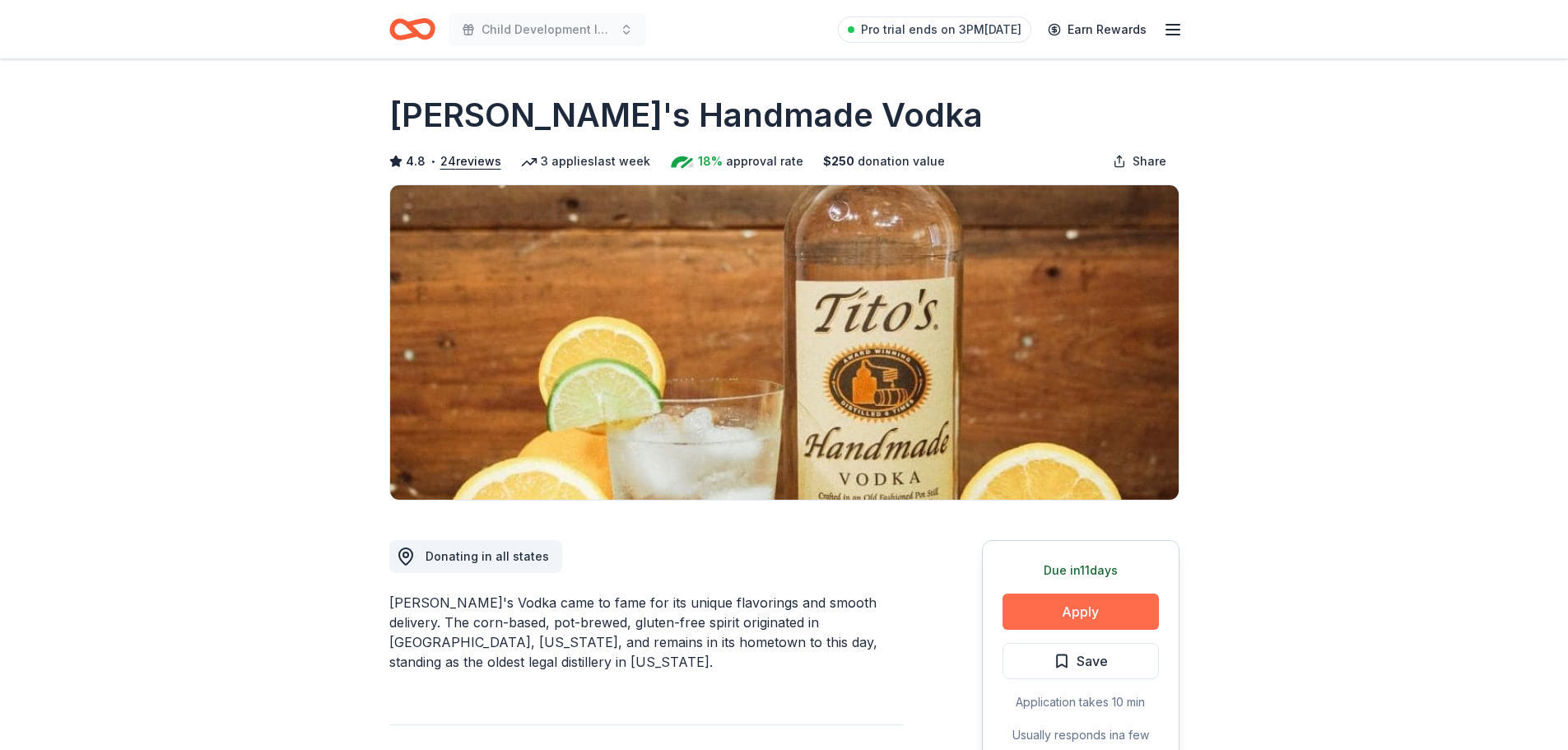
click at [1057, 608] on button "Apply" at bounding box center [1081, 612] width 156 height 36
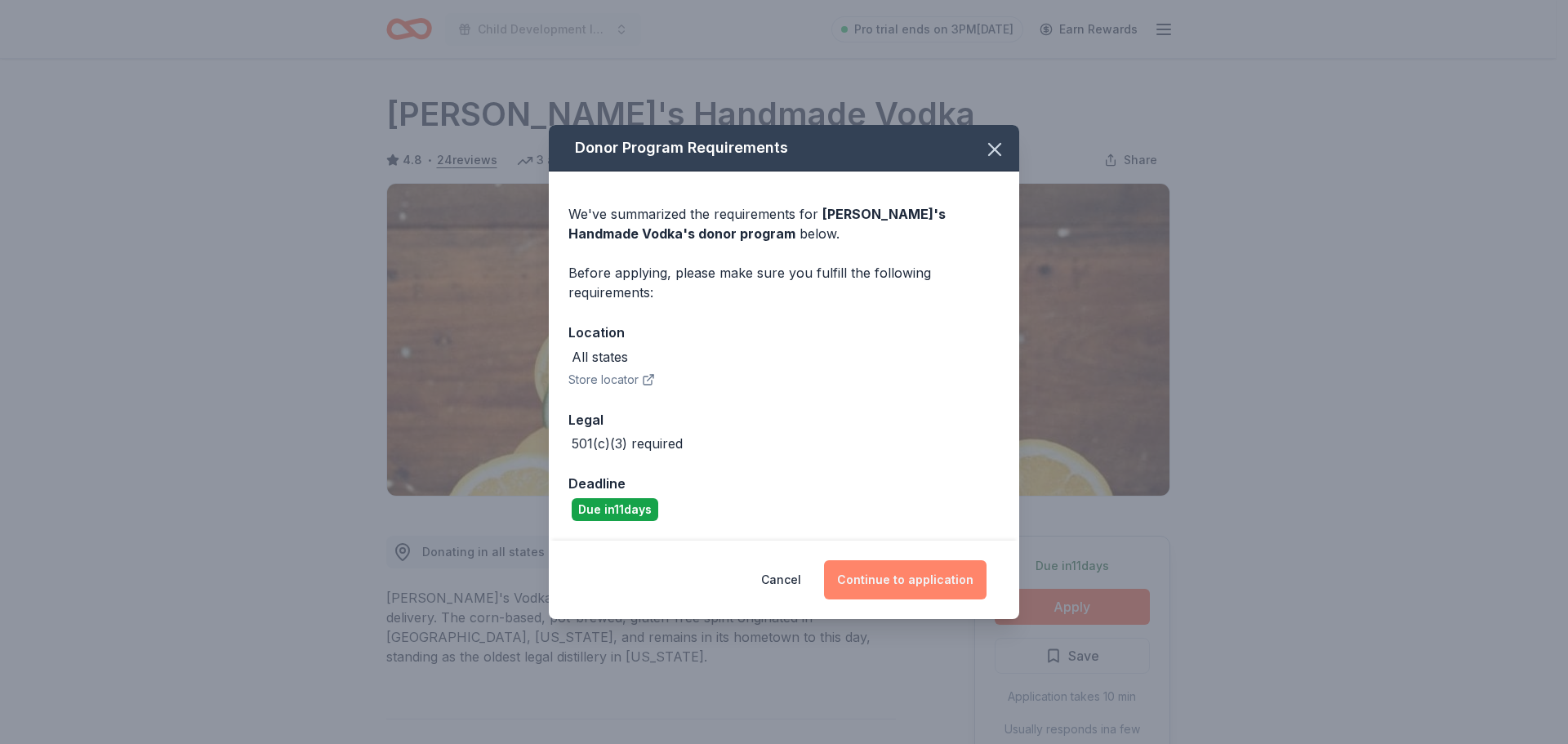
click at [874, 577] on button "Continue to application" at bounding box center [905, 579] width 163 height 40
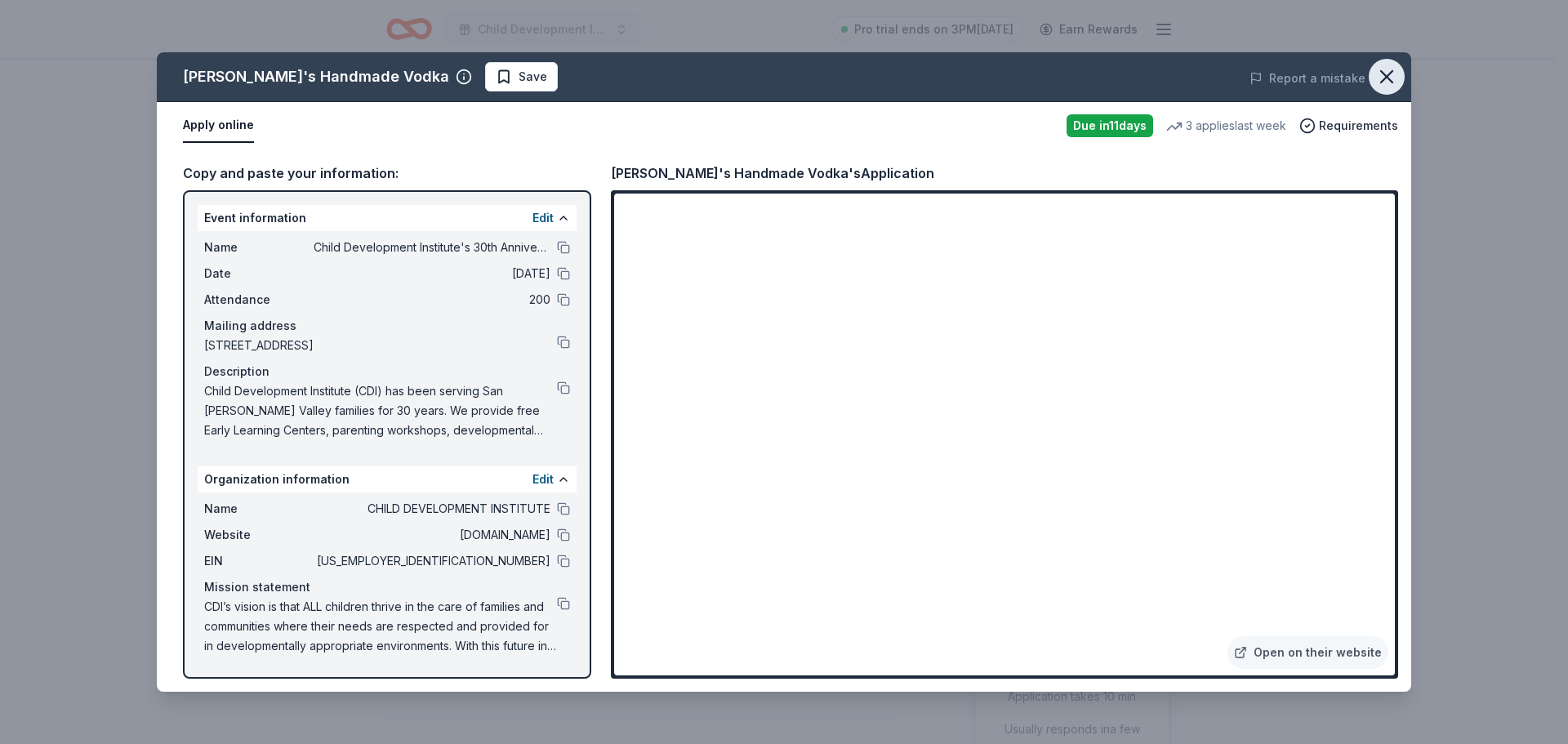
click at [1380, 75] on icon "button" at bounding box center [1387, 77] width 23 height 23
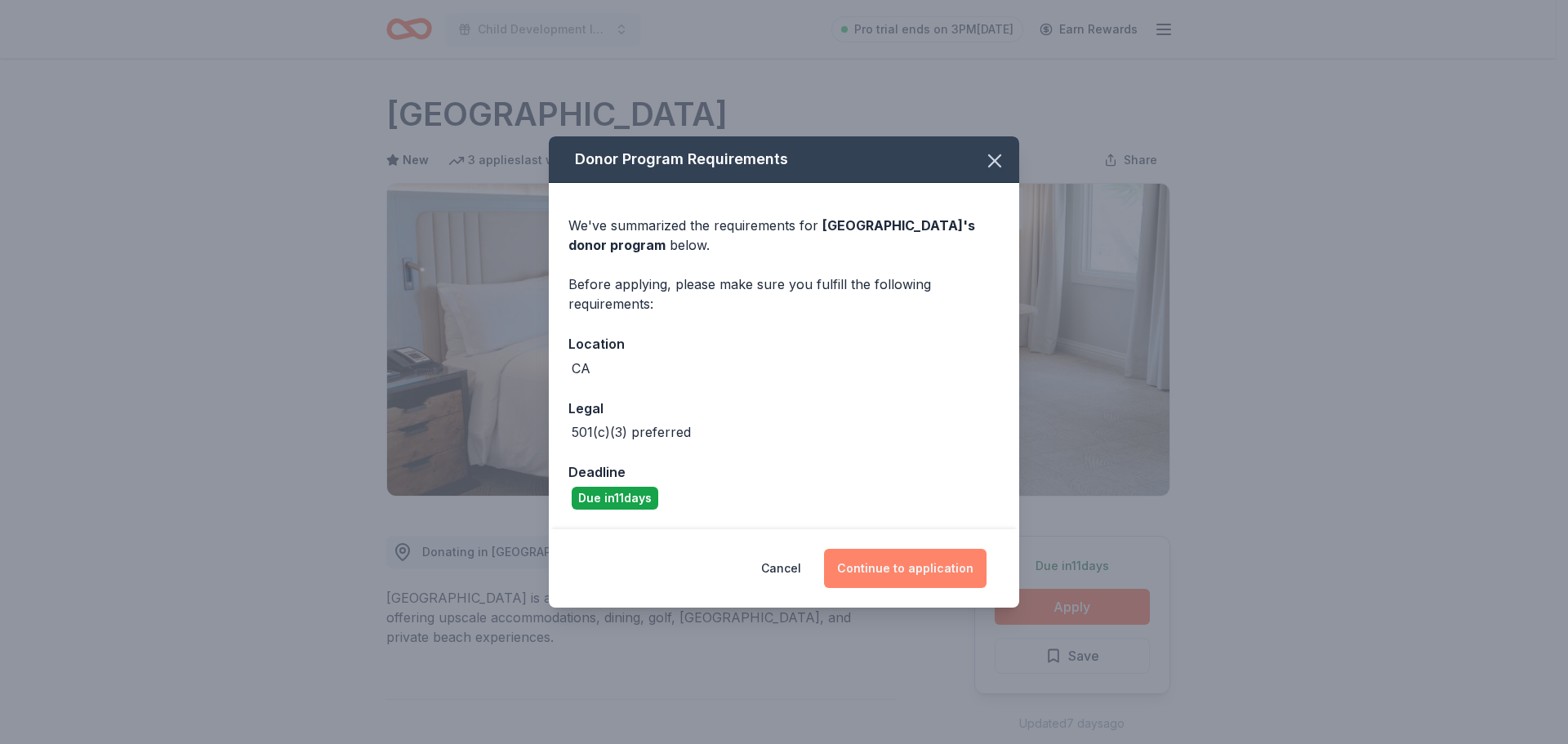
click at [896, 581] on button "Continue to application" at bounding box center [905, 568] width 163 height 40
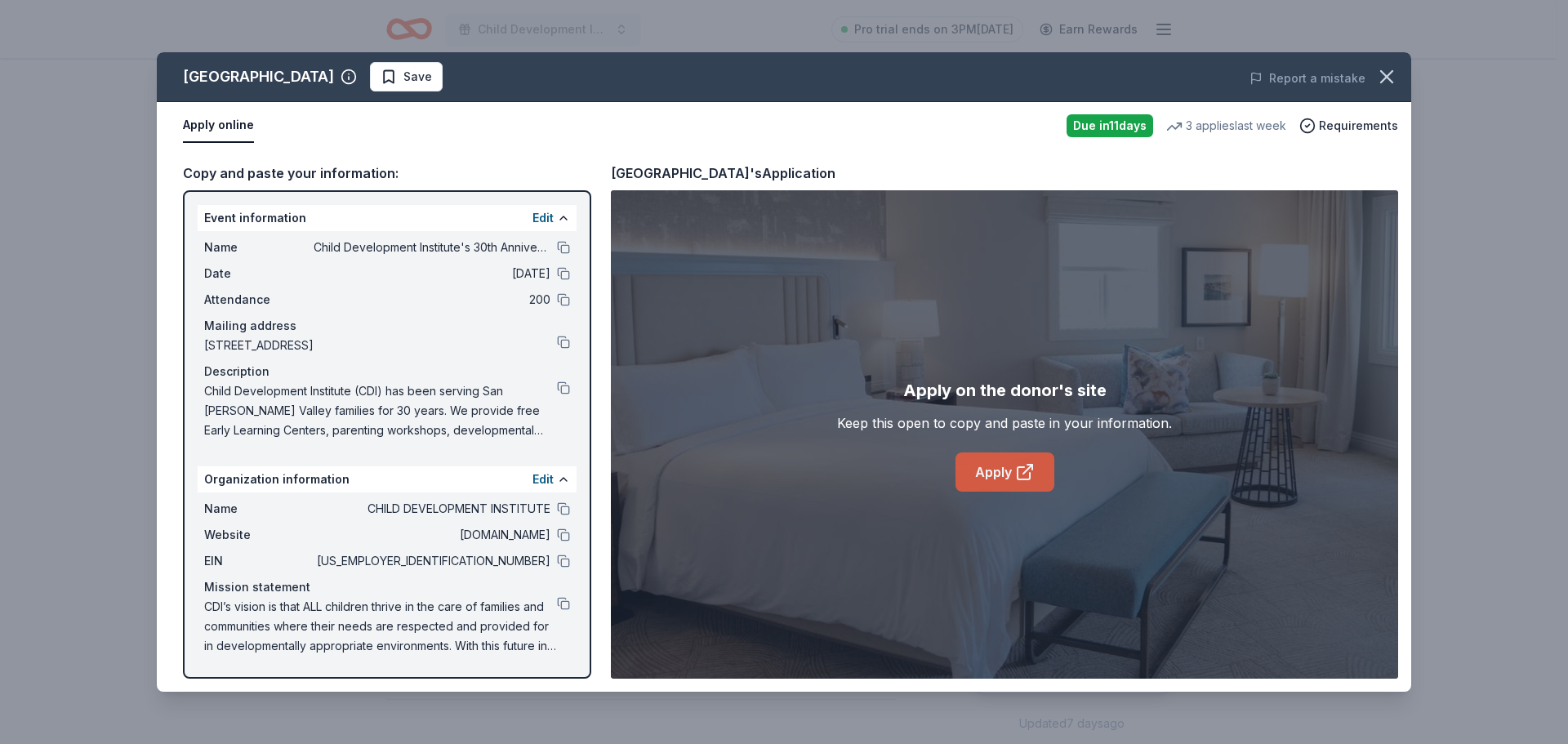
click at [1018, 475] on icon at bounding box center [1024, 474] width 12 height 12
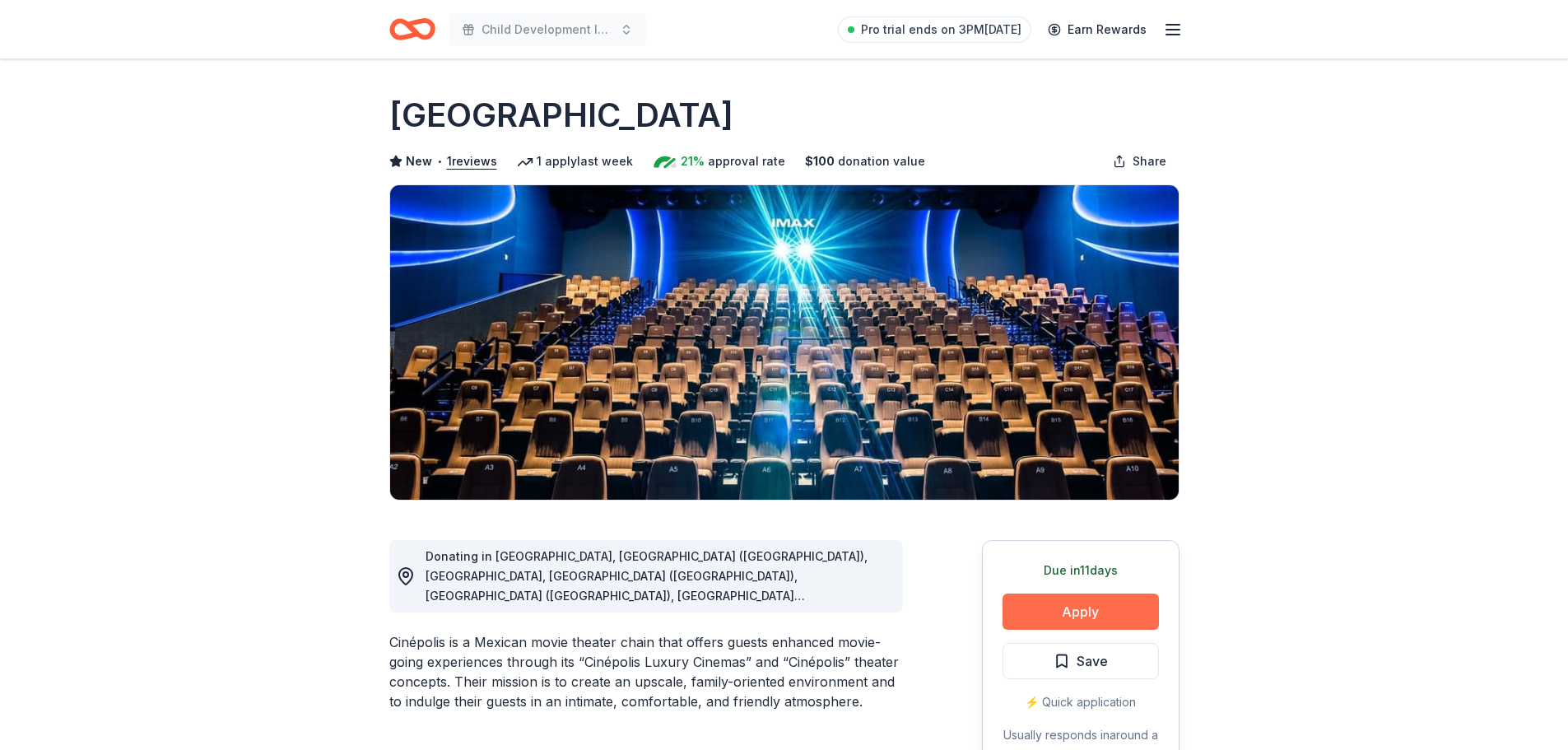
click at [1063, 617] on button "Apply" at bounding box center [1081, 612] width 156 height 36
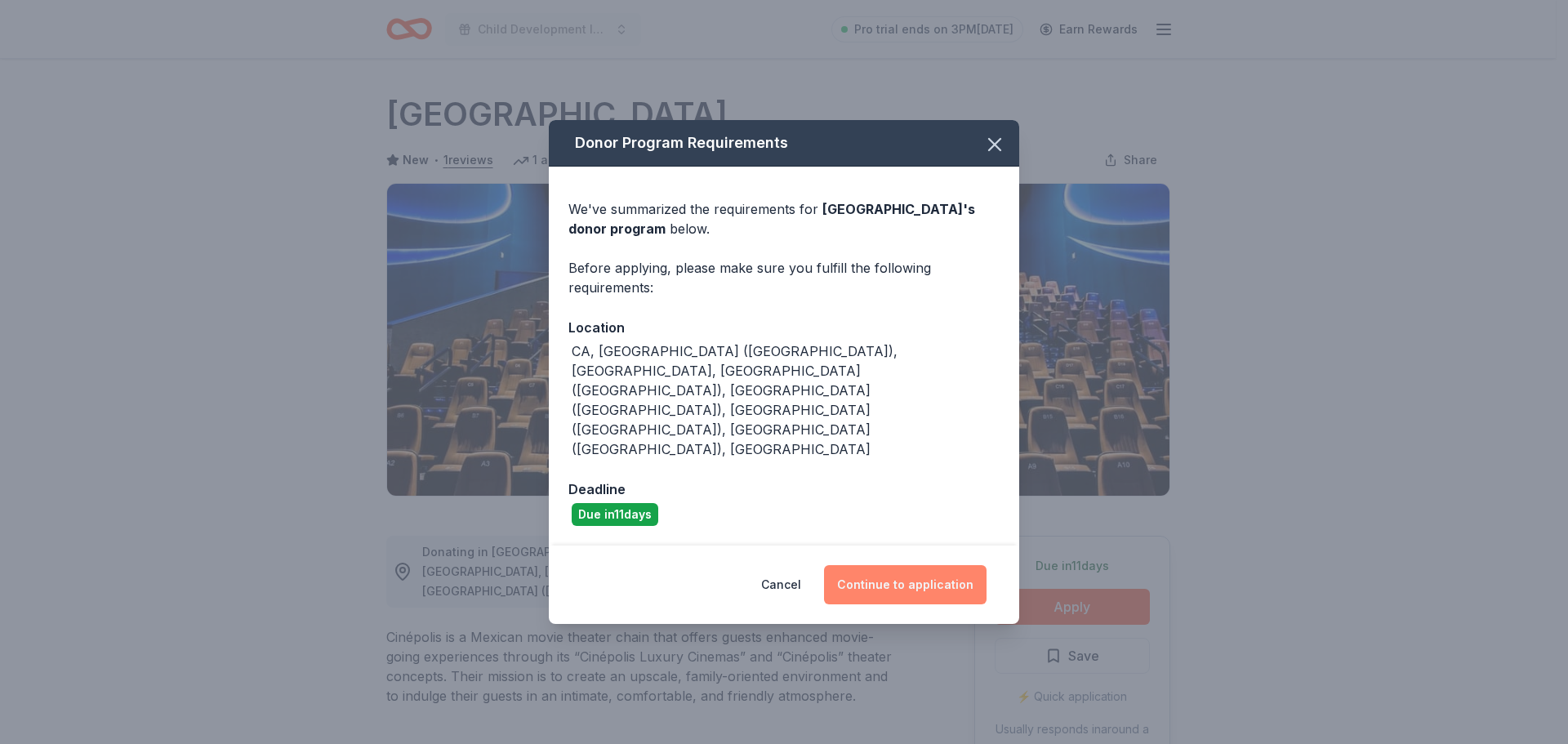
click at [887, 565] on button "Continue to application" at bounding box center [905, 585] width 163 height 40
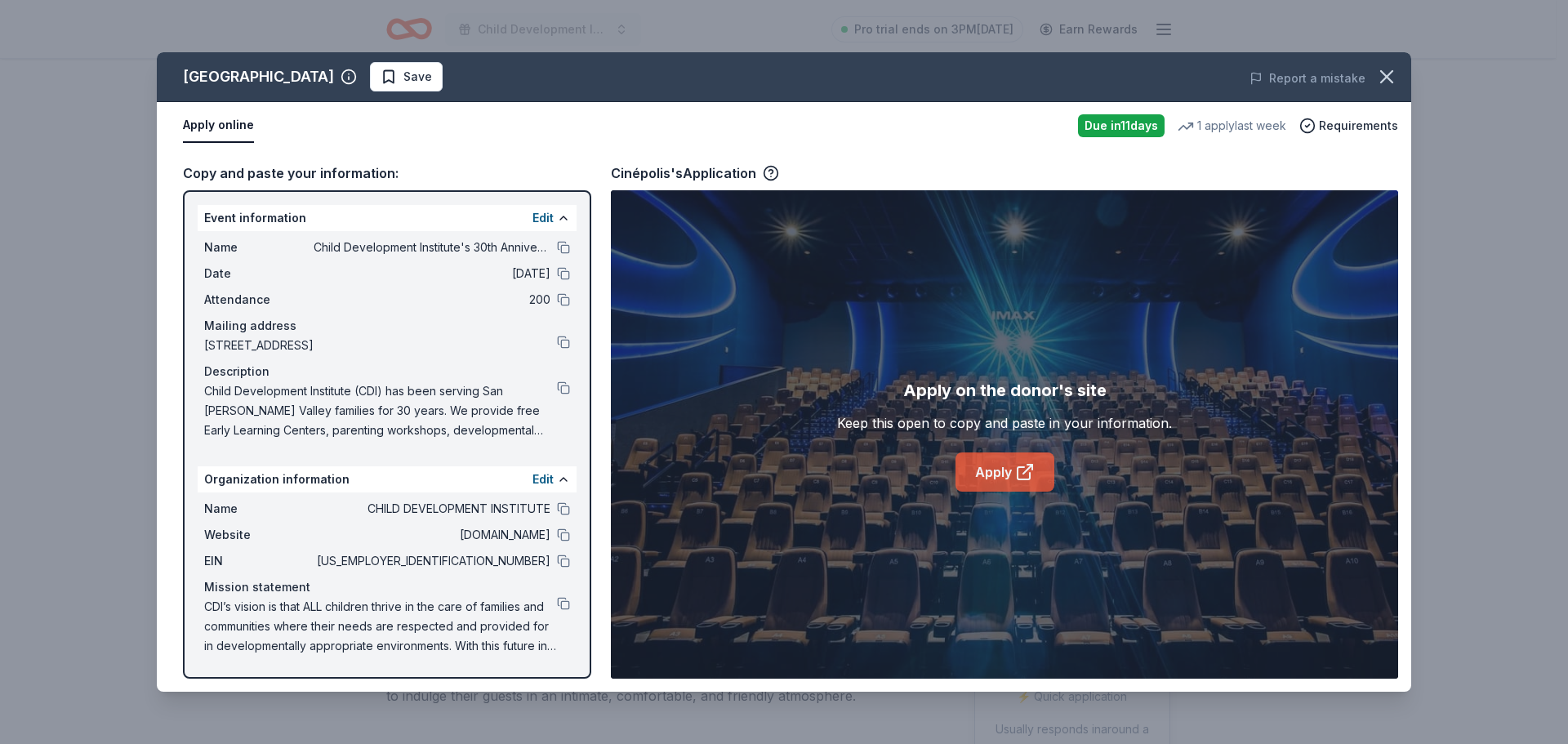
click at [978, 468] on link "Apply" at bounding box center [1005, 472] width 99 height 40
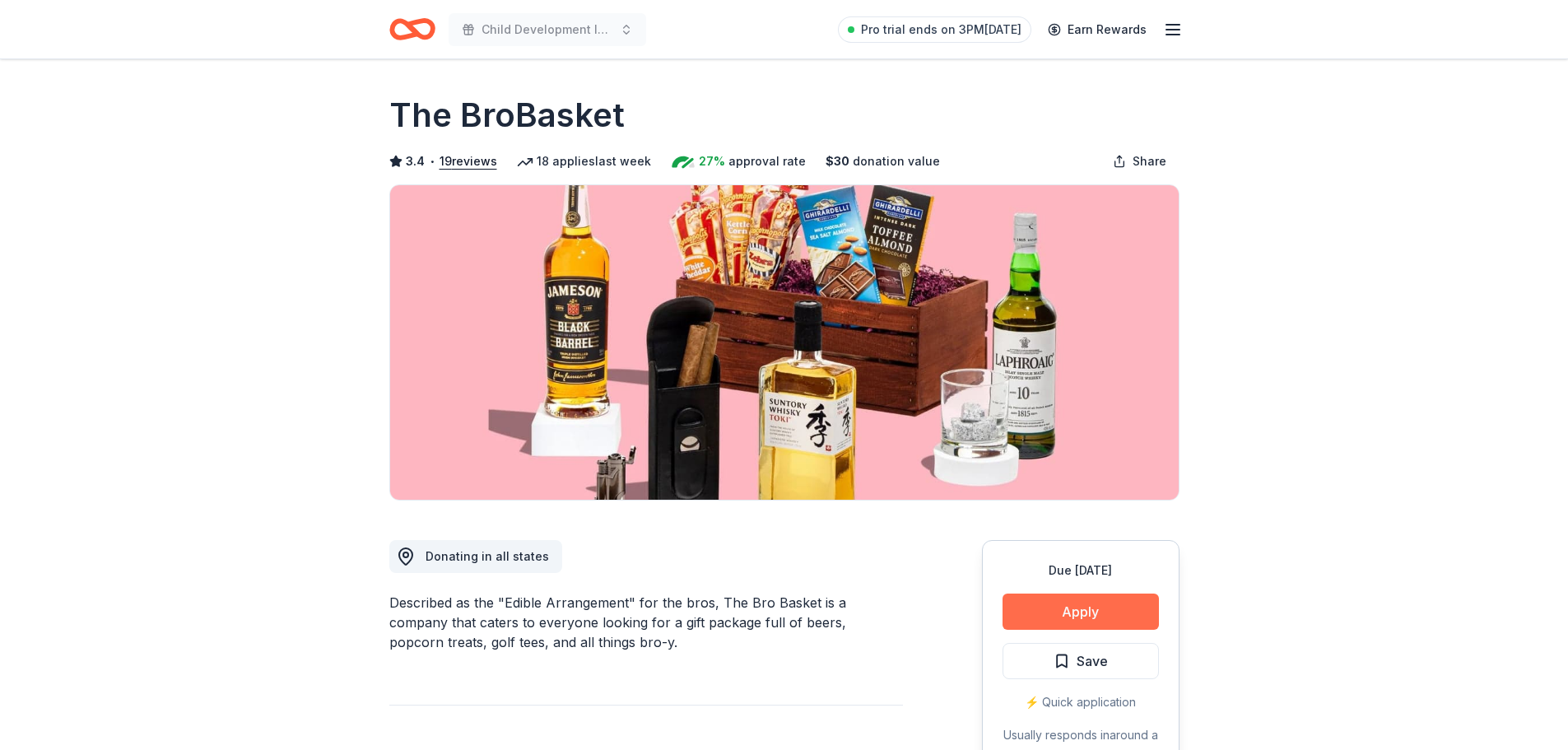
click at [1057, 603] on button "Apply" at bounding box center [1081, 612] width 156 height 36
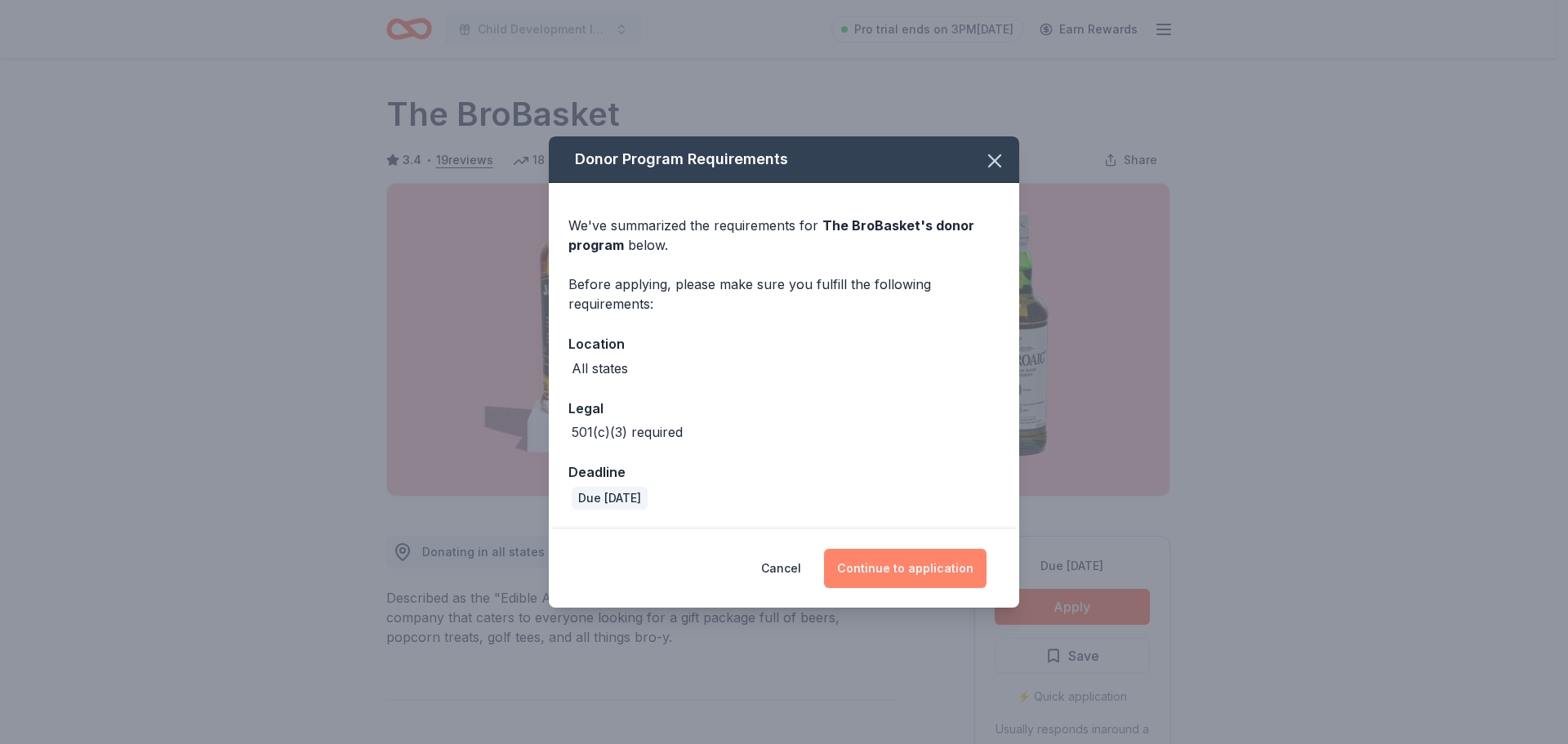
click at [899, 558] on button "Continue to application" at bounding box center [905, 568] width 163 height 40
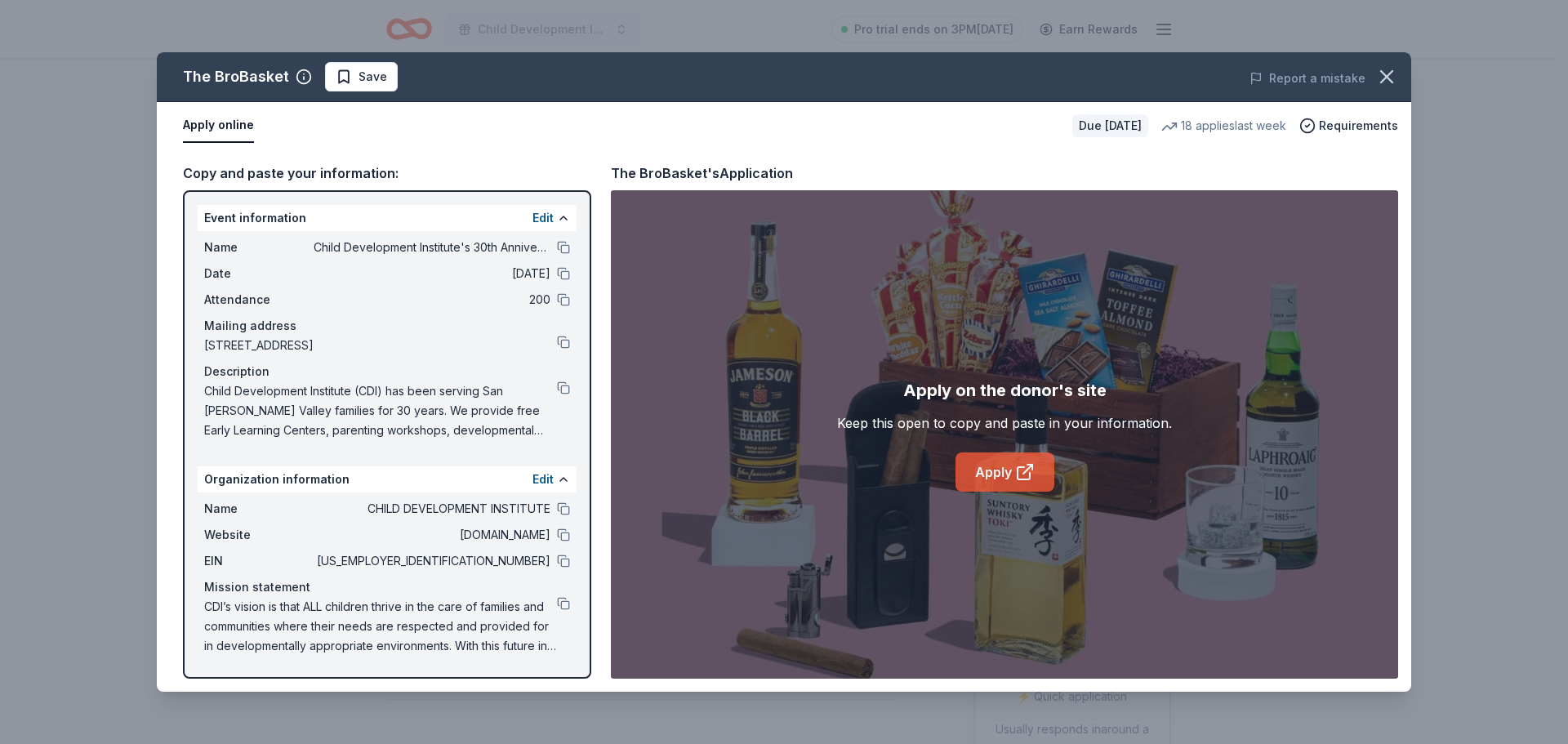
click at [974, 475] on link "Apply" at bounding box center [1005, 472] width 99 height 40
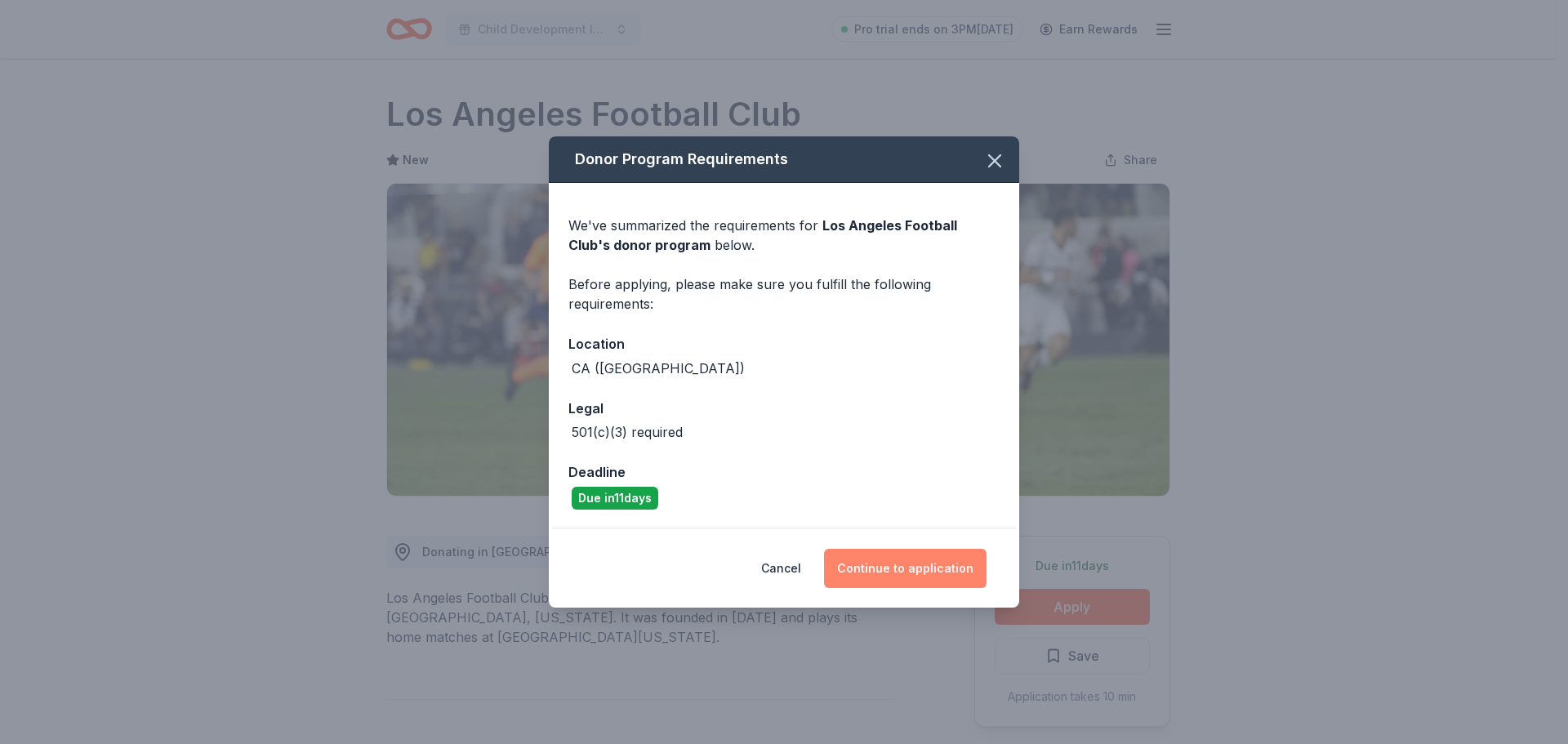
click at [953, 558] on button "Continue to application" at bounding box center [905, 568] width 163 height 40
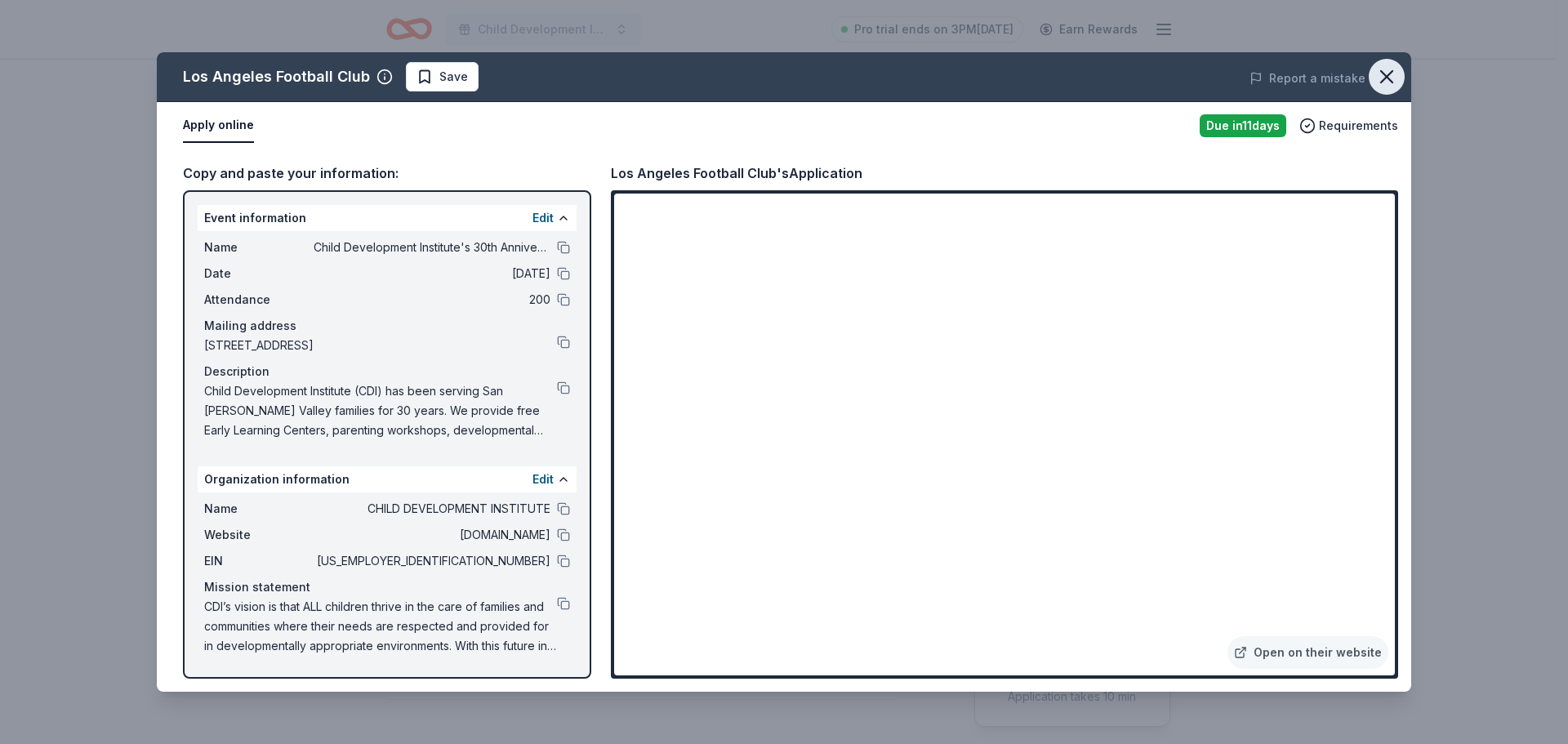
click at [1382, 73] on icon "button" at bounding box center [1387, 77] width 11 height 11
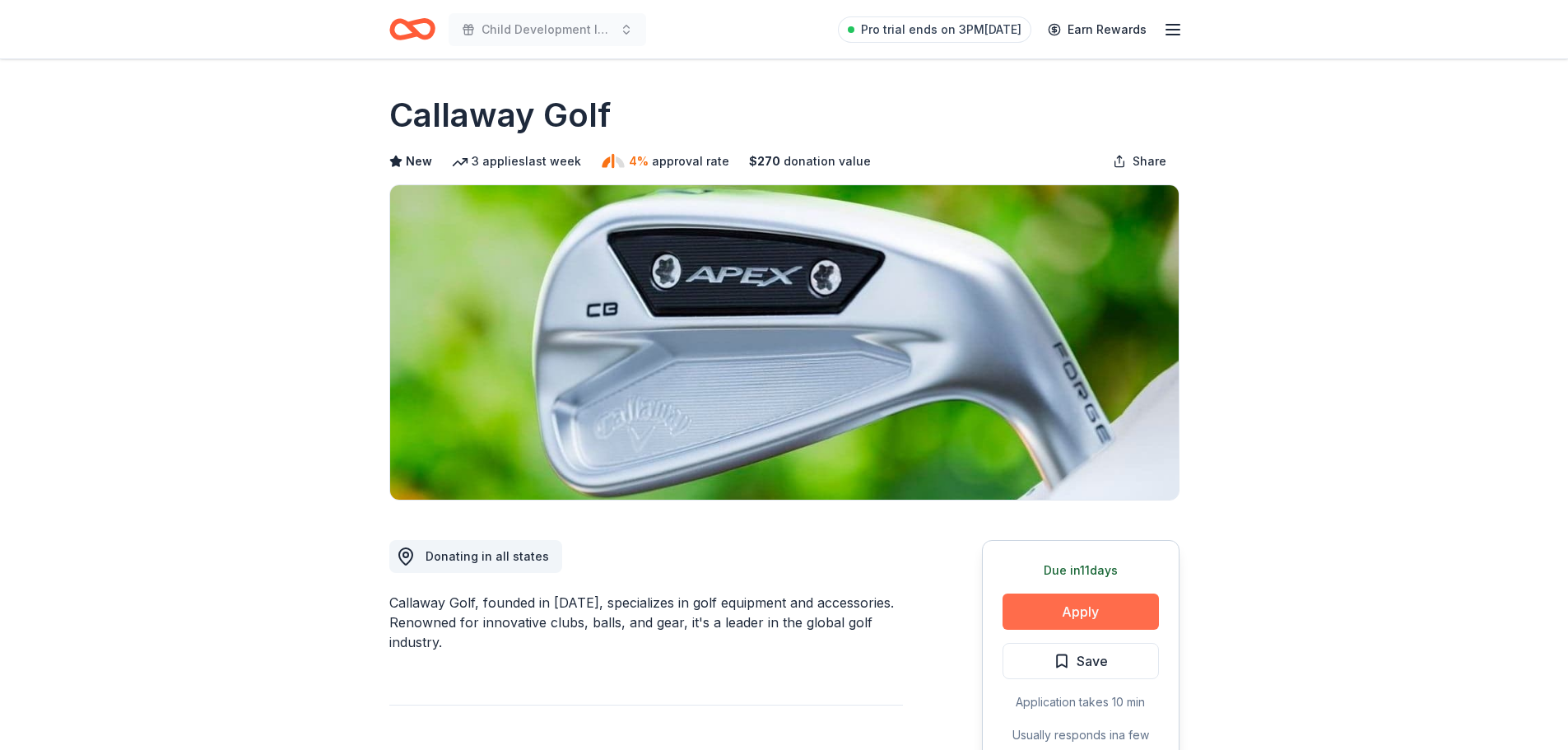
click at [1101, 620] on button "Apply" at bounding box center [1081, 612] width 156 height 36
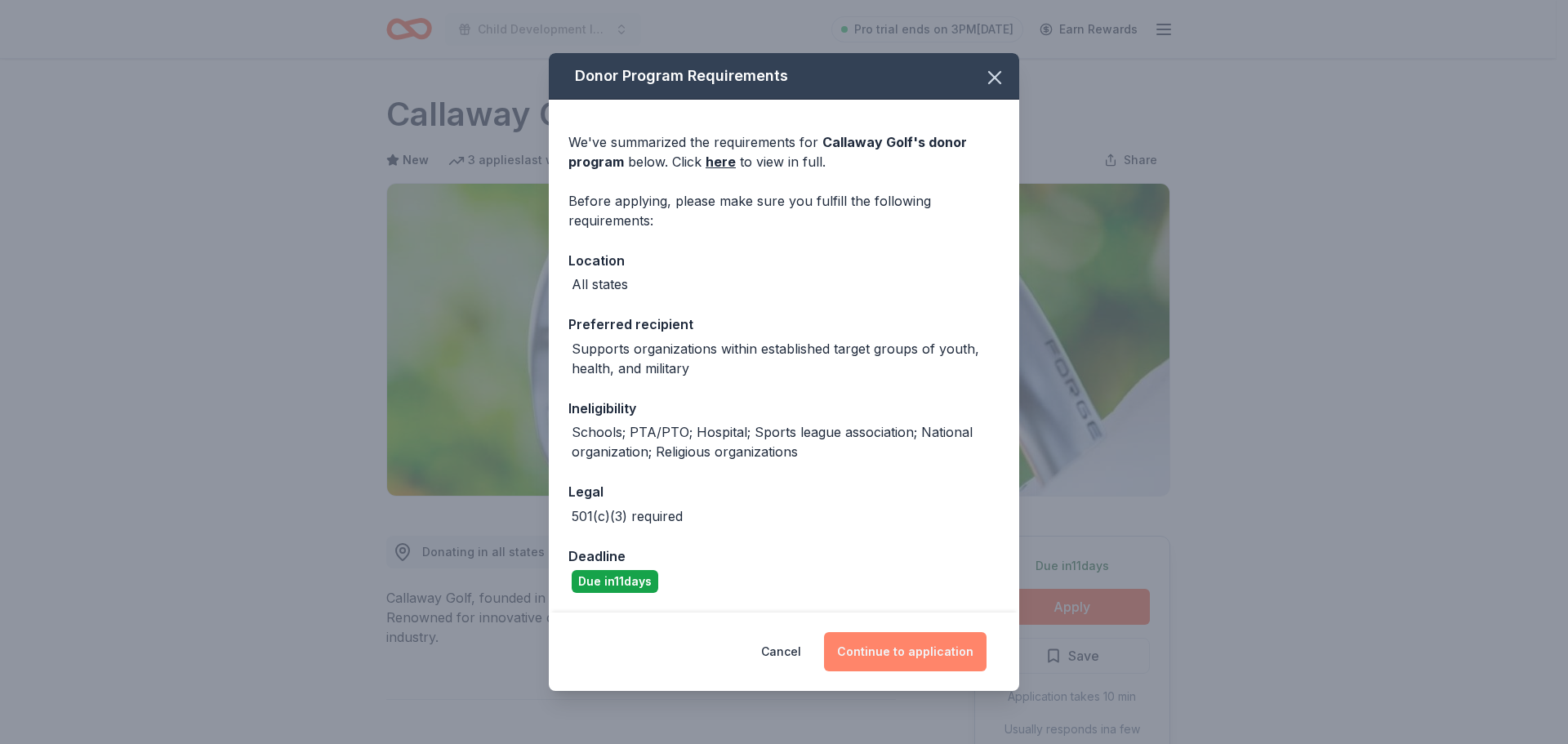
click at [941, 648] on button "Continue to application" at bounding box center [905, 652] width 163 height 40
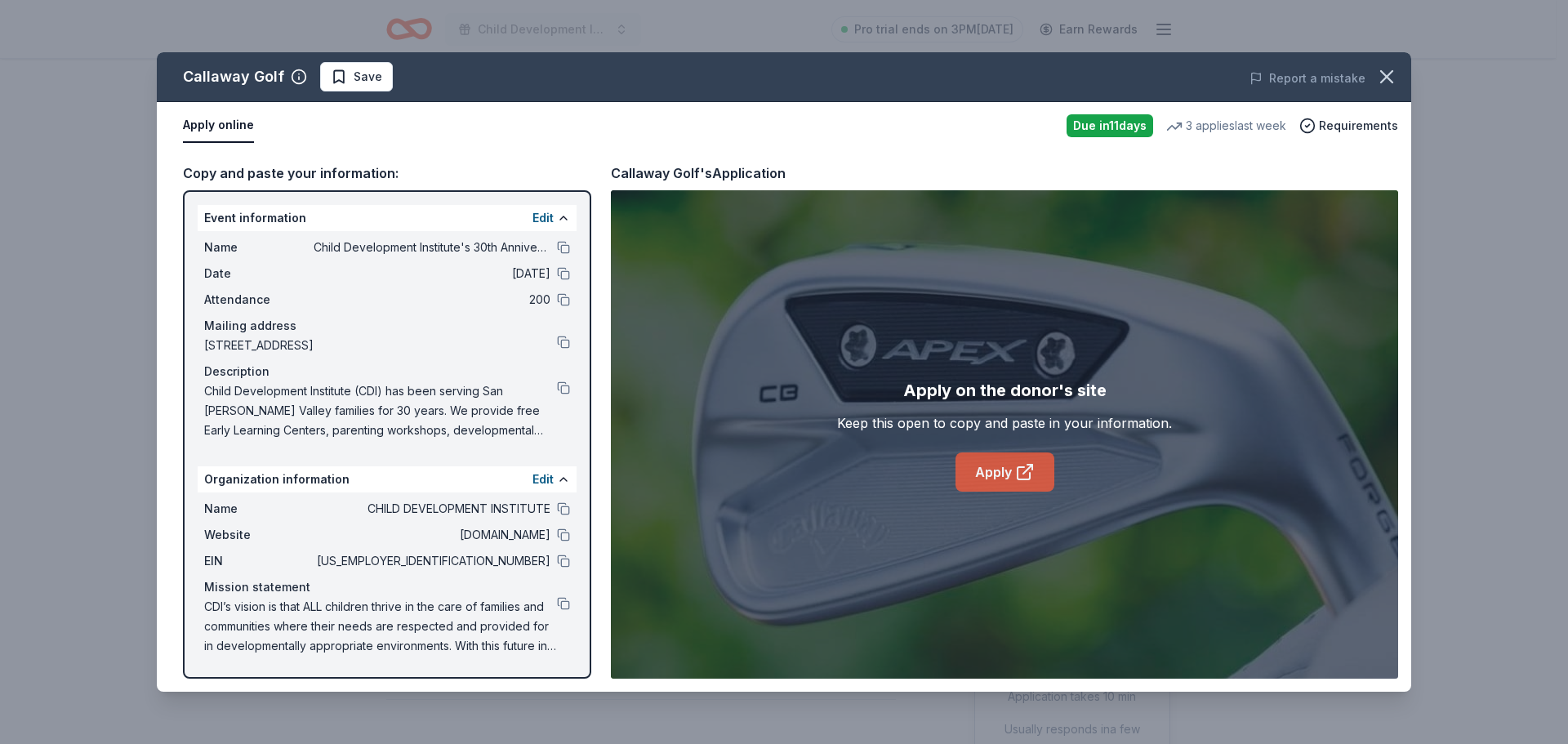
click at [983, 466] on link "Apply" at bounding box center [1005, 472] width 99 height 40
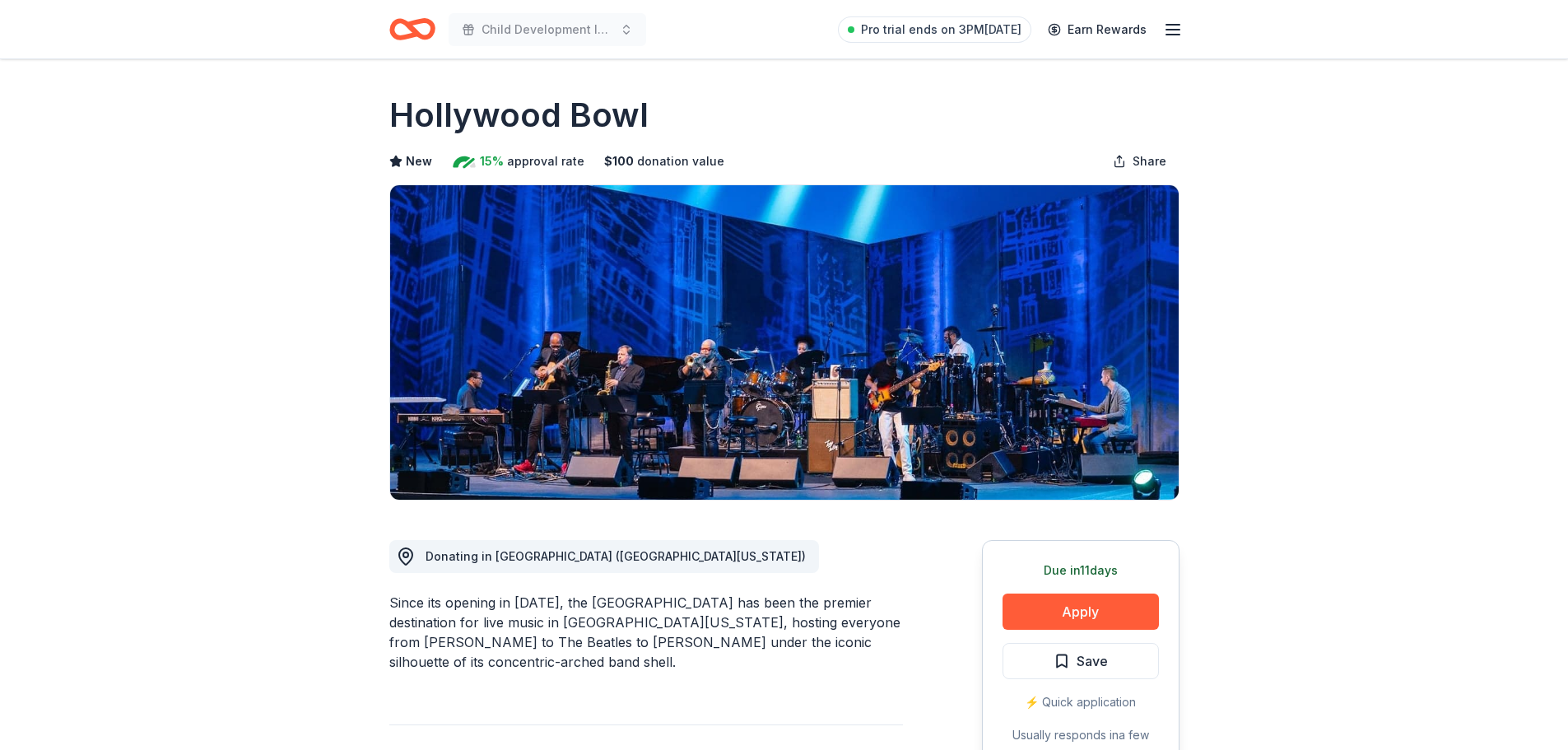
click at [1039, 614] on button "Apply" at bounding box center [1081, 612] width 156 height 36
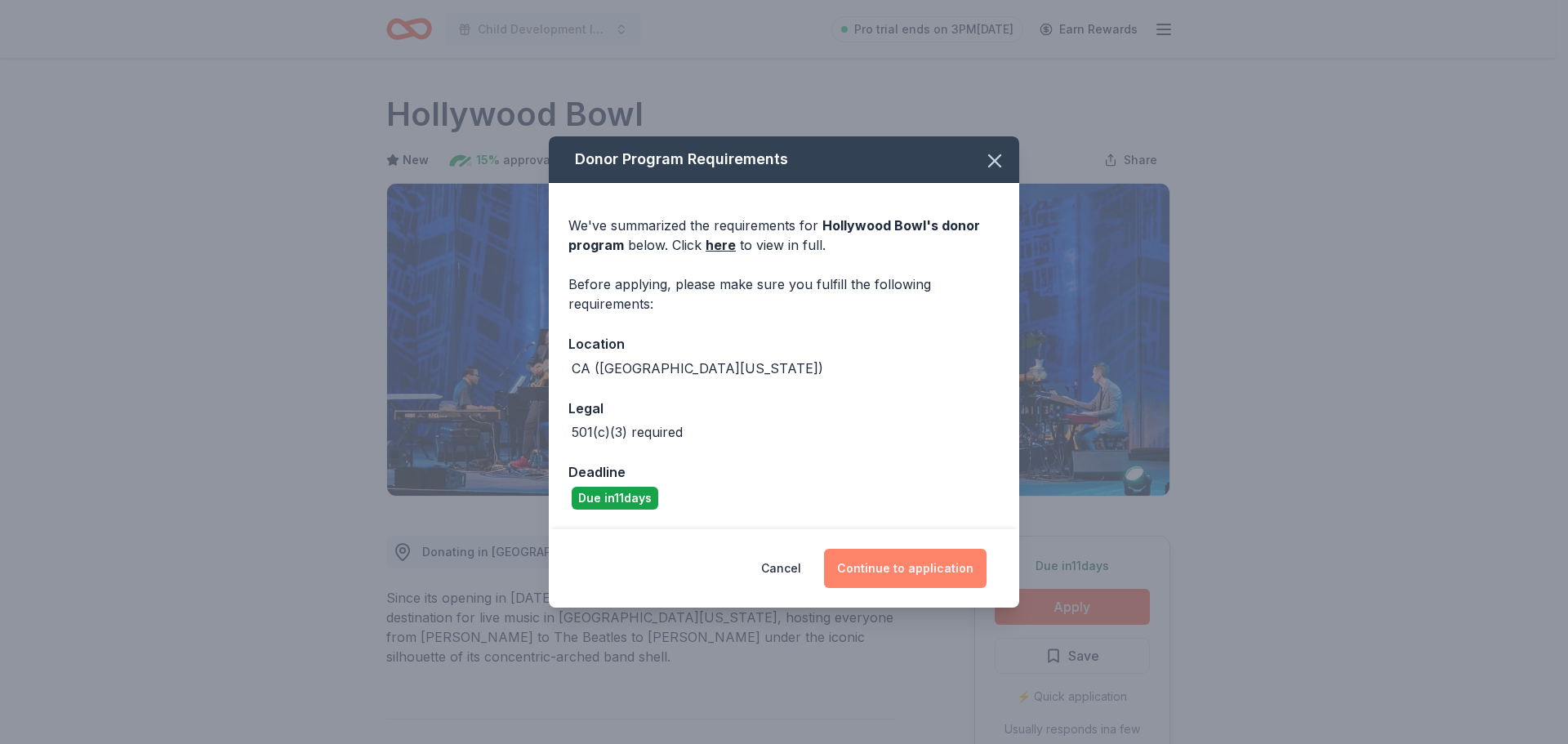
click at [917, 565] on button "Continue to application" at bounding box center [905, 568] width 163 height 40
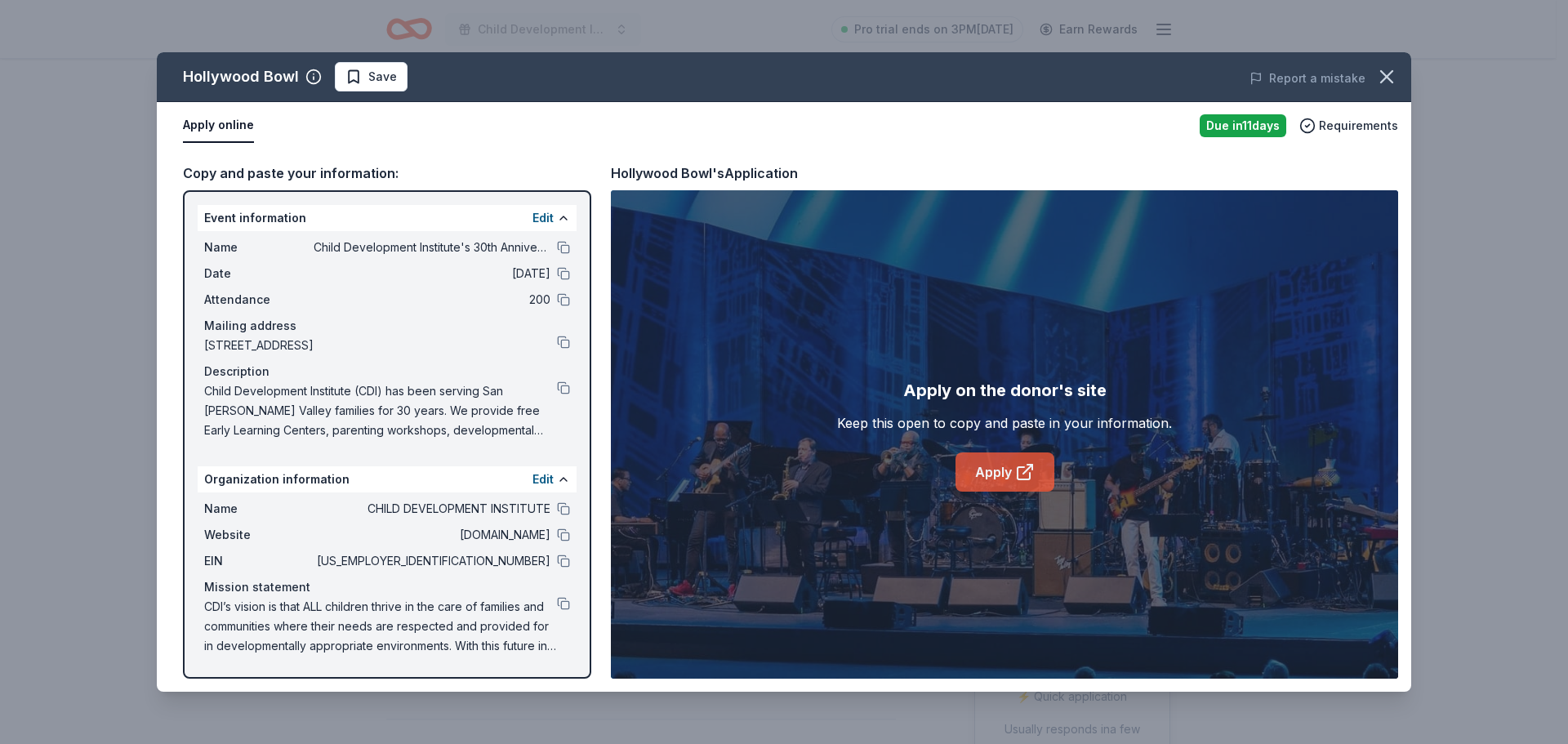
click at [990, 479] on link "Apply" at bounding box center [1005, 472] width 99 height 40
click at [1384, 71] on icon "button" at bounding box center [1387, 77] width 23 height 23
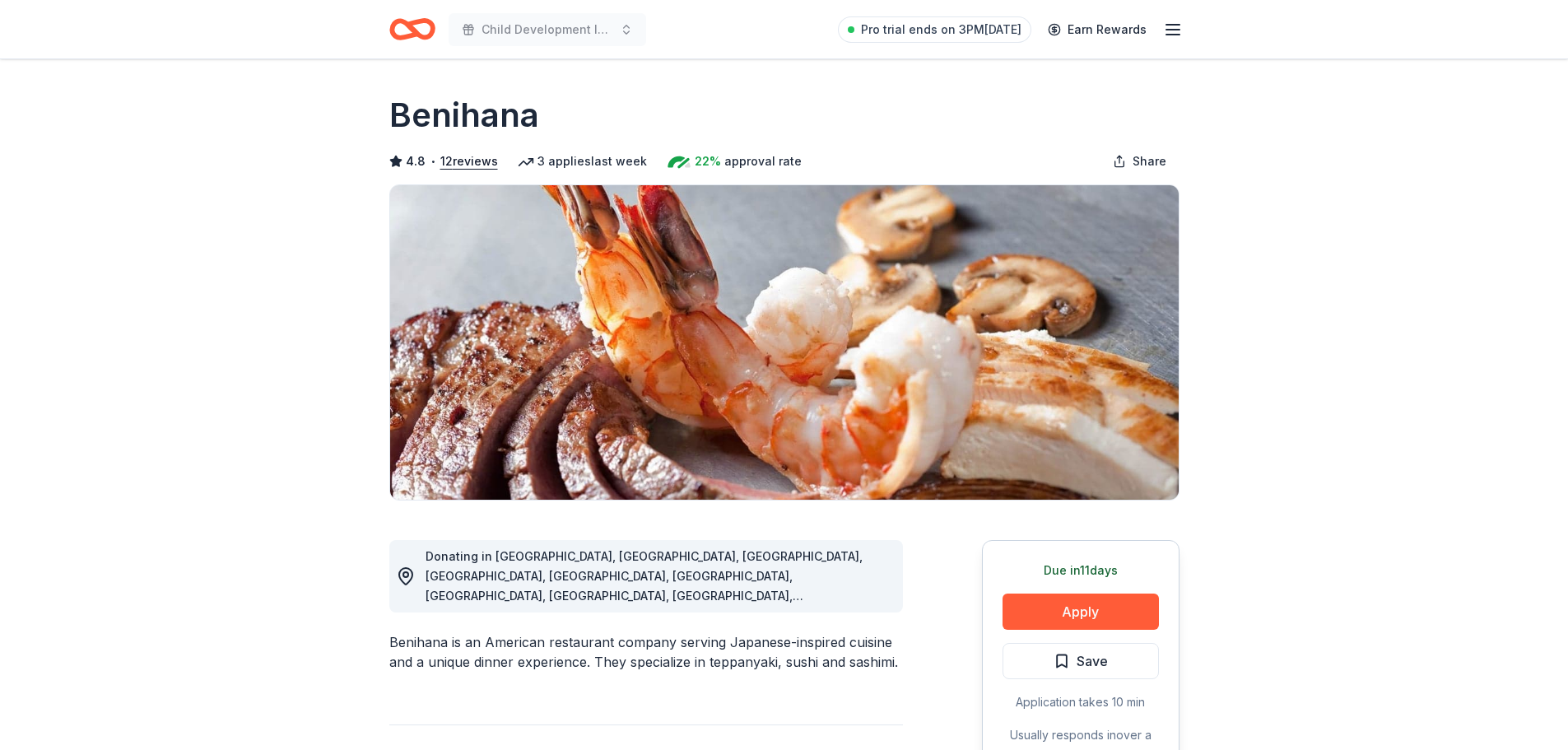
click at [1124, 605] on button "Apply" at bounding box center [1081, 612] width 156 height 36
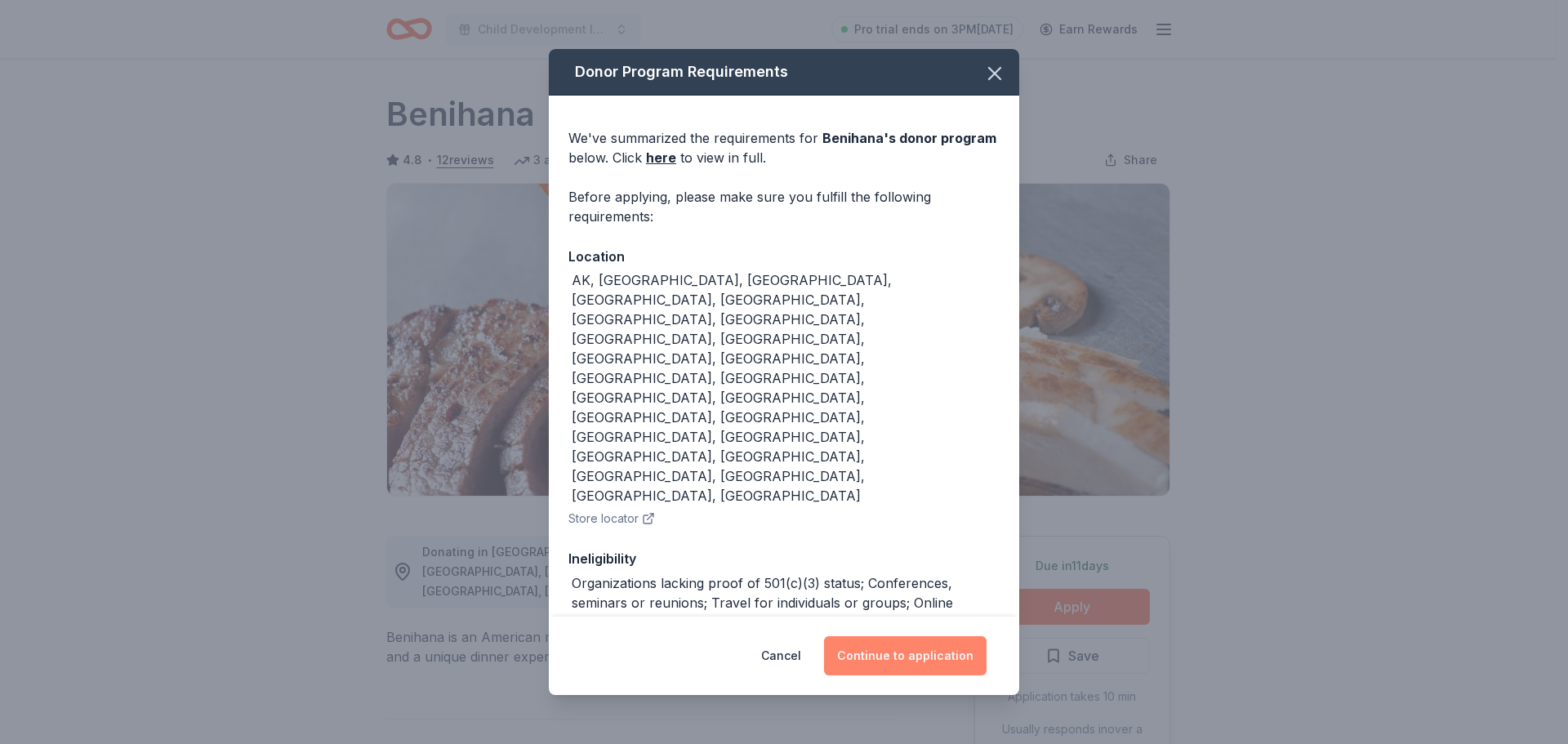
click at [936, 644] on button "Continue to application" at bounding box center [905, 656] width 163 height 40
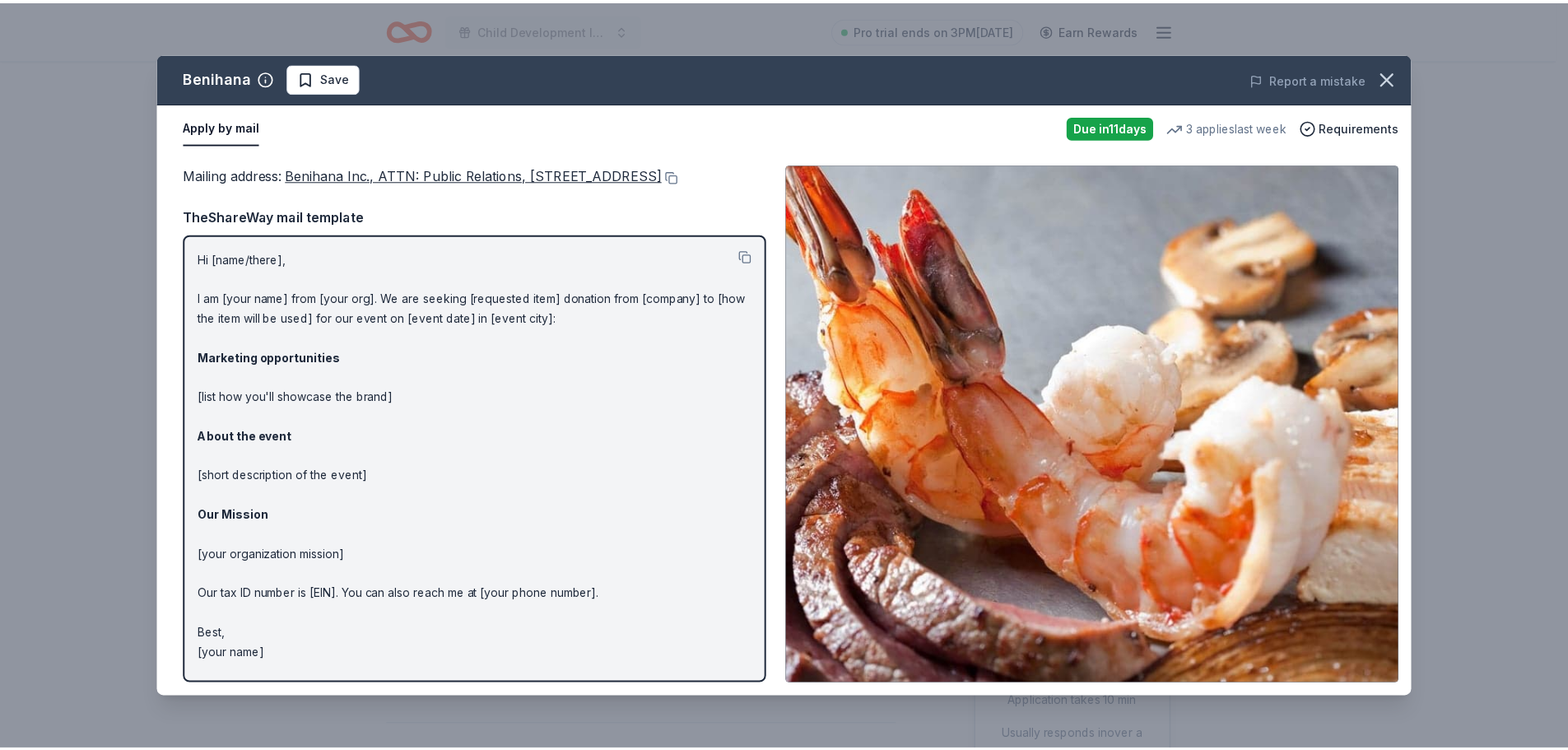
scroll to position [16, 0]
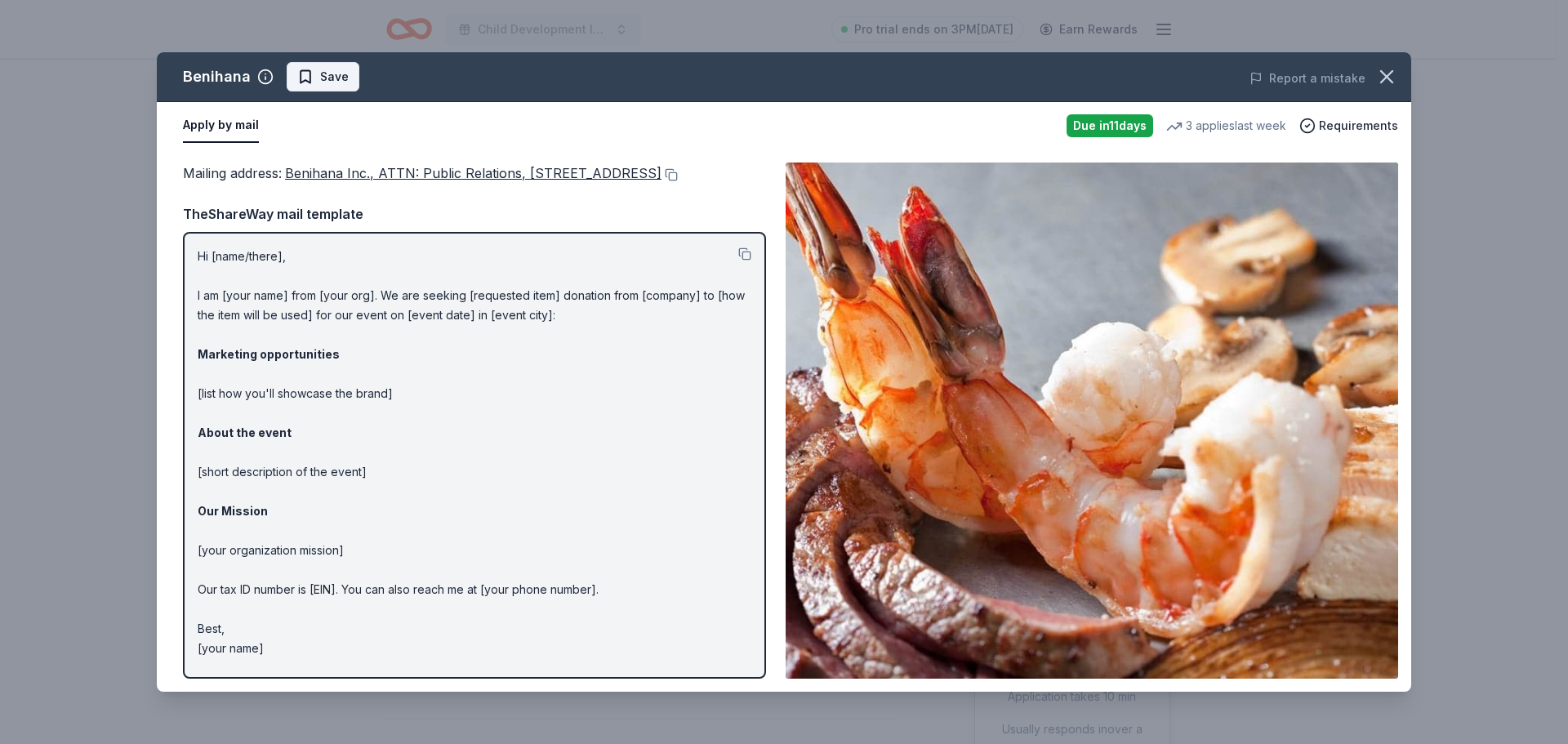
click at [307, 85] on span "Save" at bounding box center [323, 77] width 51 height 19
click at [1387, 81] on icon "button" at bounding box center [1387, 77] width 23 height 23
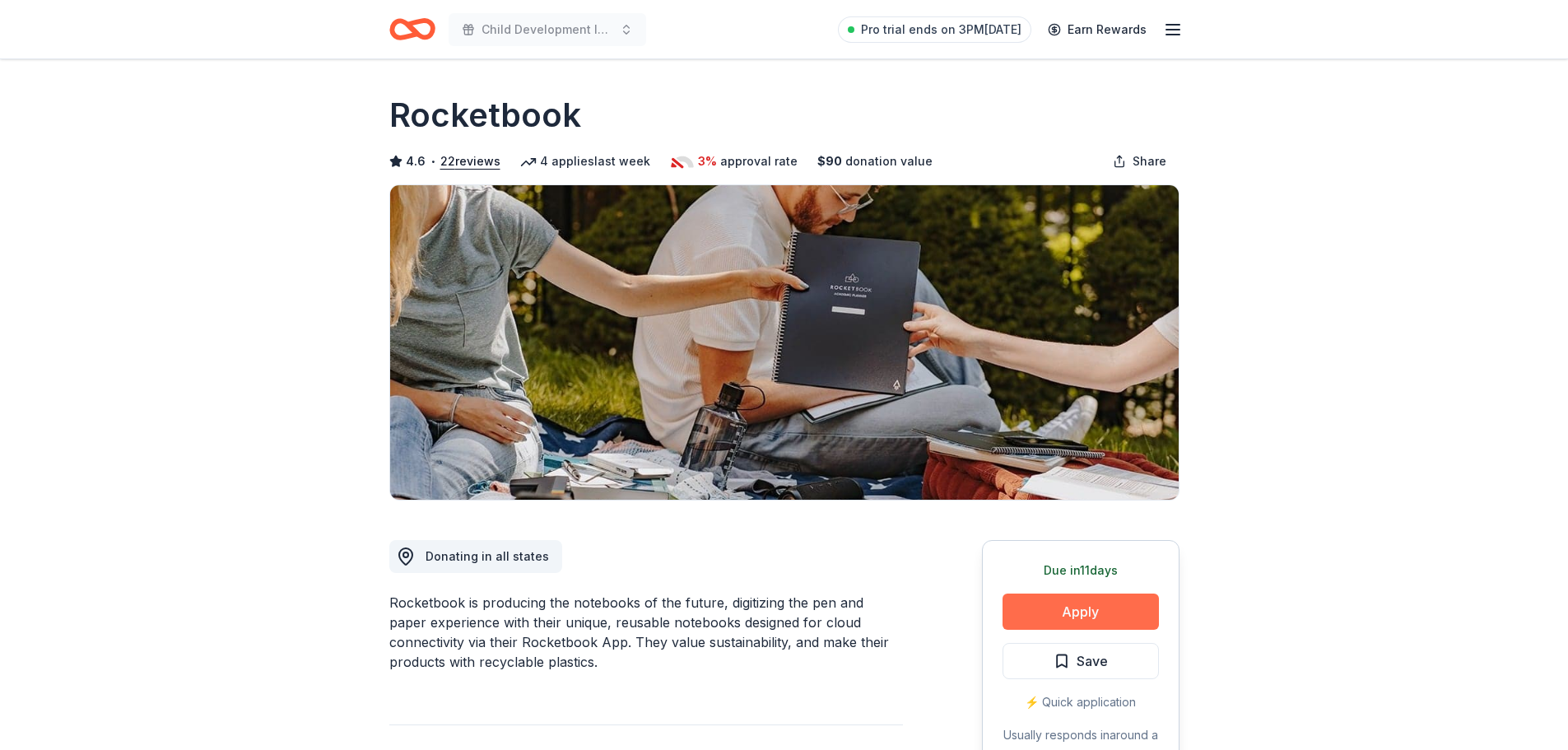
click at [1076, 605] on button "Apply" at bounding box center [1081, 612] width 156 height 36
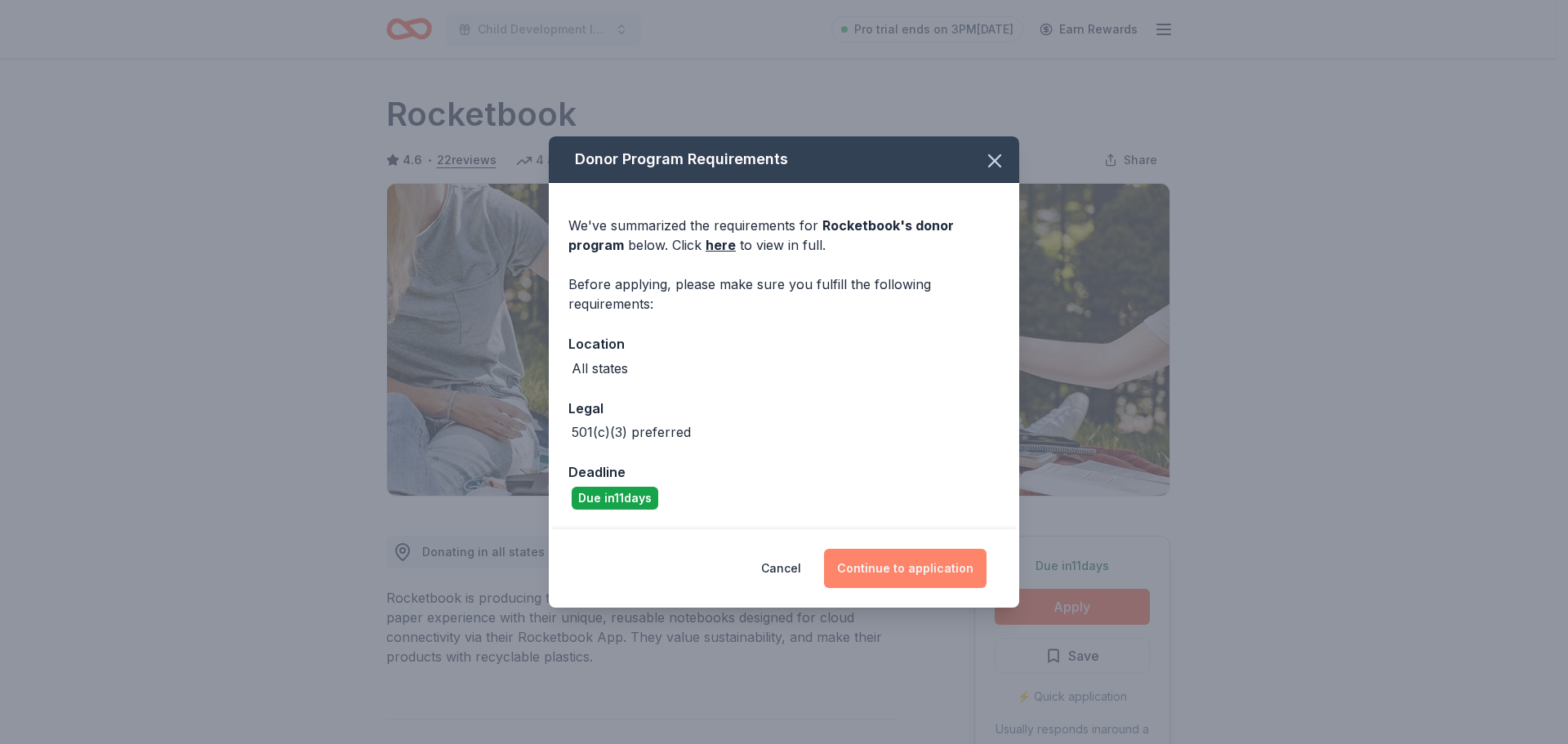
click at [904, 569] on button "Continue to application" at bounding box center [905, 568] width 163 height 40
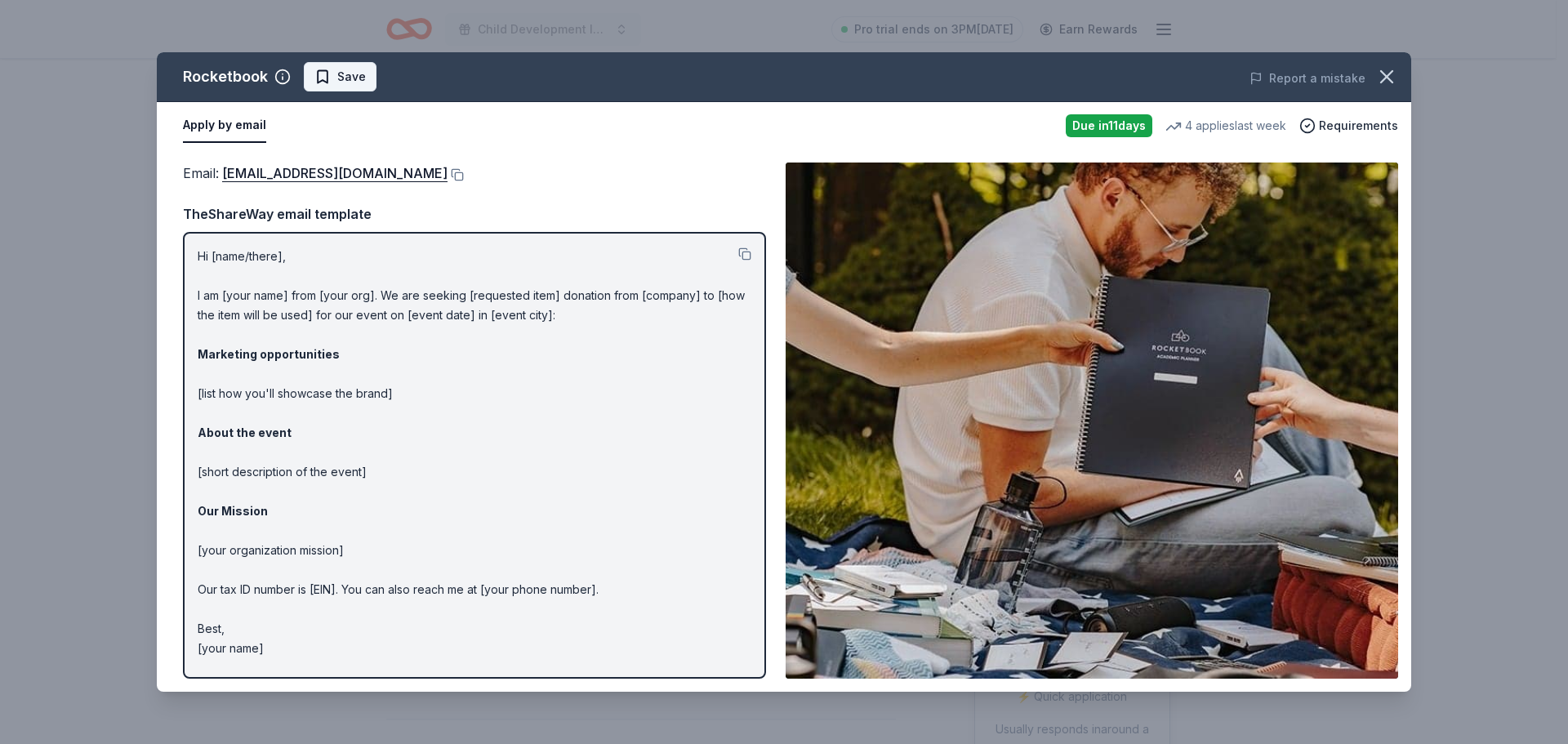
click at [328, 73] on span "Save" at bounding box center [340, 77] width 51 height 19
click at [1386, 76] on icon "button" at bounding box center [1387, 77] width 11 height 11
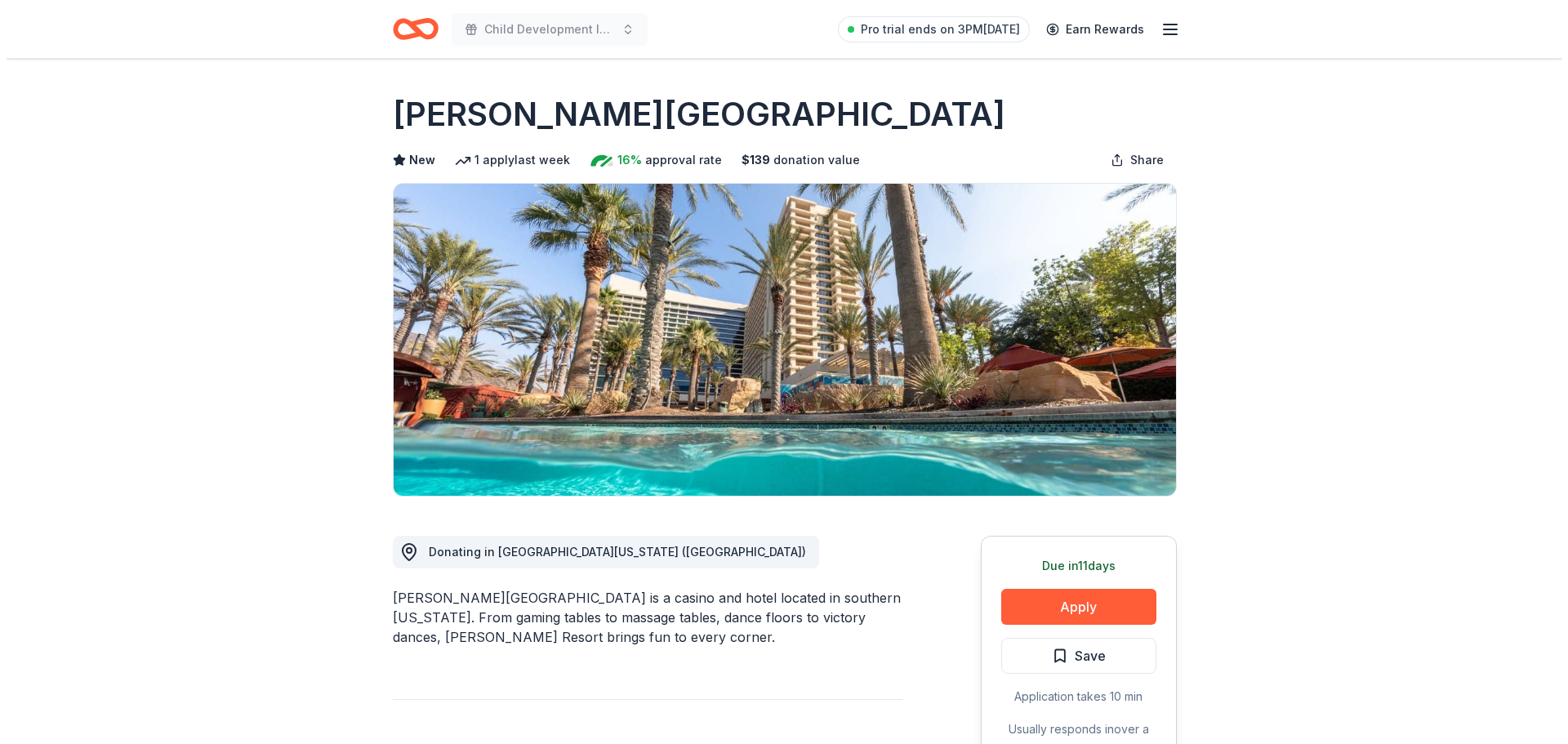
scroll to position [327, 0]
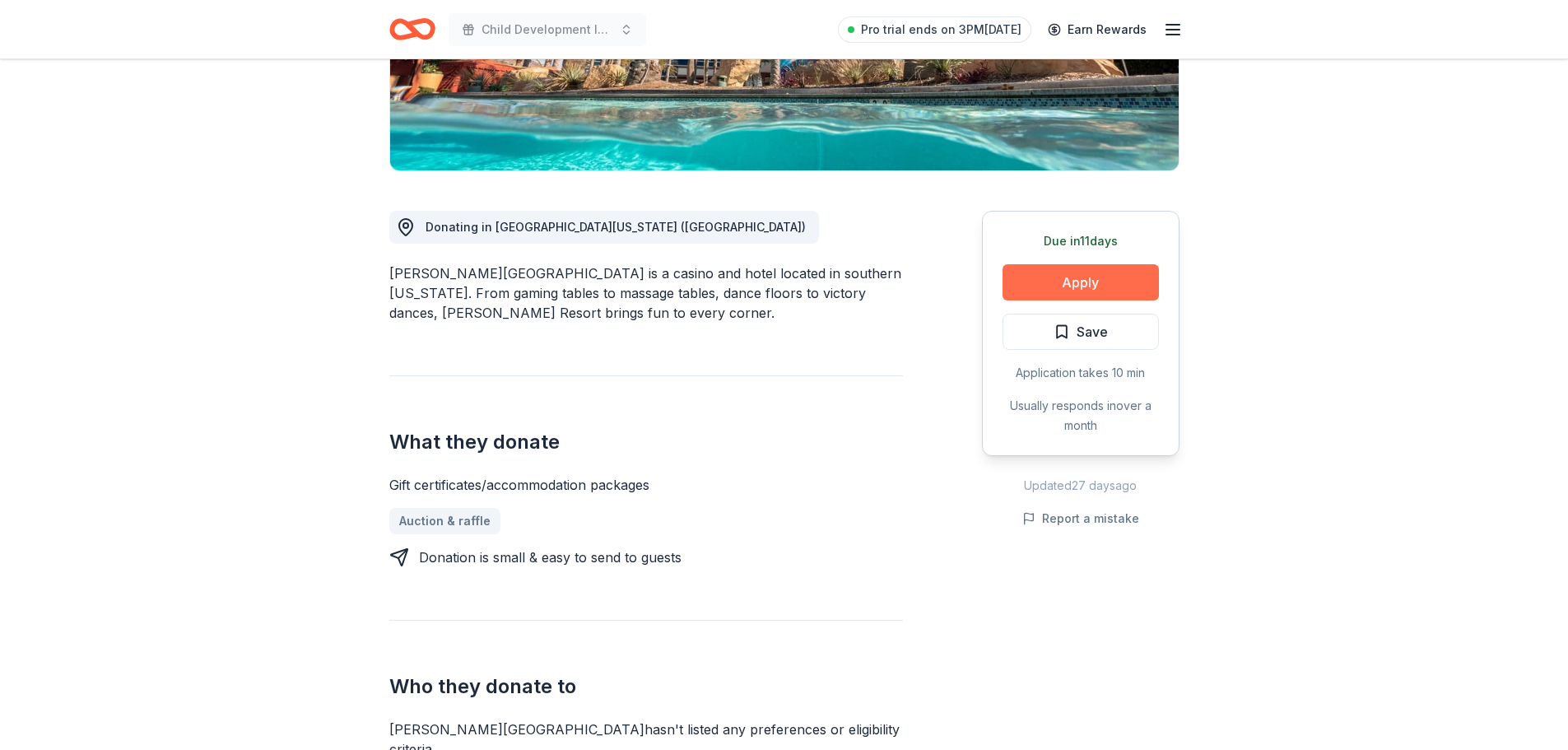
click at [1073, 279] on button "Apply" at bounding box center [1081, 282] width 156 height 36
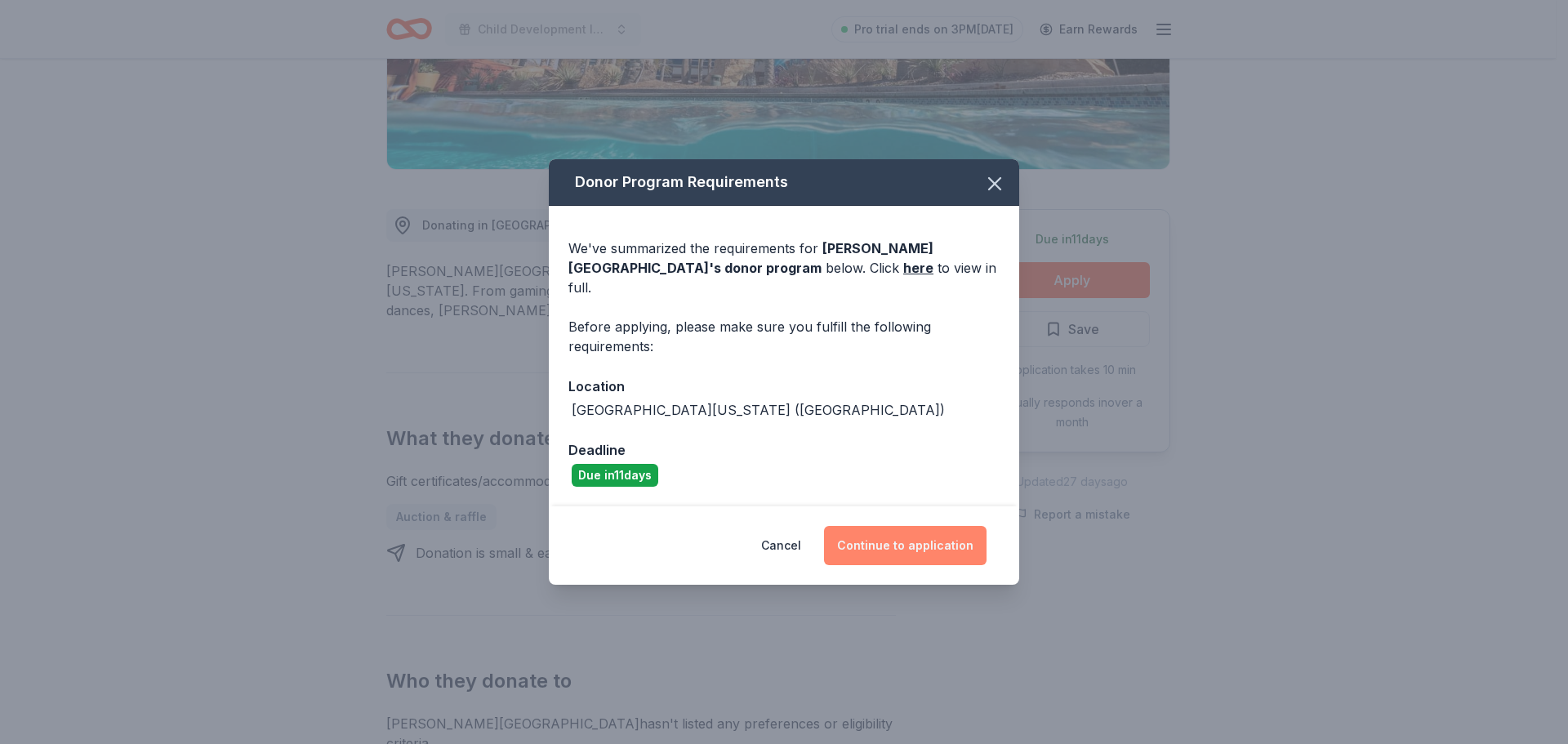
click at [931, 545] on button "Continue to application" at bounding box center [905, 545] width 163 height 40
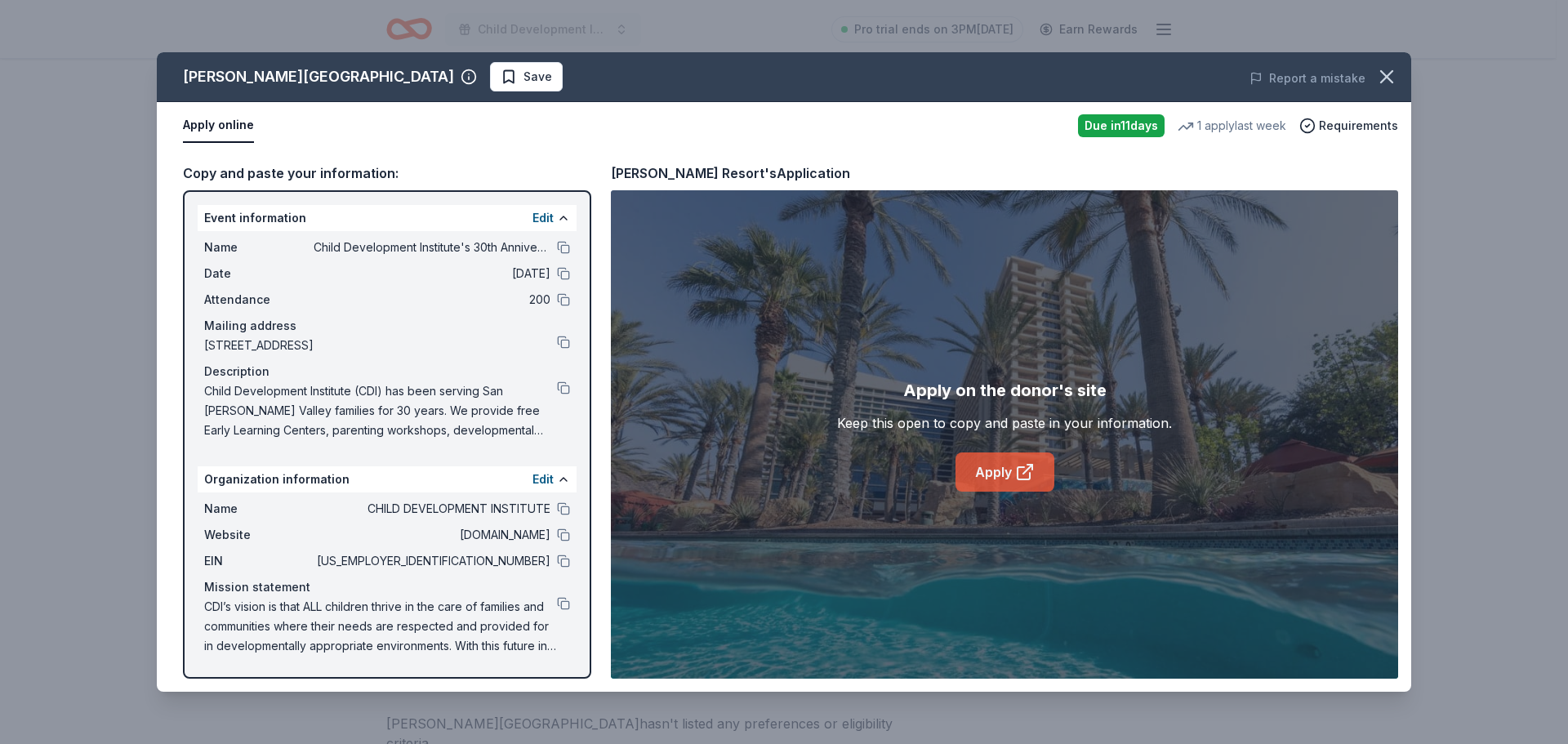
click at [978, 471] on link "Apply" at bounding box center [1005, 472] width 99 height 40
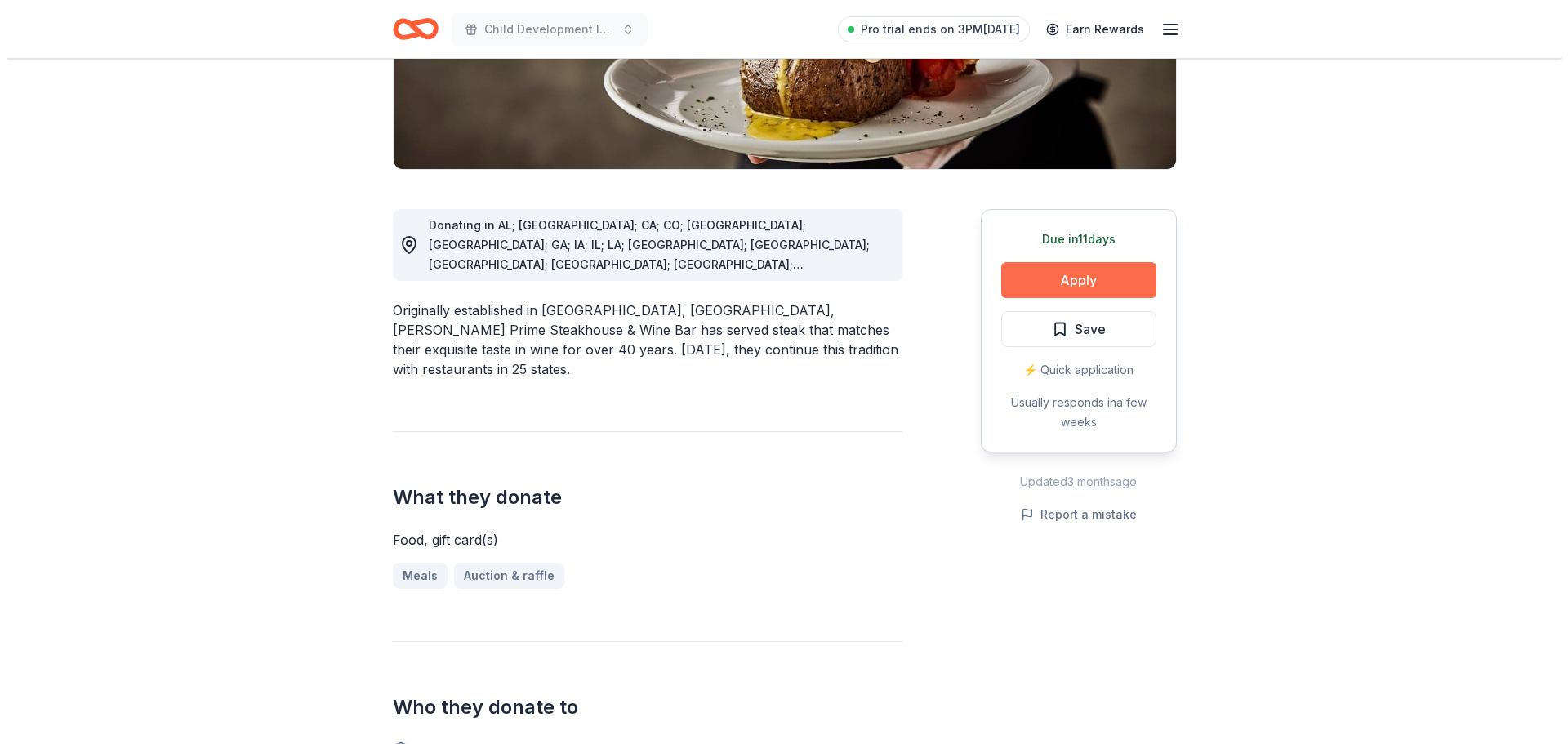
scroll to position [327, 0]
click at [1113, 284] on button "Apply" at bounding box center [1072, 280] width 155 height 36
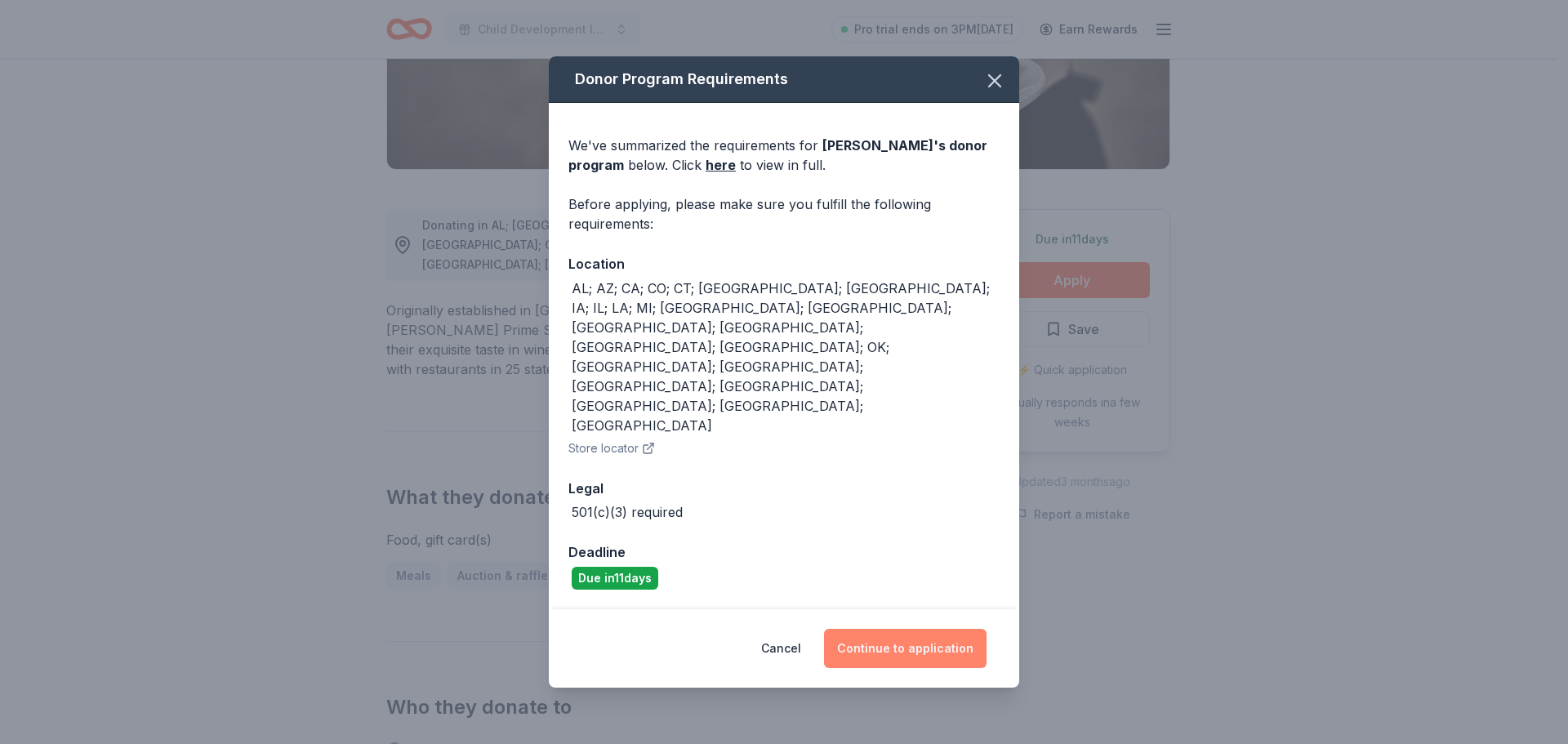
click at [965, 629] on button "Continue to application" at bounding box center [905, 648] width 163 height 40
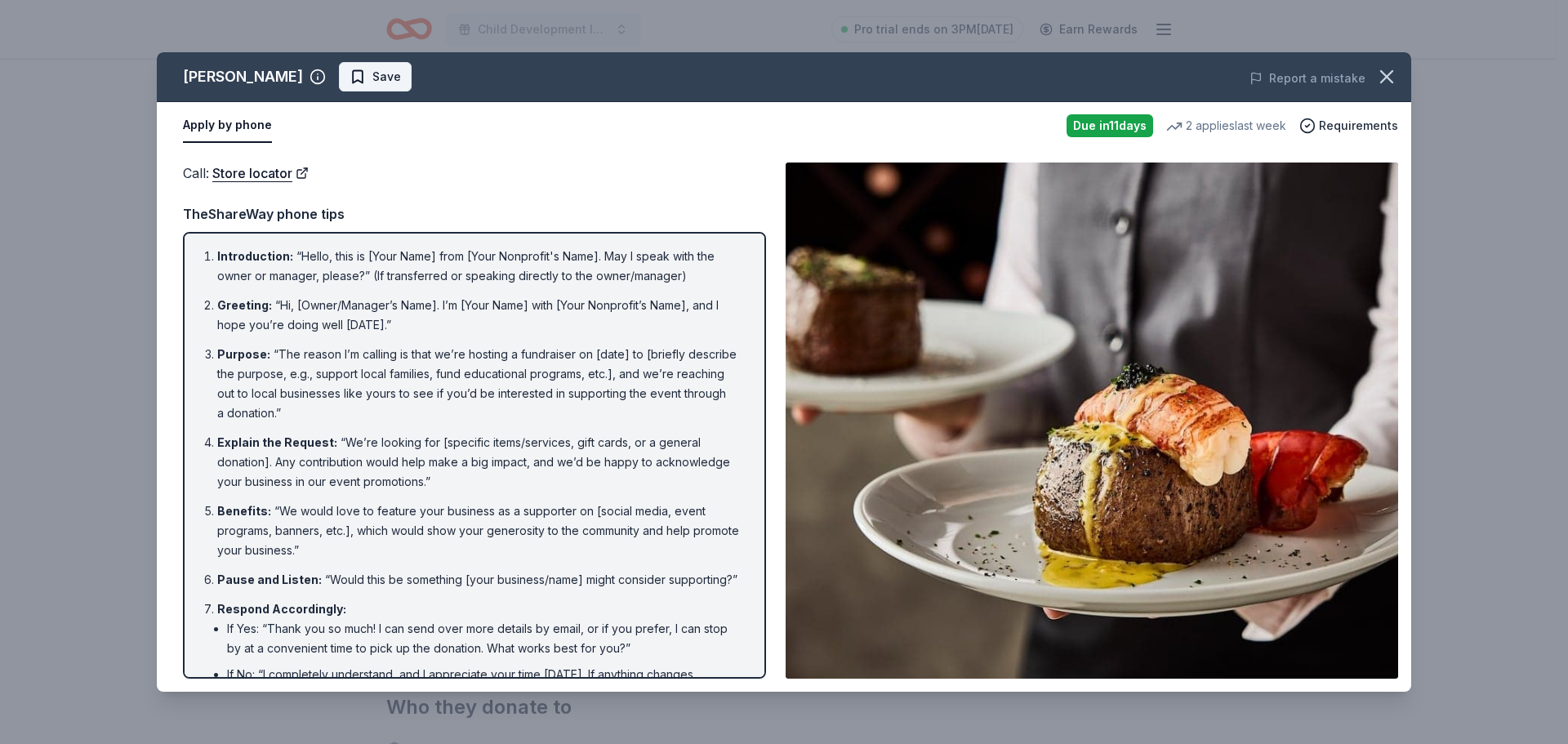
click at [372, 82] on span "Save" at bounding box center [386, 77] width 28 height 19
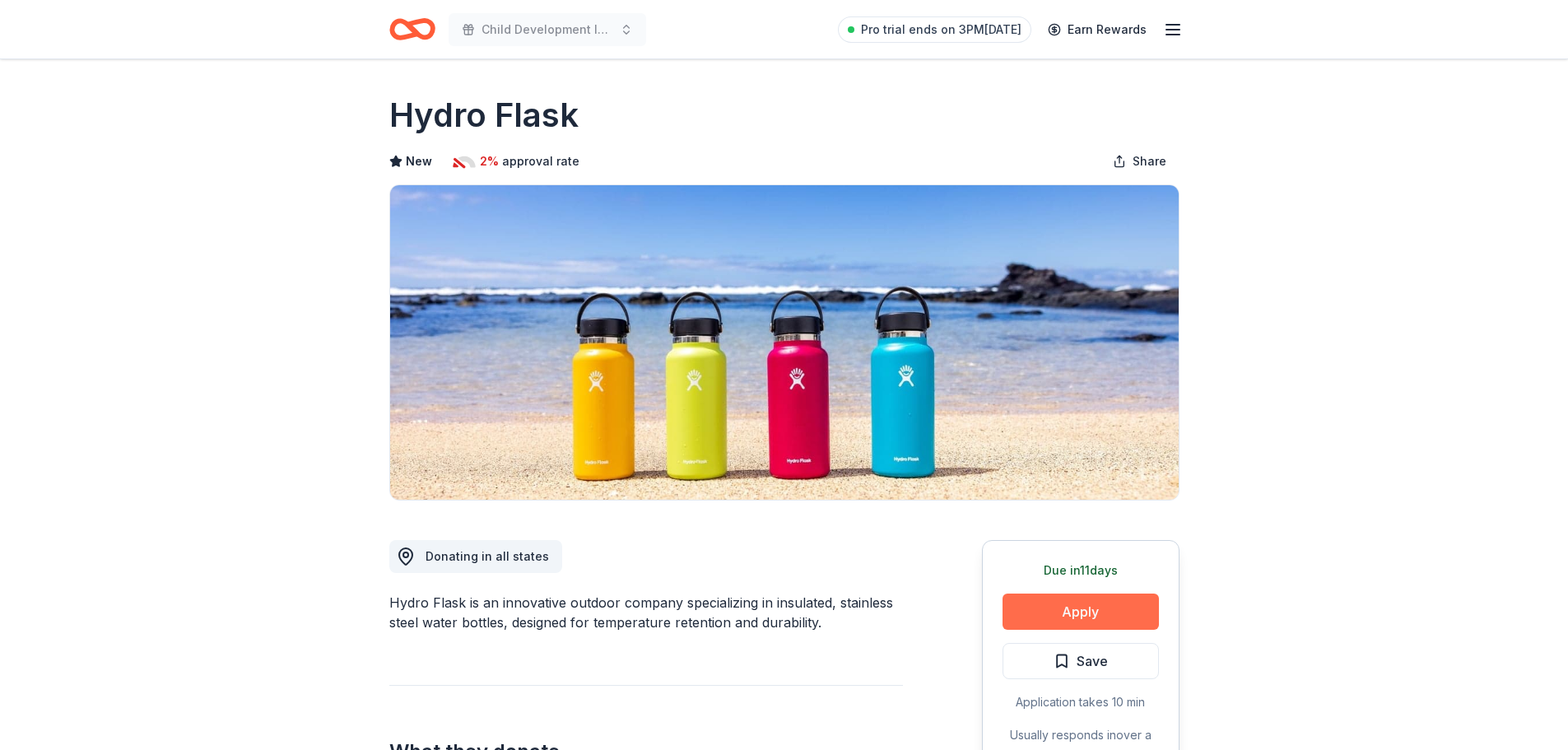
click at [1060, 614] on button "Apply" at bounding box center [1081, 612] width 156 height 36
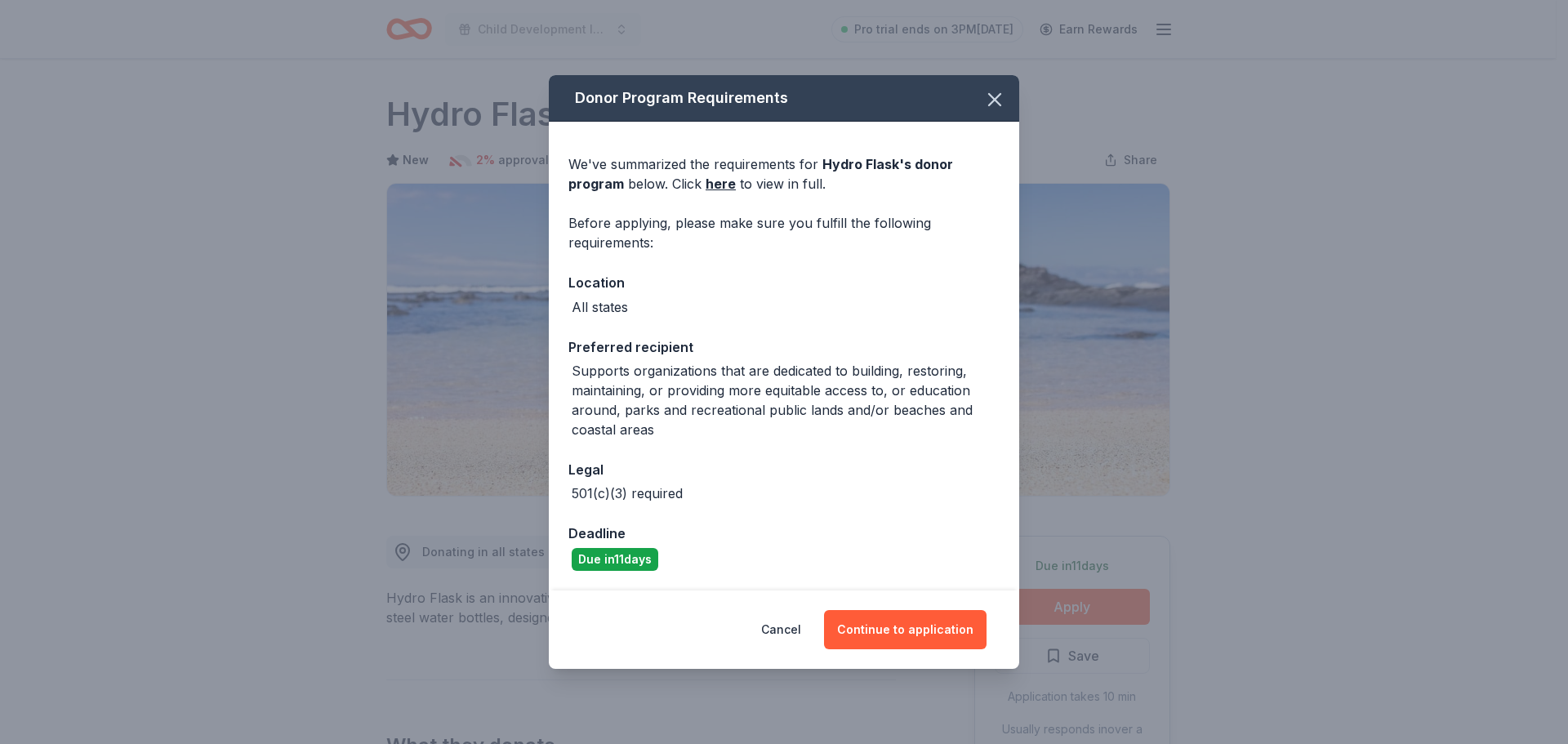
click at [919, 661] on div "Cancel Continue to application" at bounding box center [784, 630] width 470 height 78
click at [922, 629] on button "Continue to application" at bounding box center [905, 630] width 163 height 40
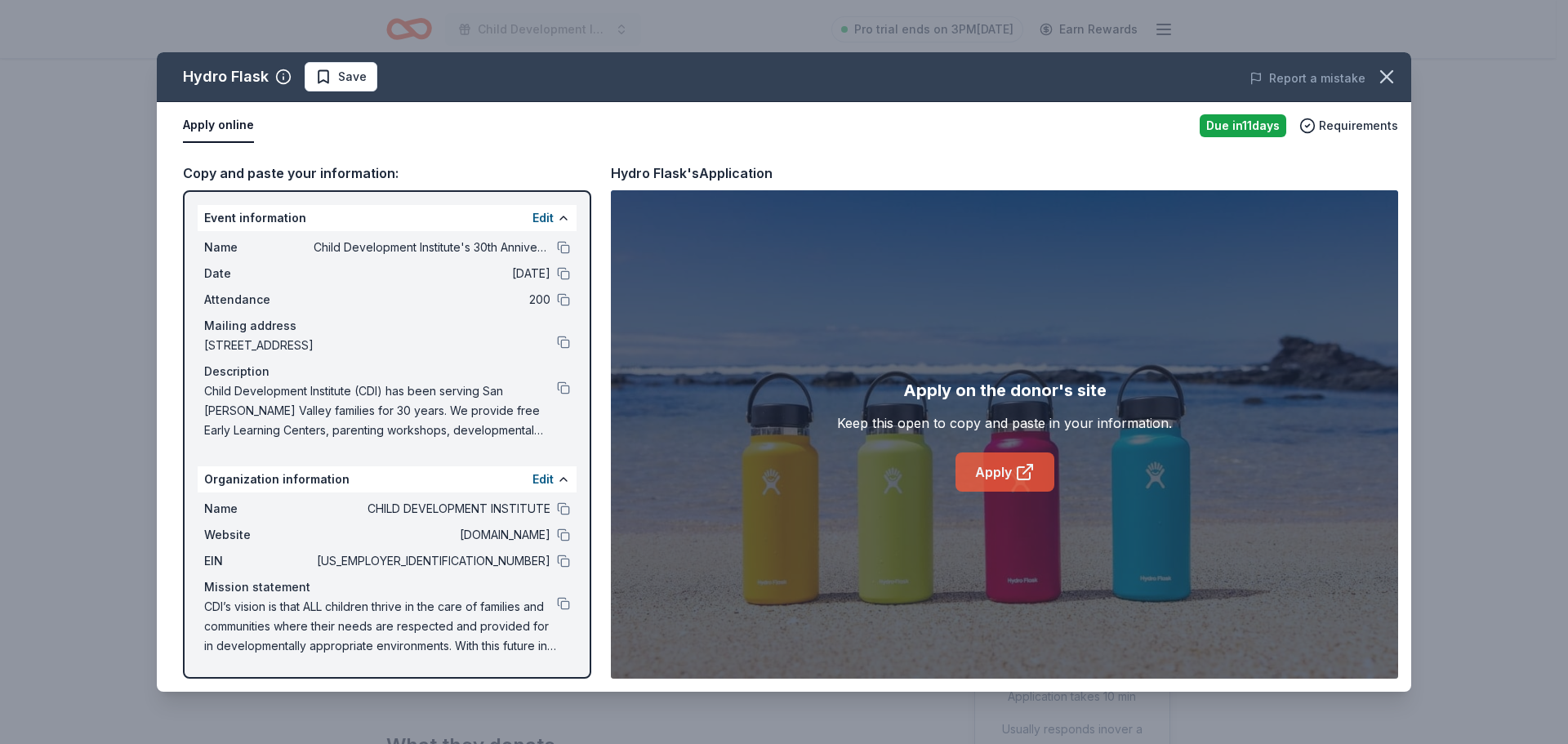
click at [1015, 471] on icon at bounding box center [1025, 472] width 19 height 19
